Goal: Task Accomplishment & Management: Complete application form

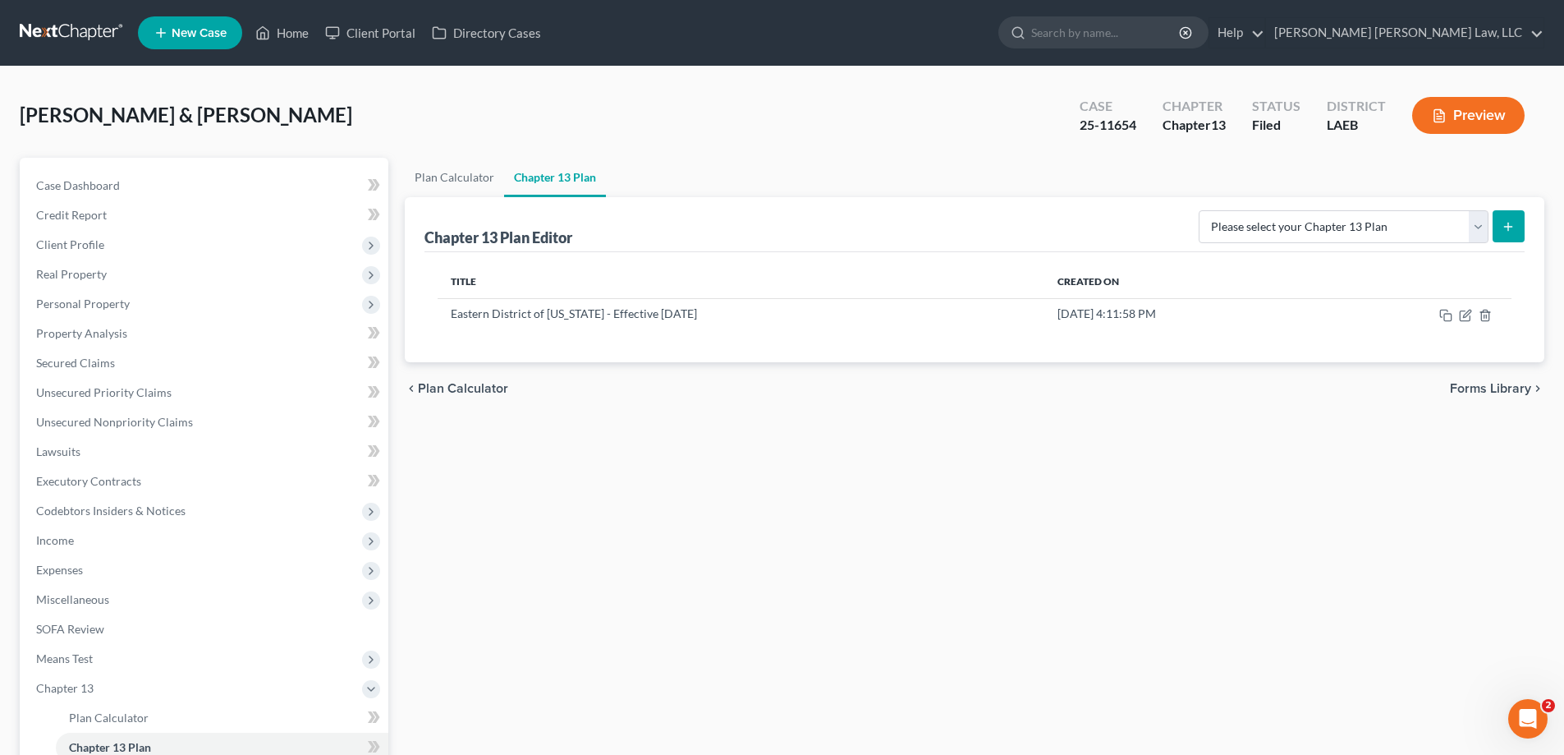
click at [1498, 110] on button "Preview" at bounding box center [1468, 115] width 112 height 37
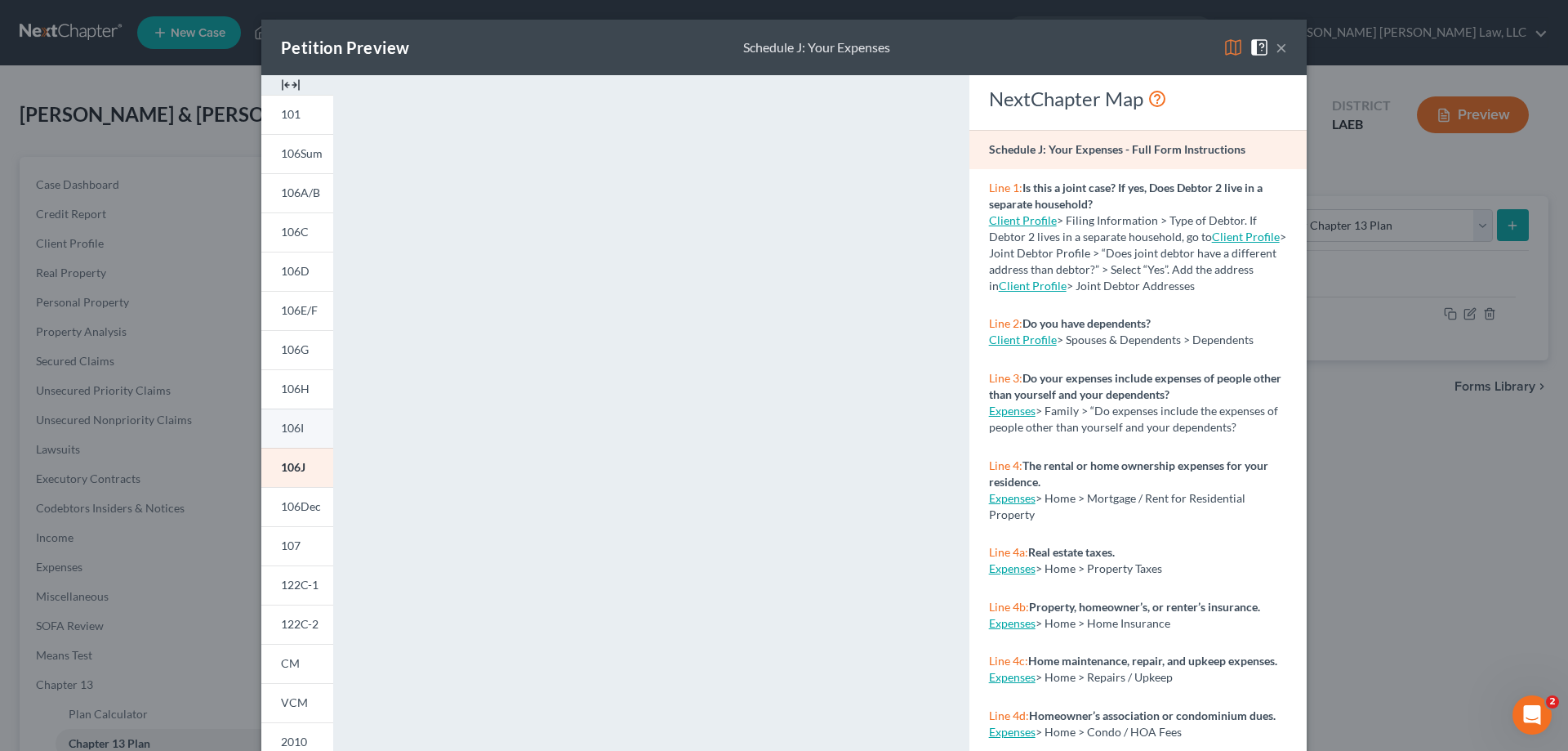
click at [294, 438] on link "106I" at bounding box center [297, 428] width 72 height 39
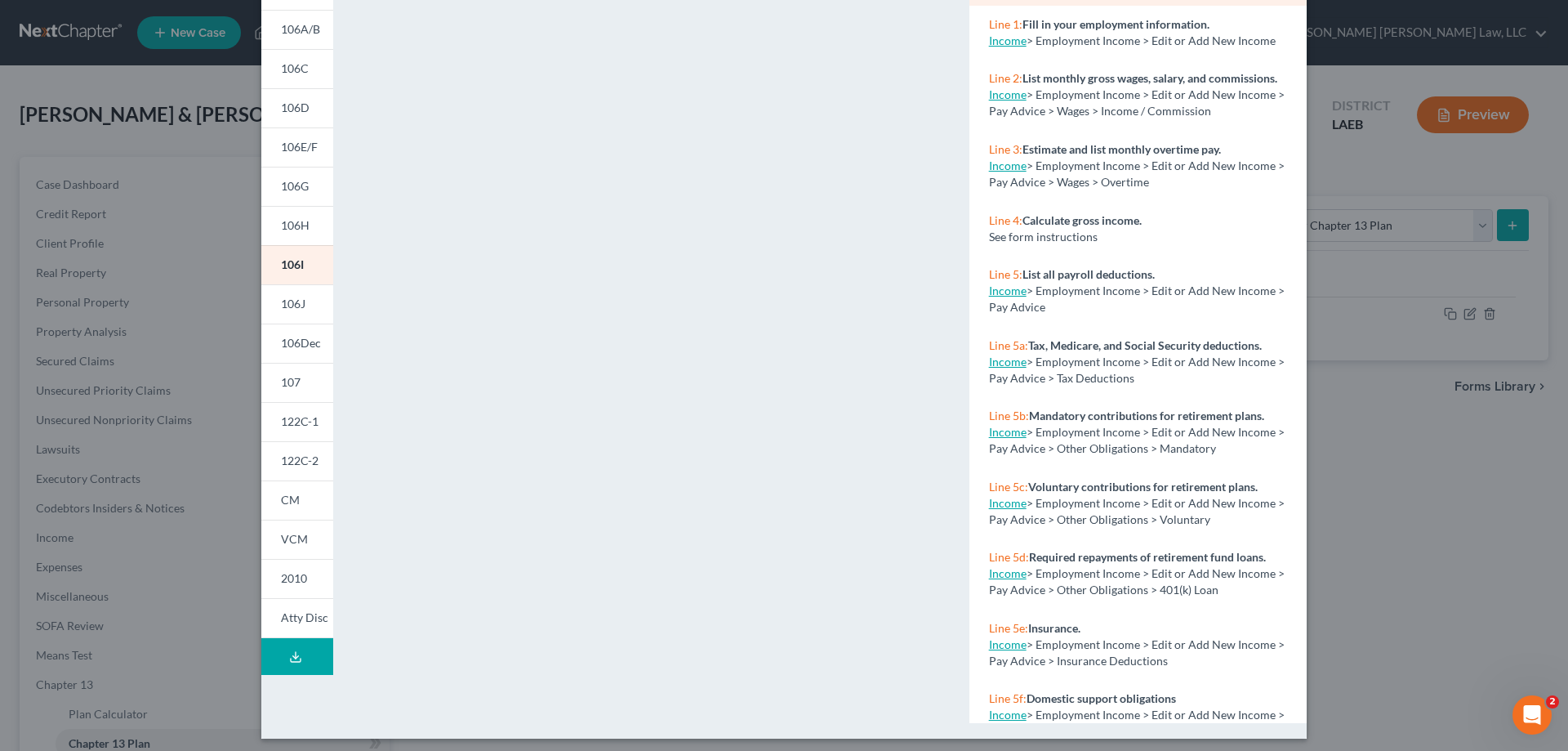
scroll to position [171, 0]
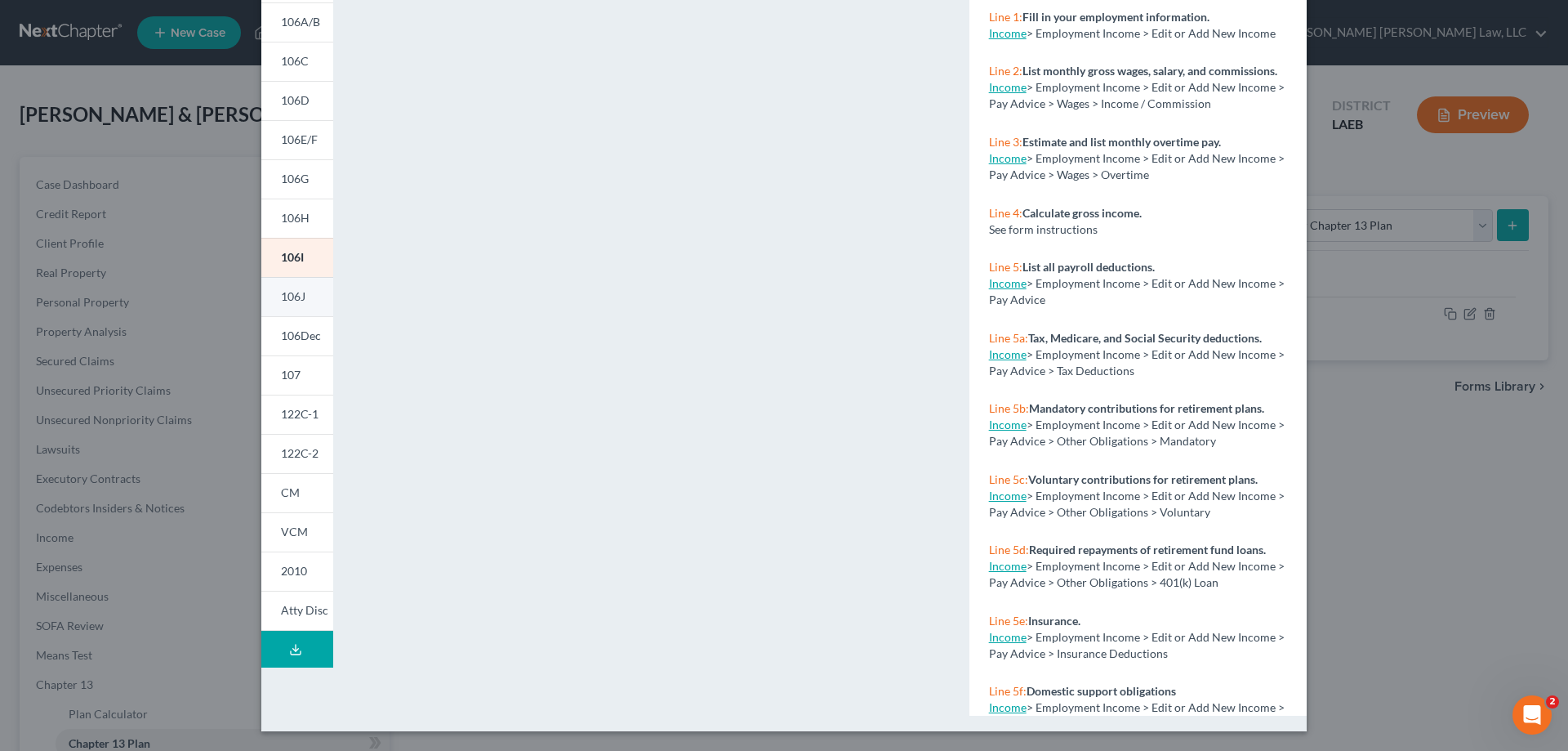
click at [304, 285] on link "106J" at bounding box center [297, 295] width 72 height 39
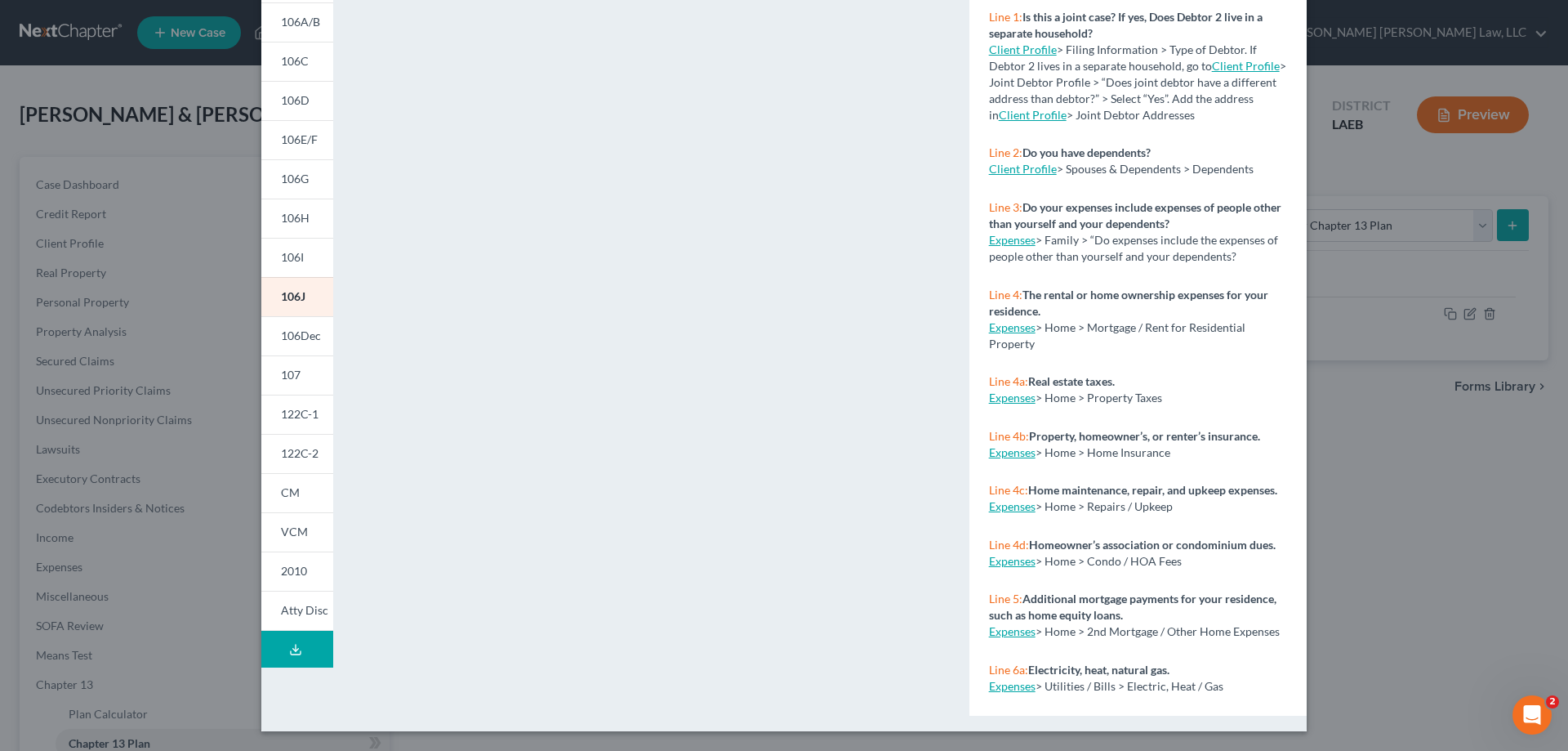
drag, startPoint x: 1387, startPoint y: 409, endPoint x: 1373, endPoint y: 443, distance: 36.8
click at [1387, 409] on div "Petition Preview Schedule J: Your Expenses × 101 106Sum 106A/B 106C 106D 106E/F…" at bounding box center [784, 375] width 1568 height 751
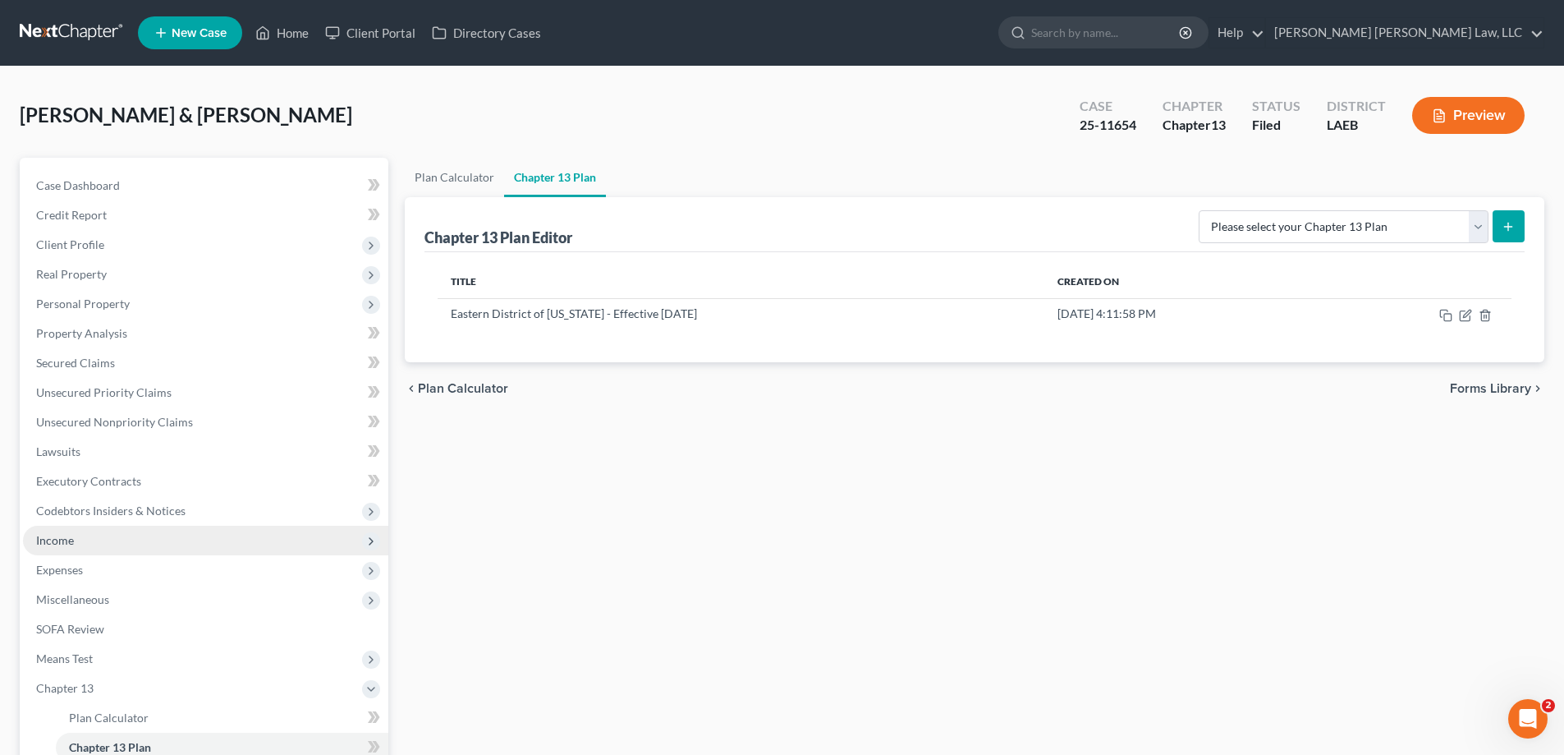
scroll to position [82, 0]
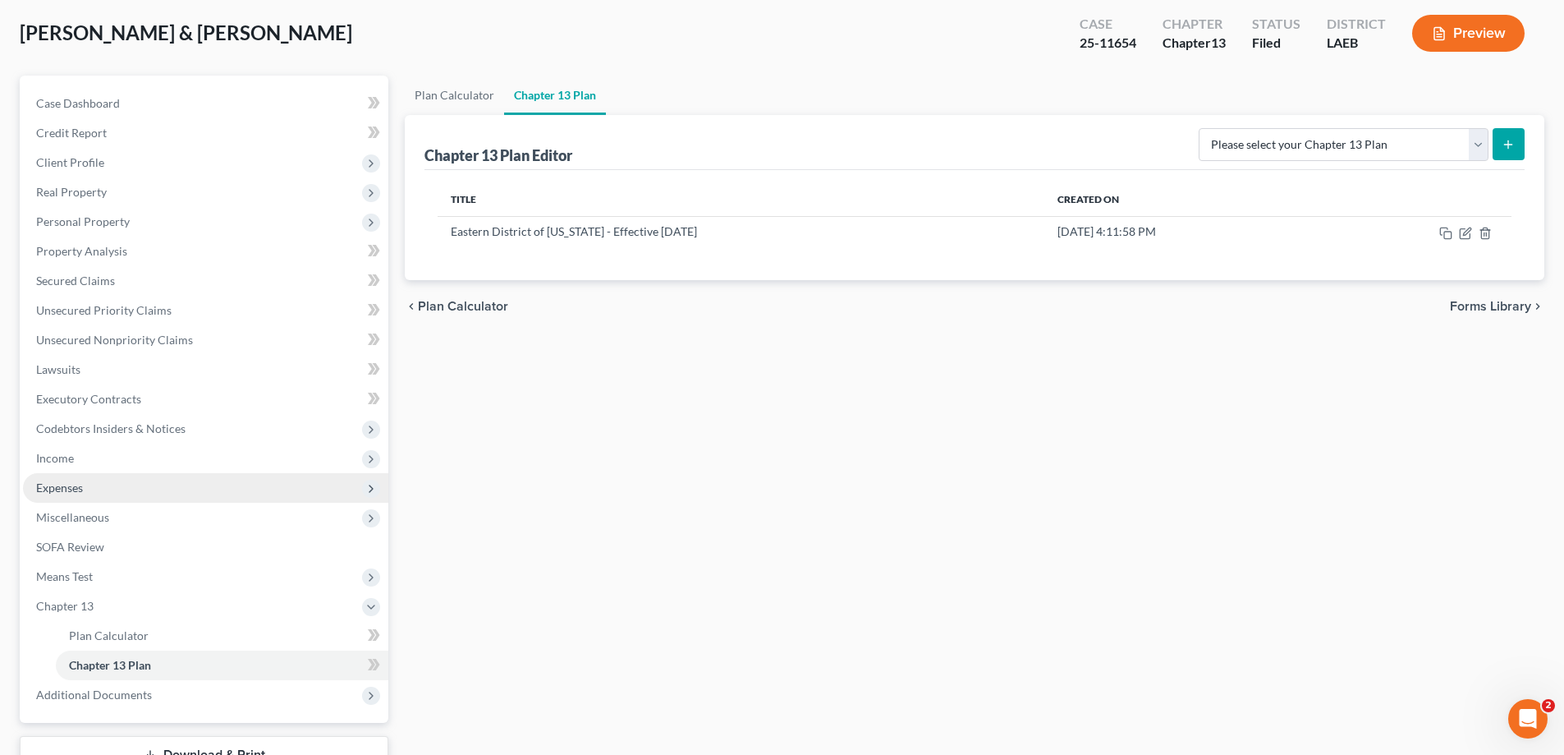
click at [83, 490] on span "Expenses" at bounding box center [59, 487] width 47 height 14
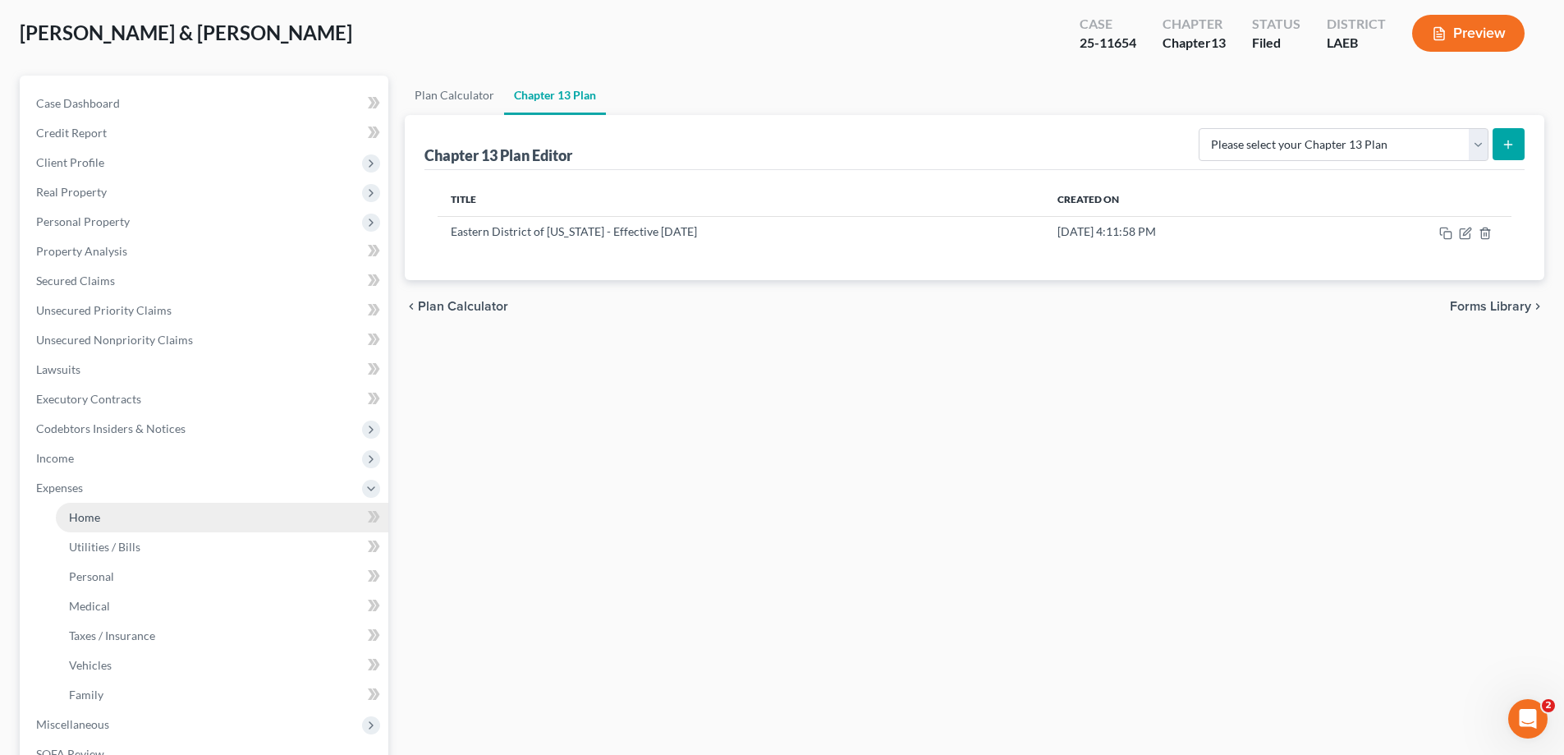
click at [140, 515] on link "Home" at bounding box center [222, 518] width 333 height 30
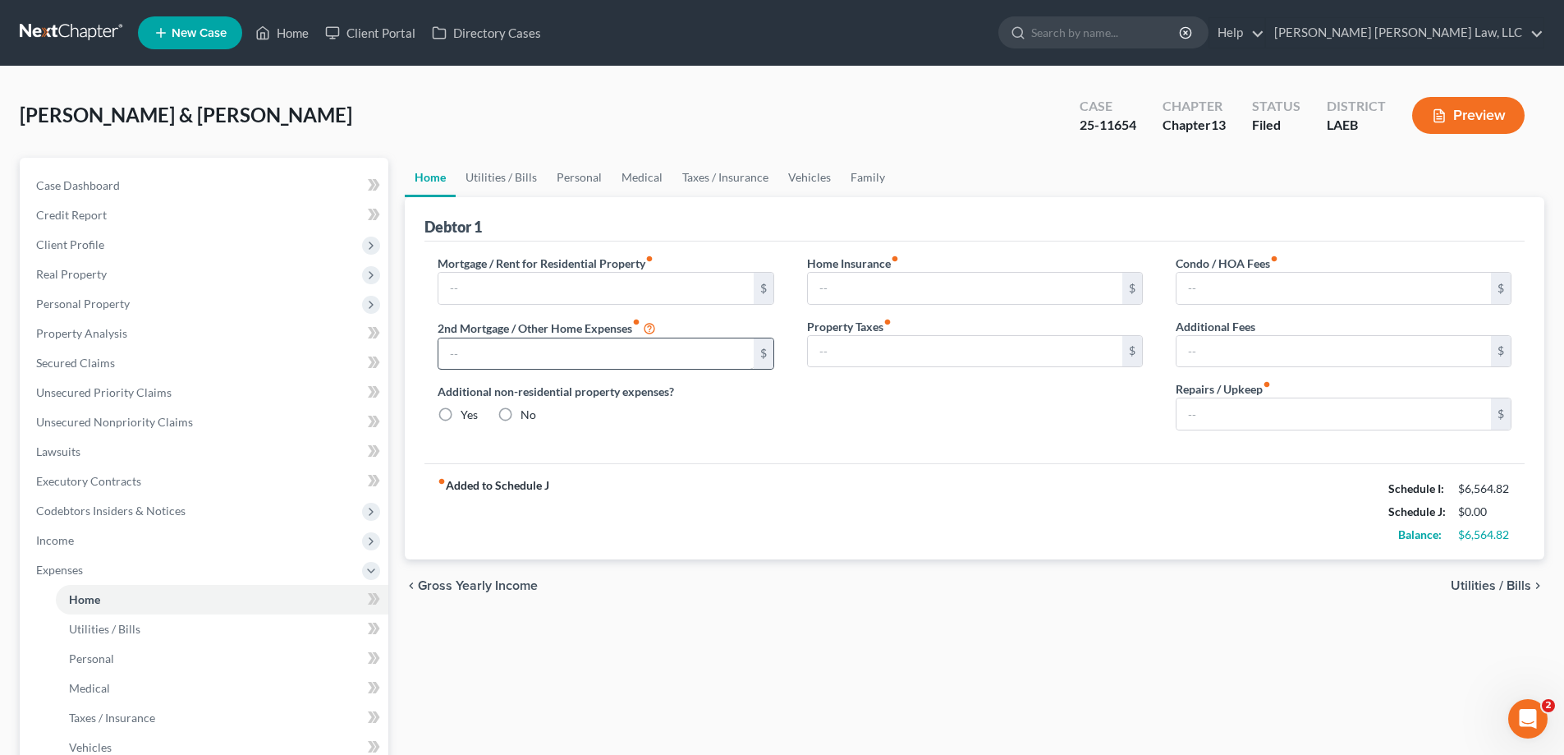
type input "1,079.55"
type input "0.00"
radio input "true"
type input "0.00"
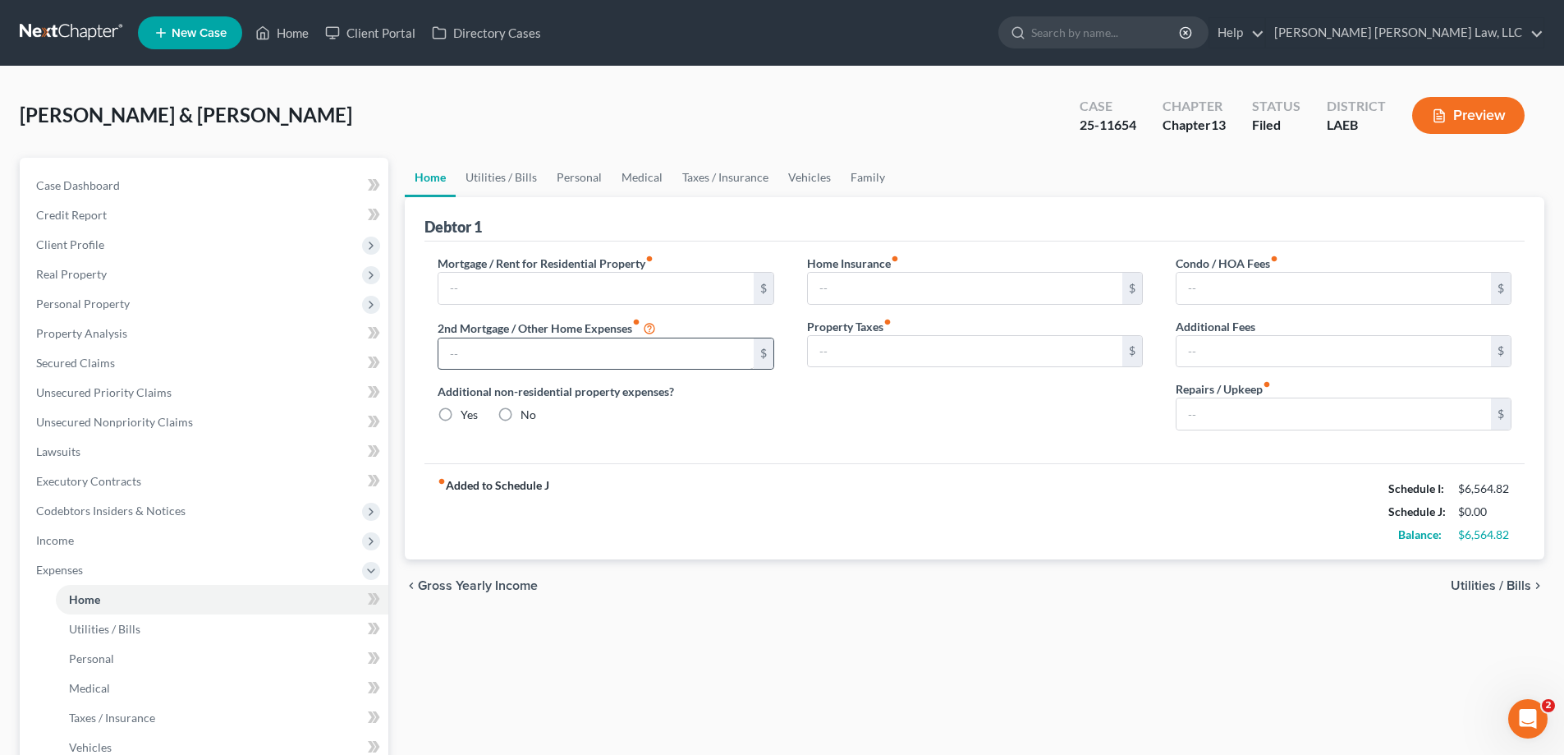
type input "0.00"
type input "100.00"
click at [522, 183] on link "Utilities / Bills" at bounding box center [501, 177] width 91 height 39
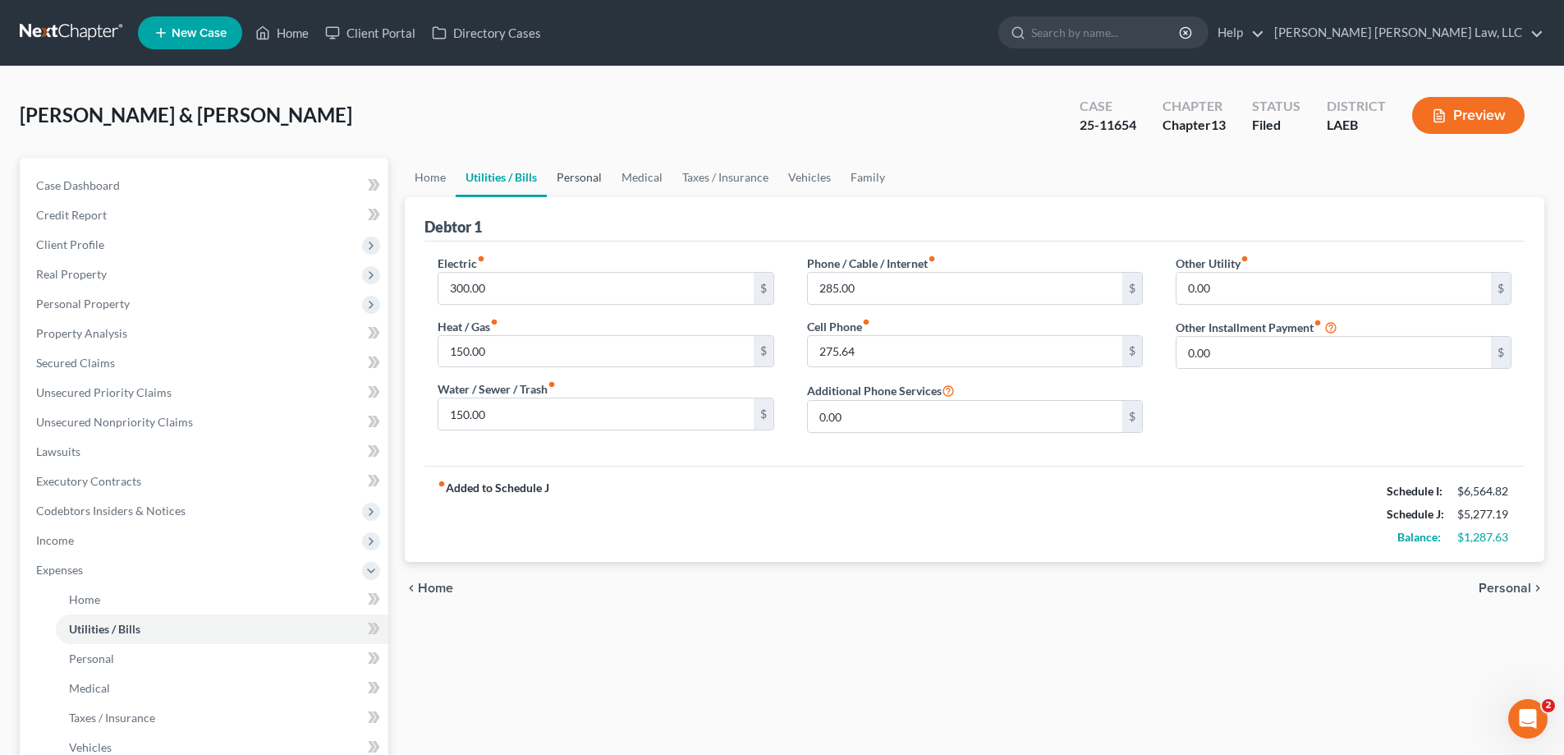
click at [576, 176] on link "Personal" at bounding box center [579, 177] width 65 height 39
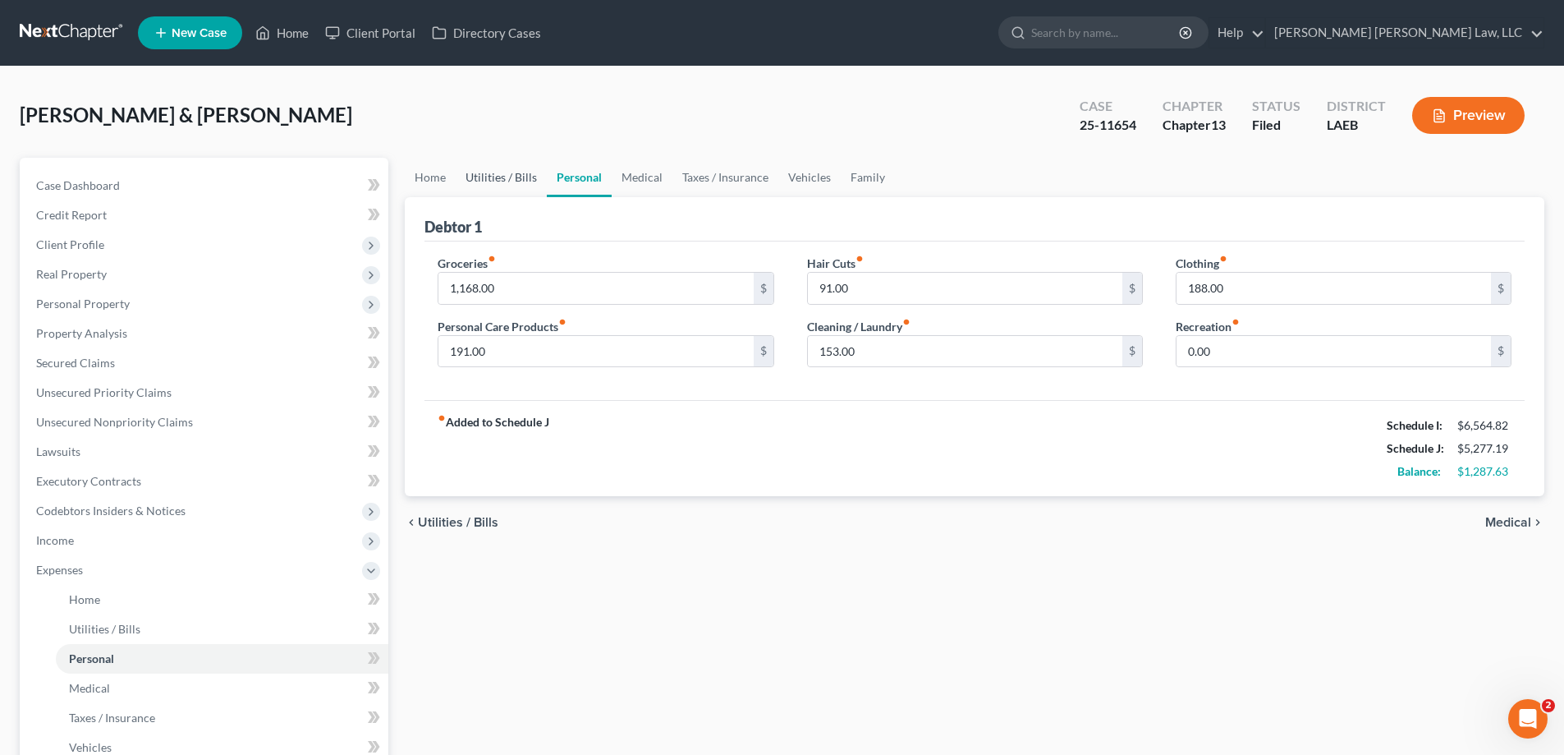
click at [456, 172] on link "Utilities / Bills" at bounding box center [501, 177] width 91 height 39
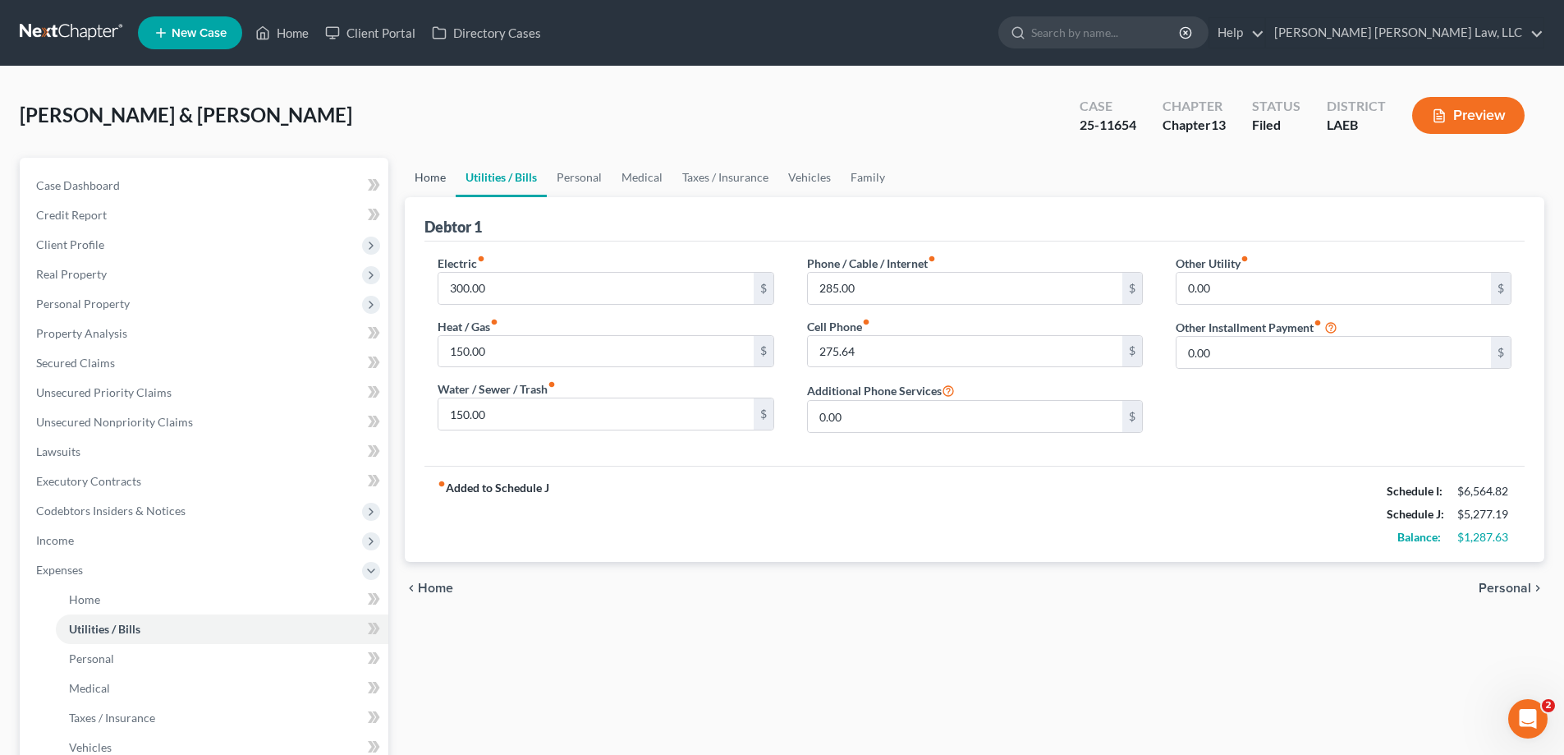
click at [440, 168] on link "Home" at bounding box center [430, 177] width 51 height 39
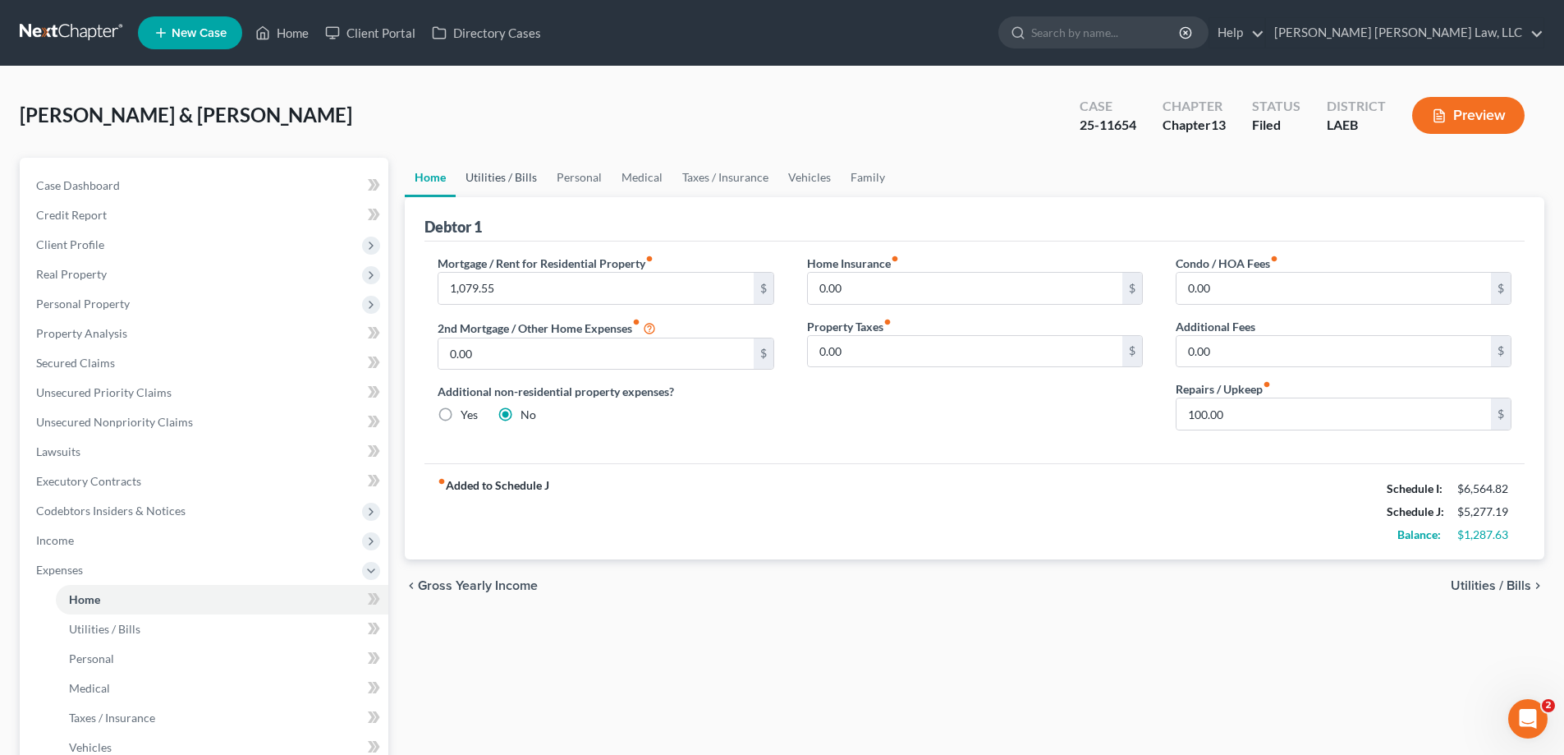
click at [506, 177] on link "Utilities / Bills" at bounding box center [501, 177] width 91 height 39
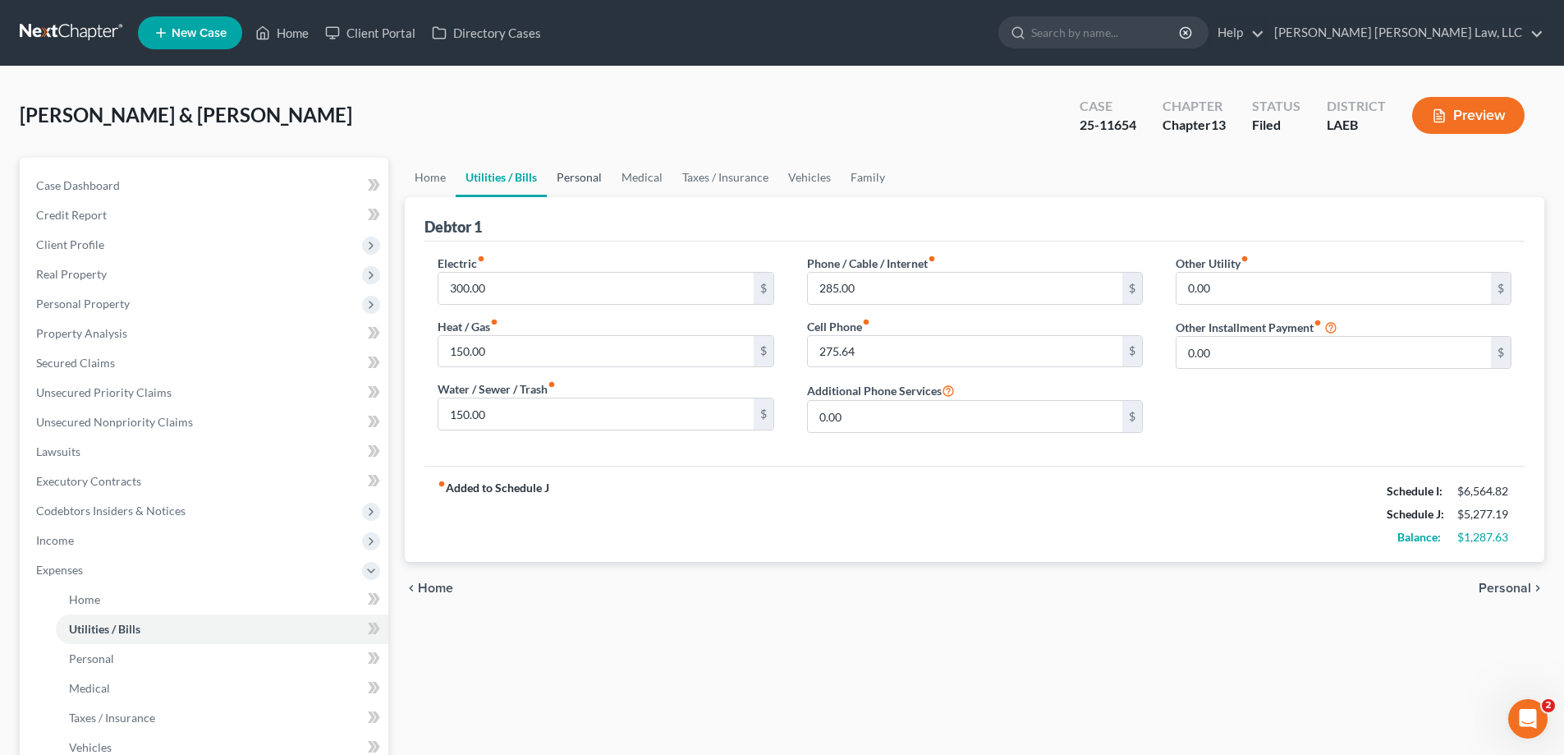
click at [551, 169] on link "Personal" at bounding box center [579, 177] width 65 height 39
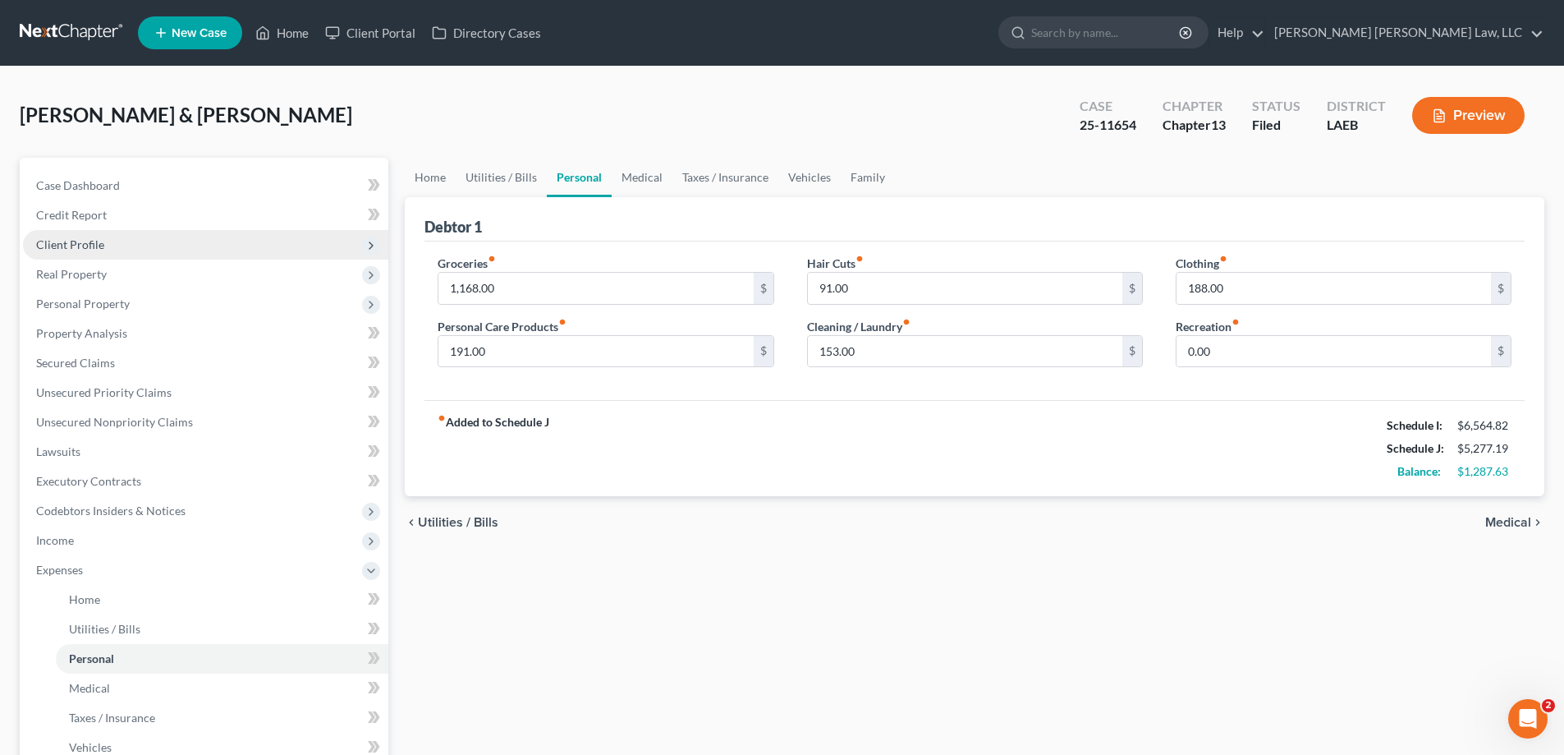
click at [136, 238] on span "Client Profile" at bounding box center [205, 245] width 365 height 30
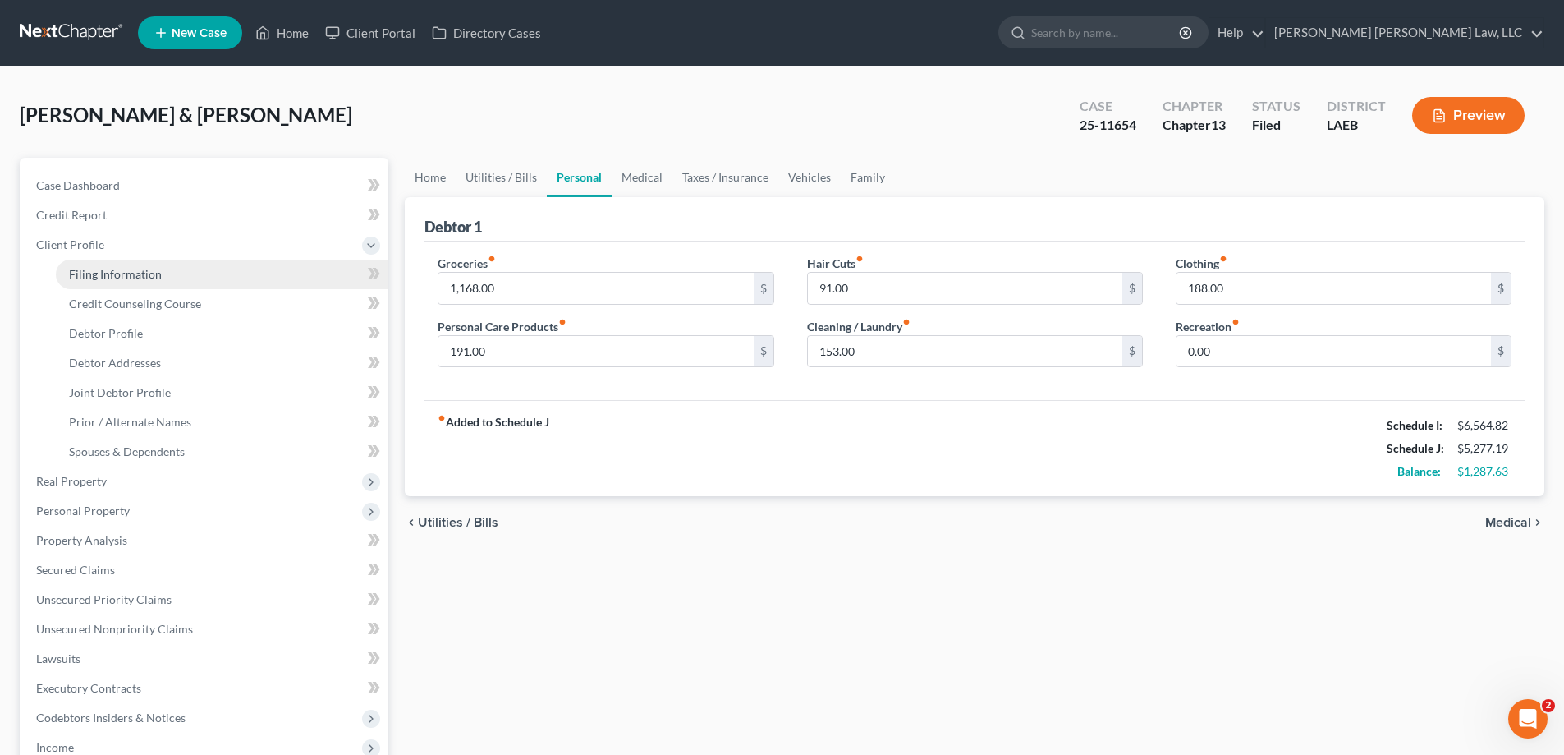
click at [165, 275] on link "Filing Information" at bounding box center [222, 274] width 333 height 30
select select "1"
select select "3"
select select "34"
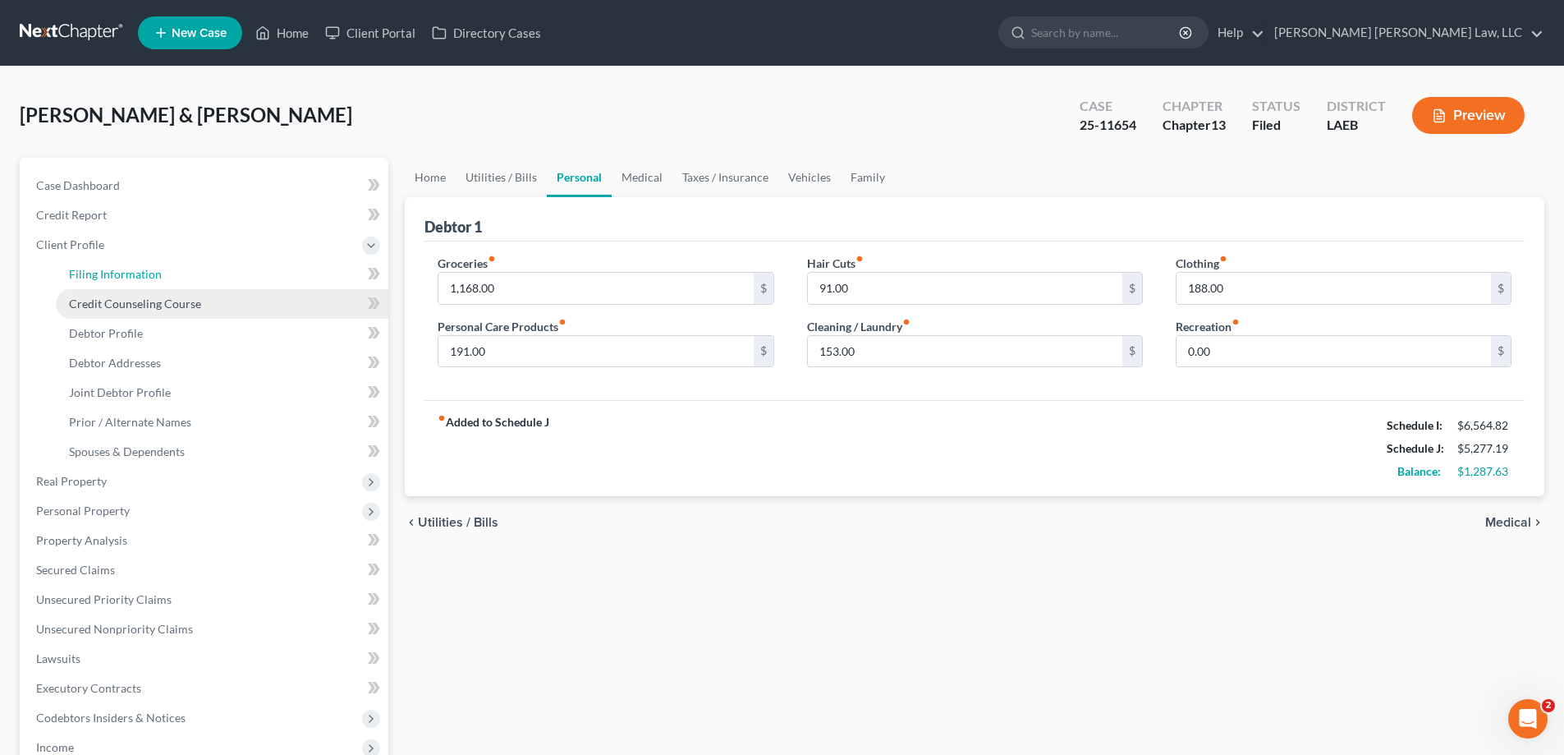
select select "2"
select select "19"
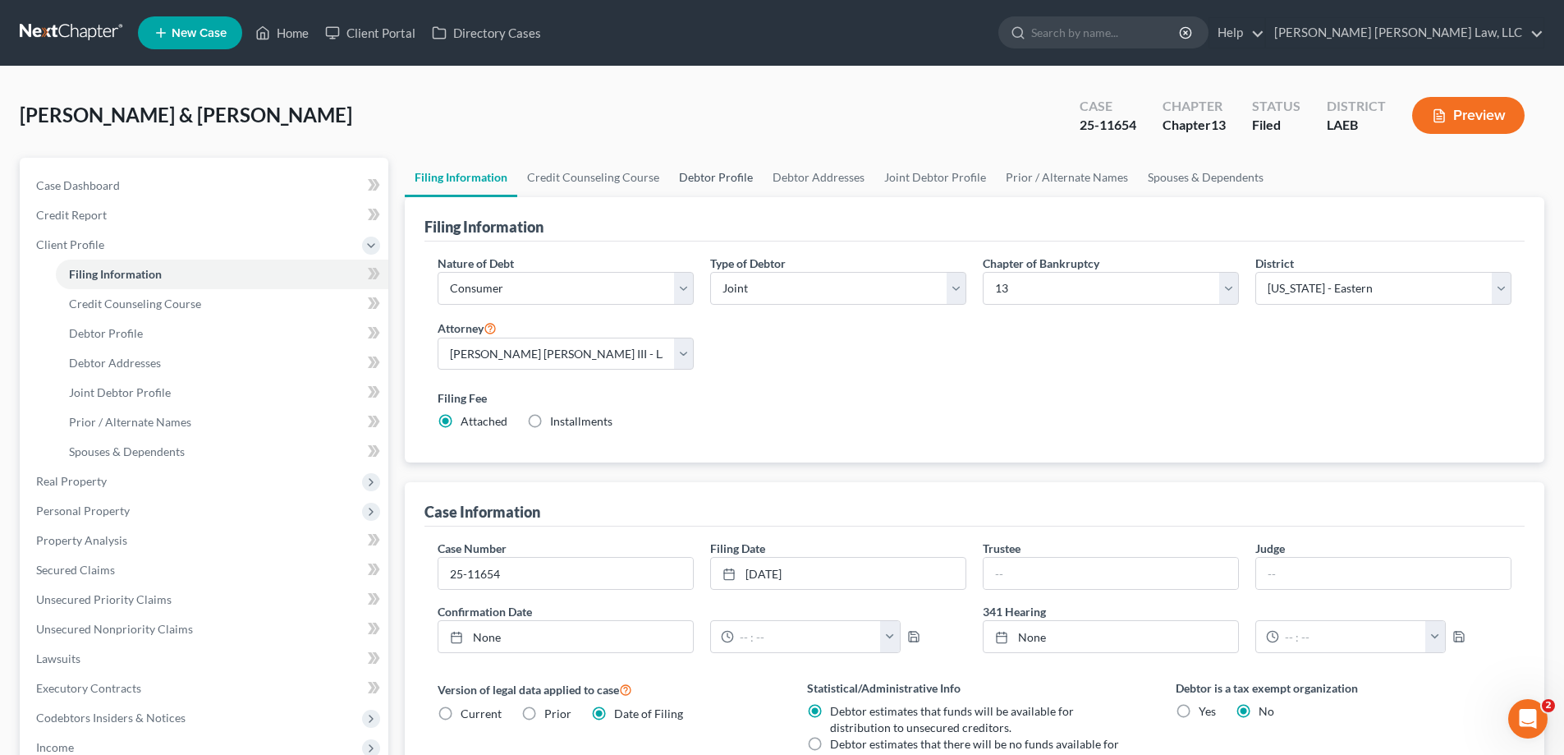
click at [729, 180] on link "Debtor Profile" at bounding box center [716, 177] width 94 height 39
select select "1"
select select "2"
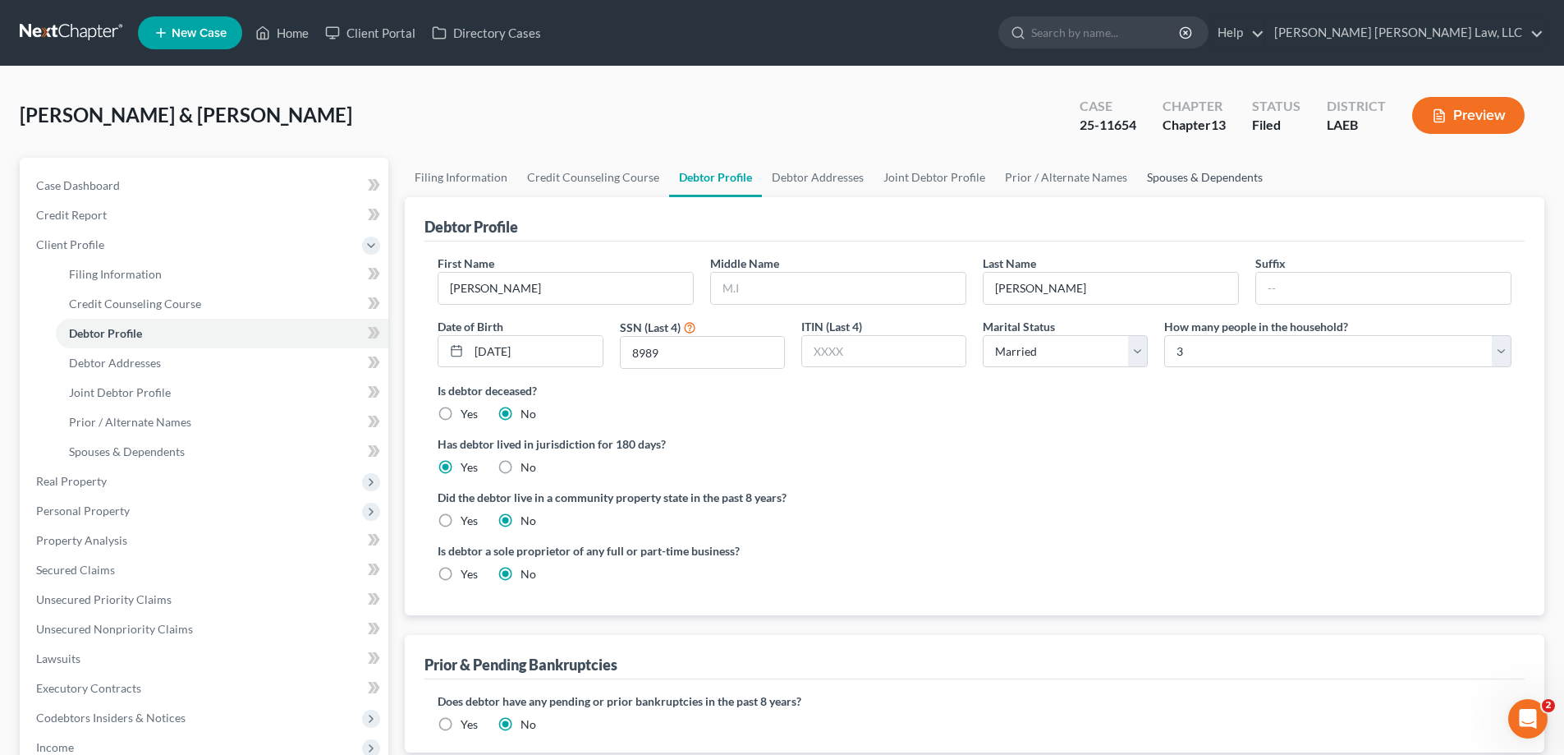
click at [1210, 186] on link "Spouses & Dependents" at bounding box center [1204, 177] width 135 height 39
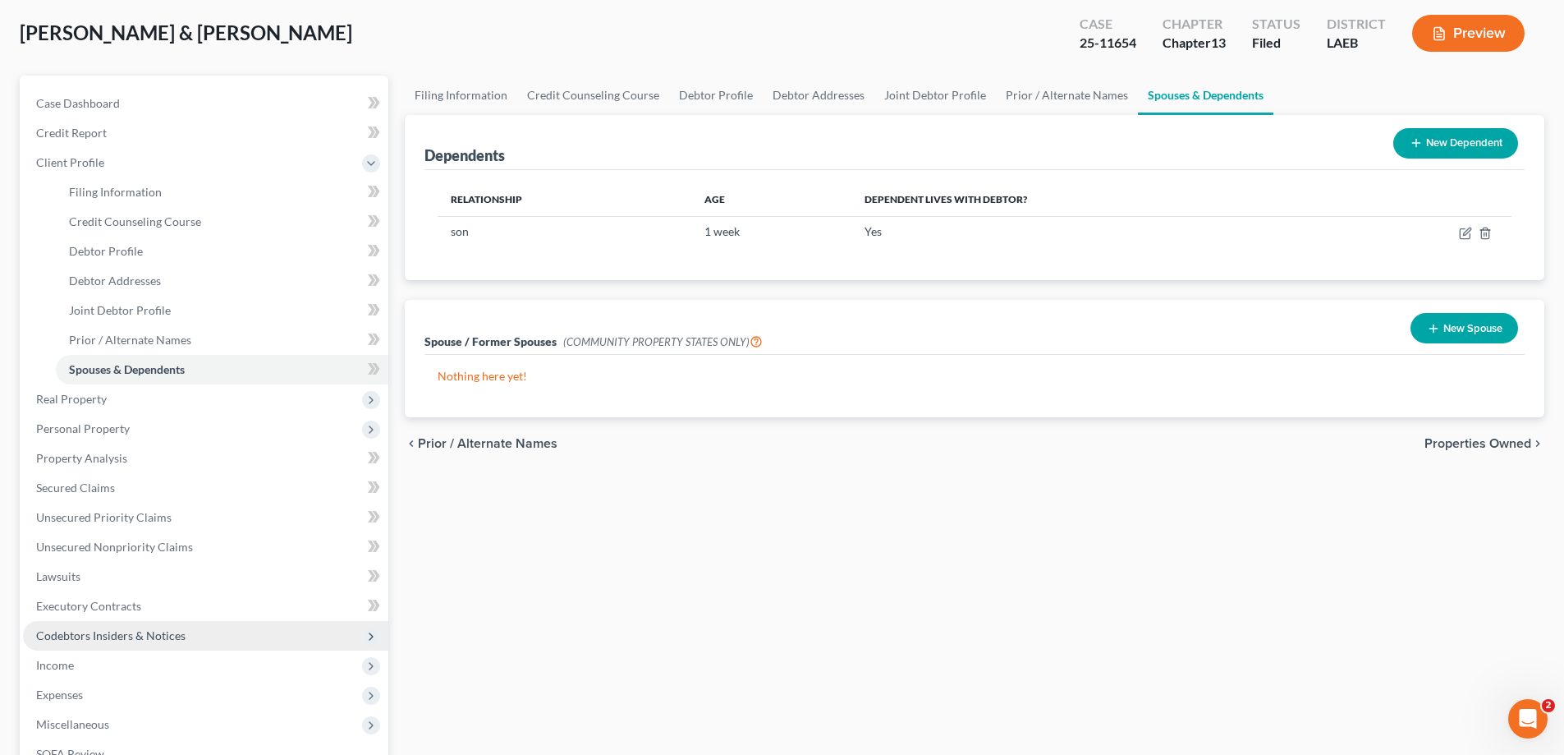
scroll to position [164, 0]
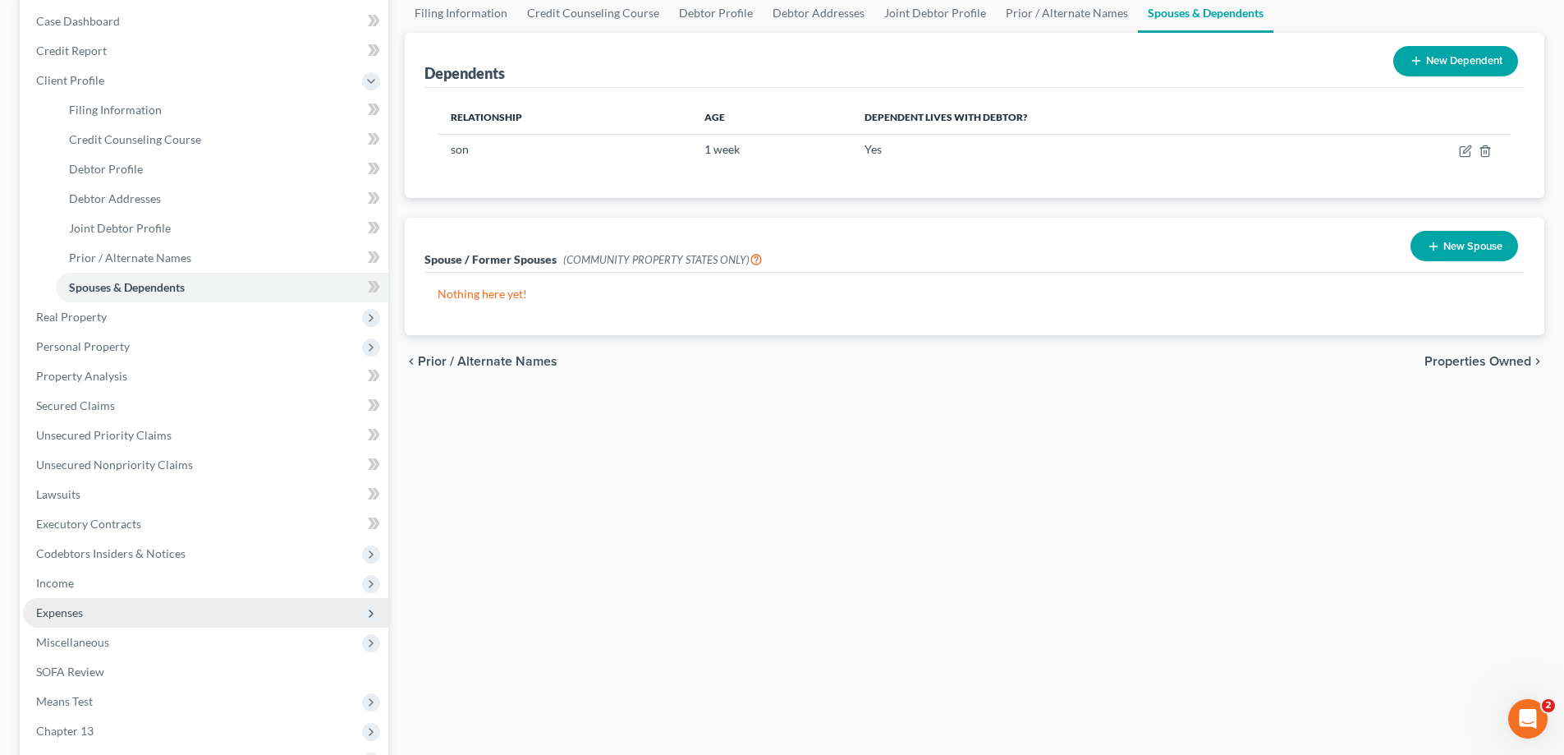
click at [88, 617] on span "Expenses" at bounding box center [205, 613] width 365 height 30
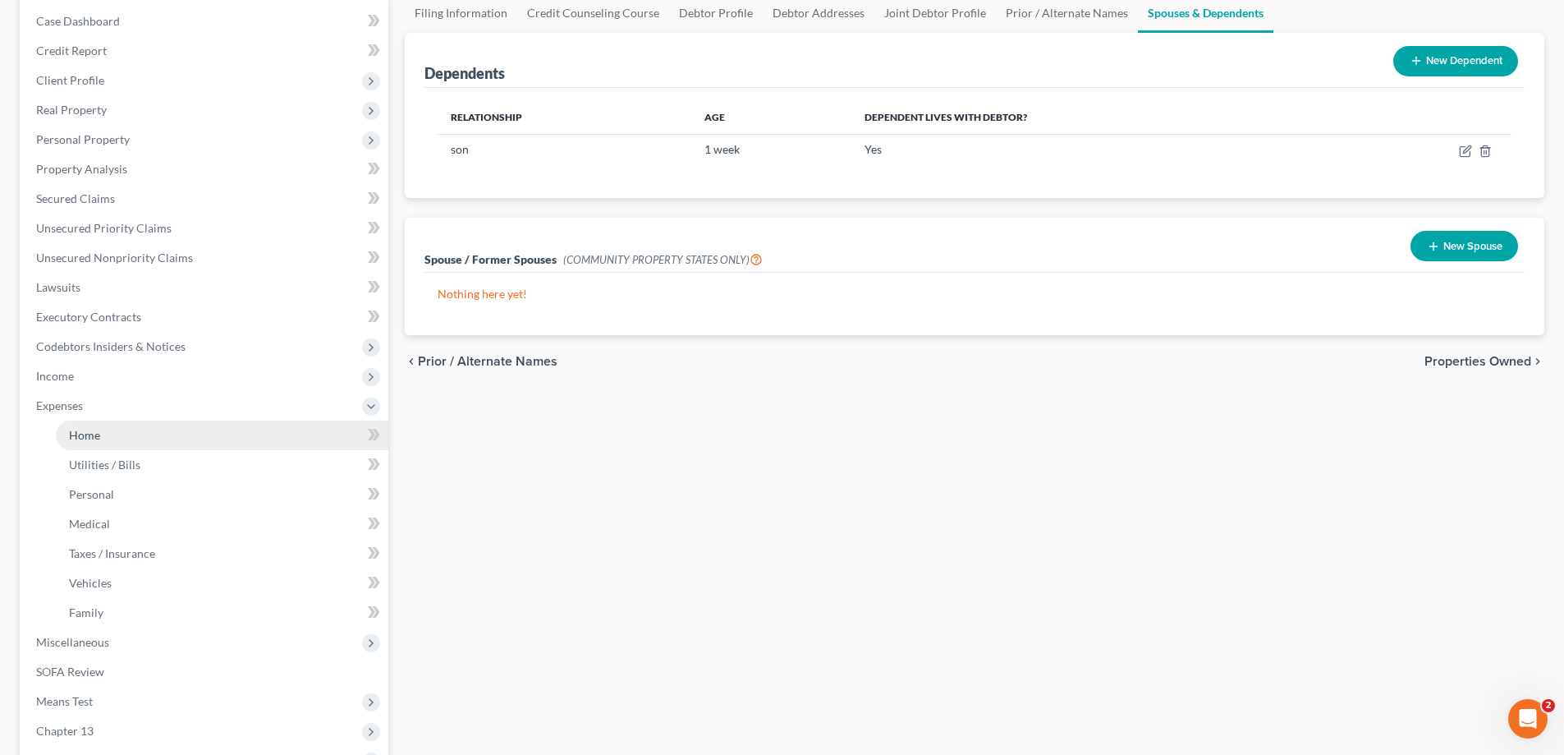
click at [93, 436] on span "Home" at bounding box center [84, 435] width 31 height 14
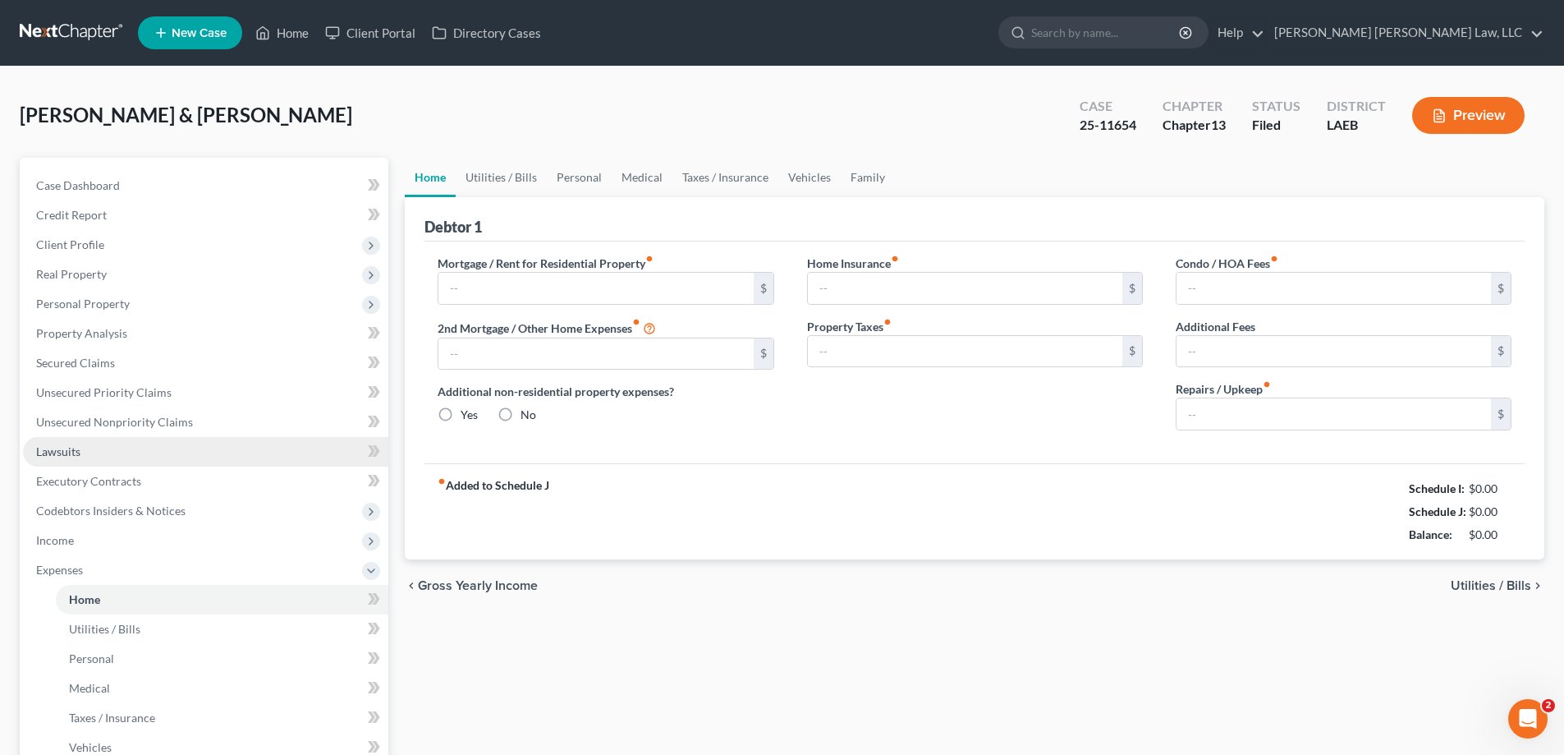
type input "1,079.55"
type input "0.00"
radio input "true"
type input "0.00"
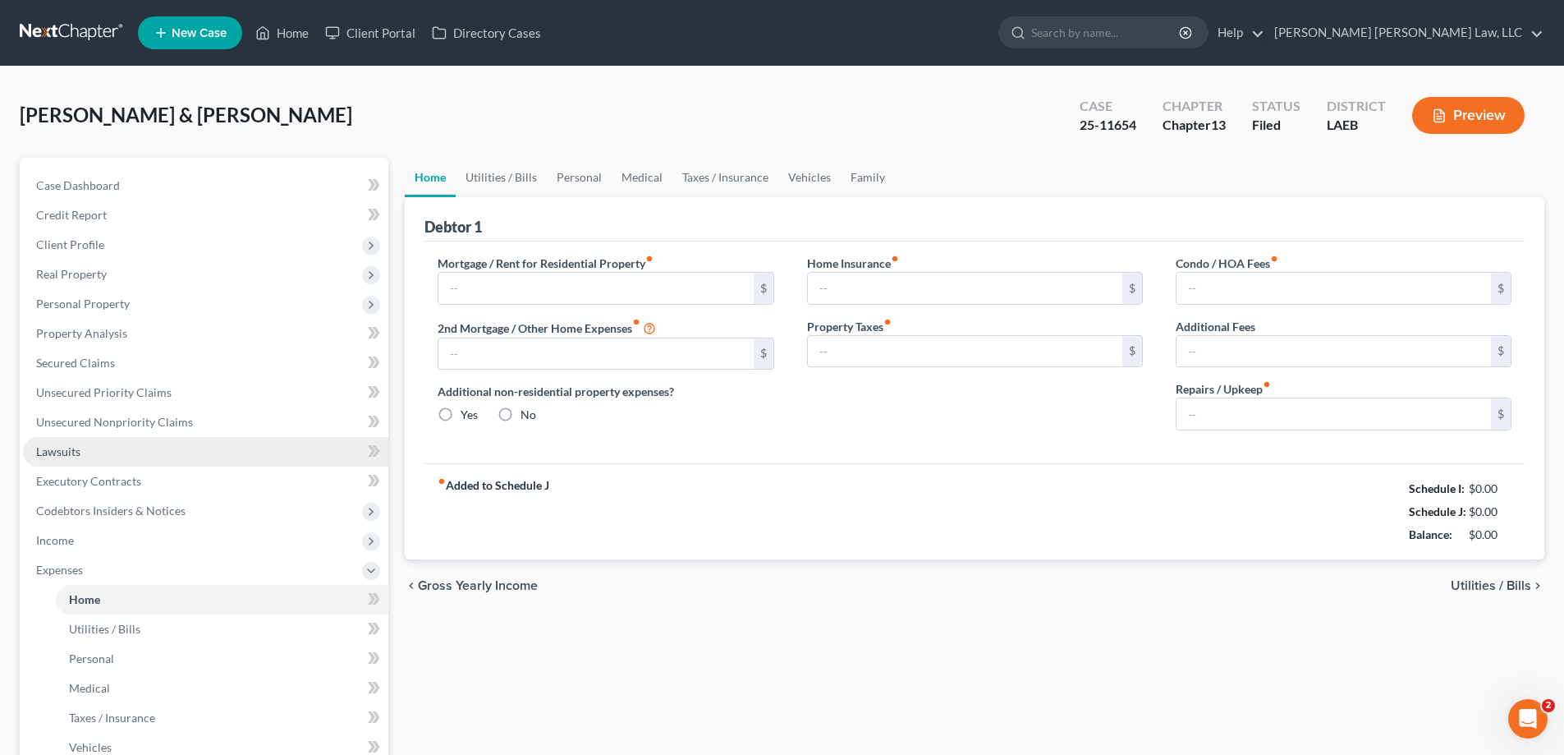
type input "0.00"
type input "100.00"
click at [599, 179] on link "Personal" at bounding box center [579, 177] width 65 height 39
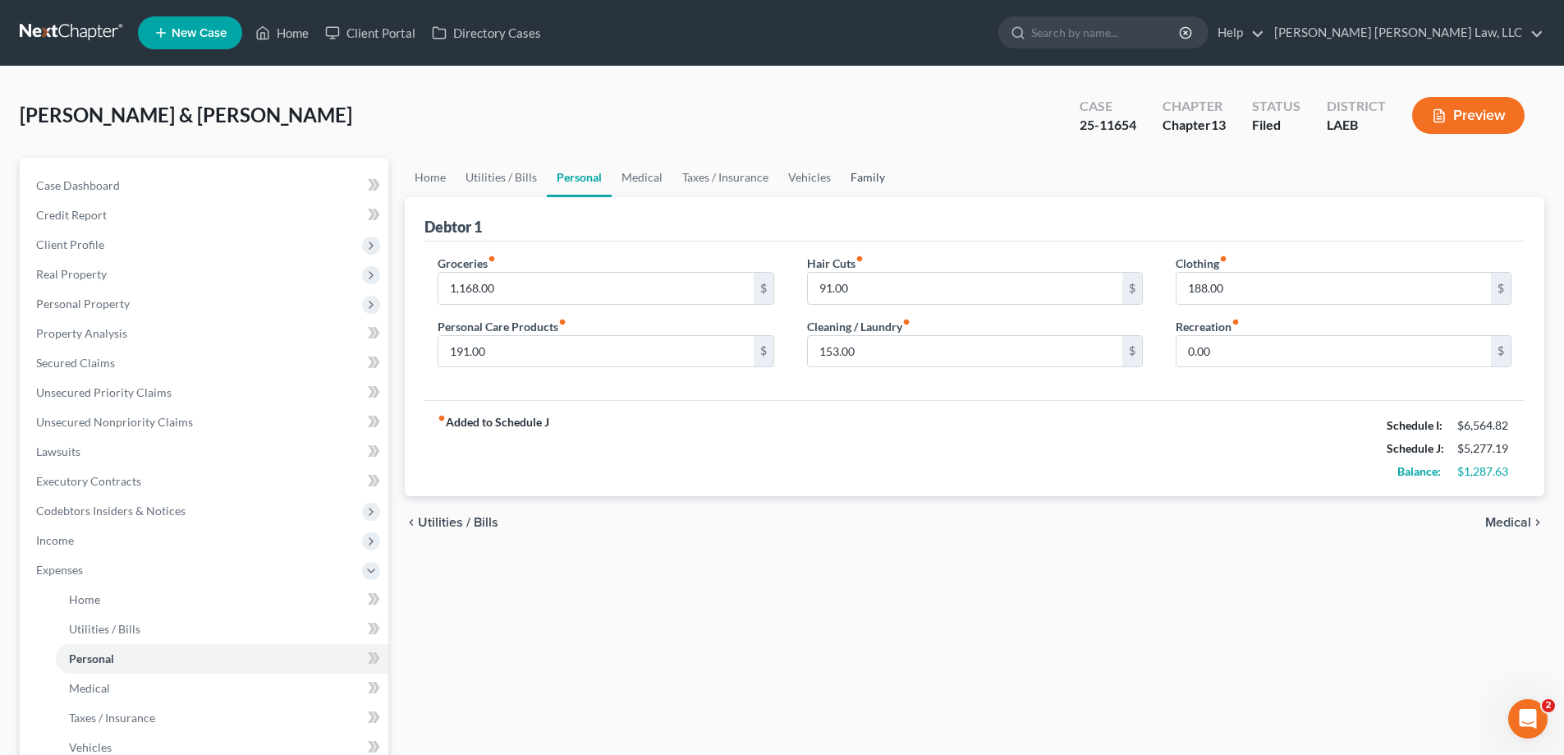
click at [846, 186] on link "Family" at bounding box center [868, 177] width 54 height 39
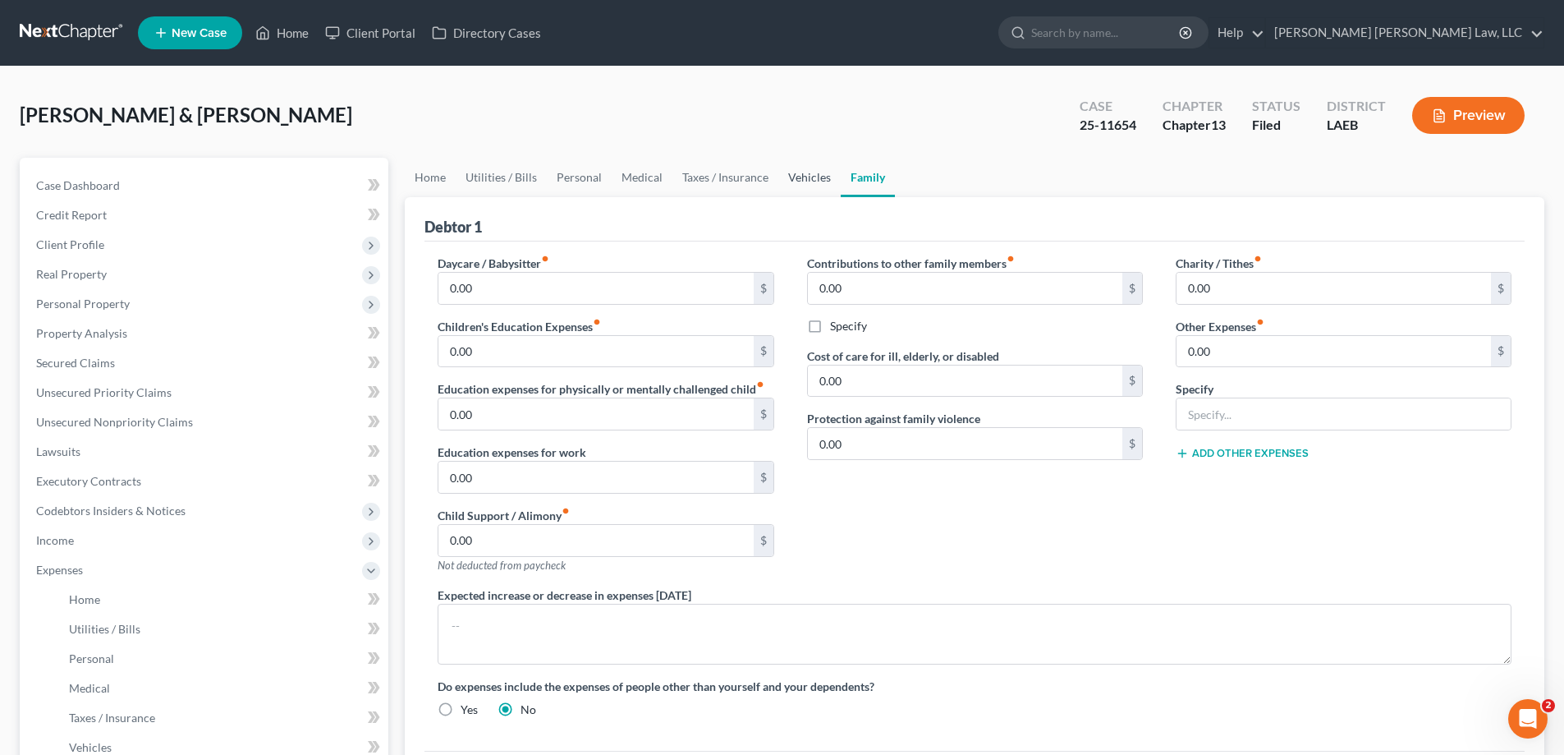
click at [806, 184] on link "Vehicles" at bounding box center [809, 177] width 62 height 39
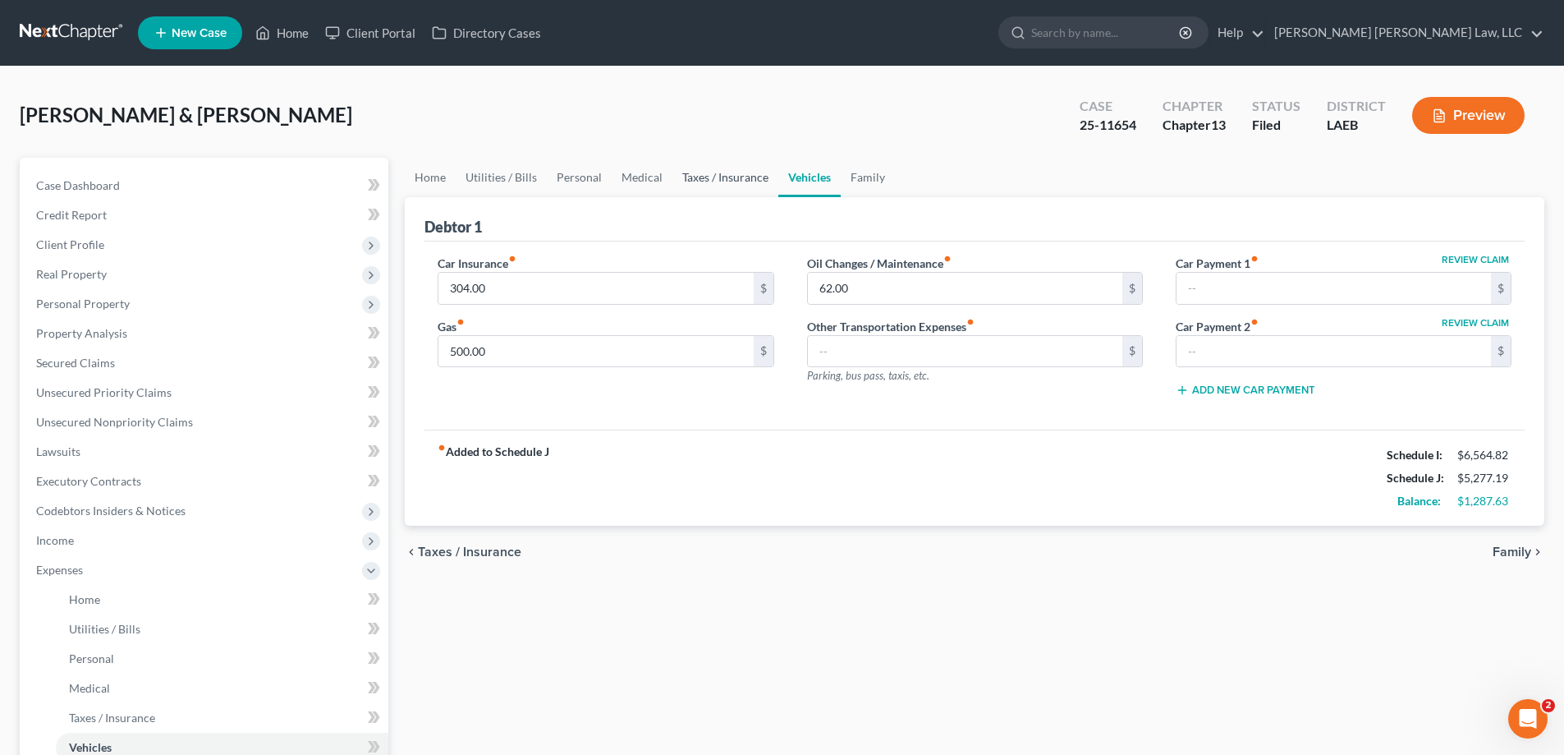
click at [741, 181] on link "Taxes / Insurance" at bounding box center [725, 177] width 106 height 39
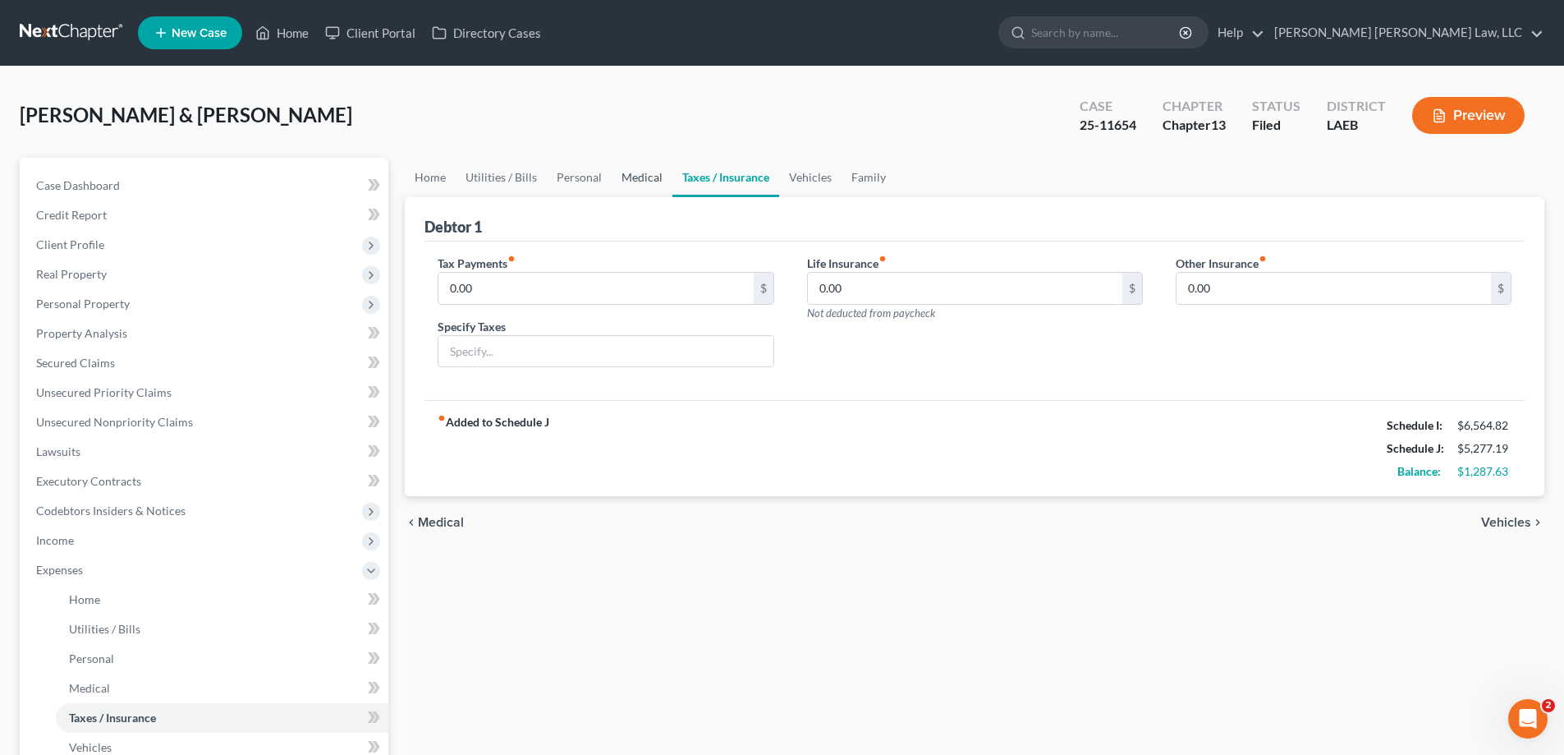
click at [640, 173] on link "Medical" at bounding box center [642, 177] width 61 height 39
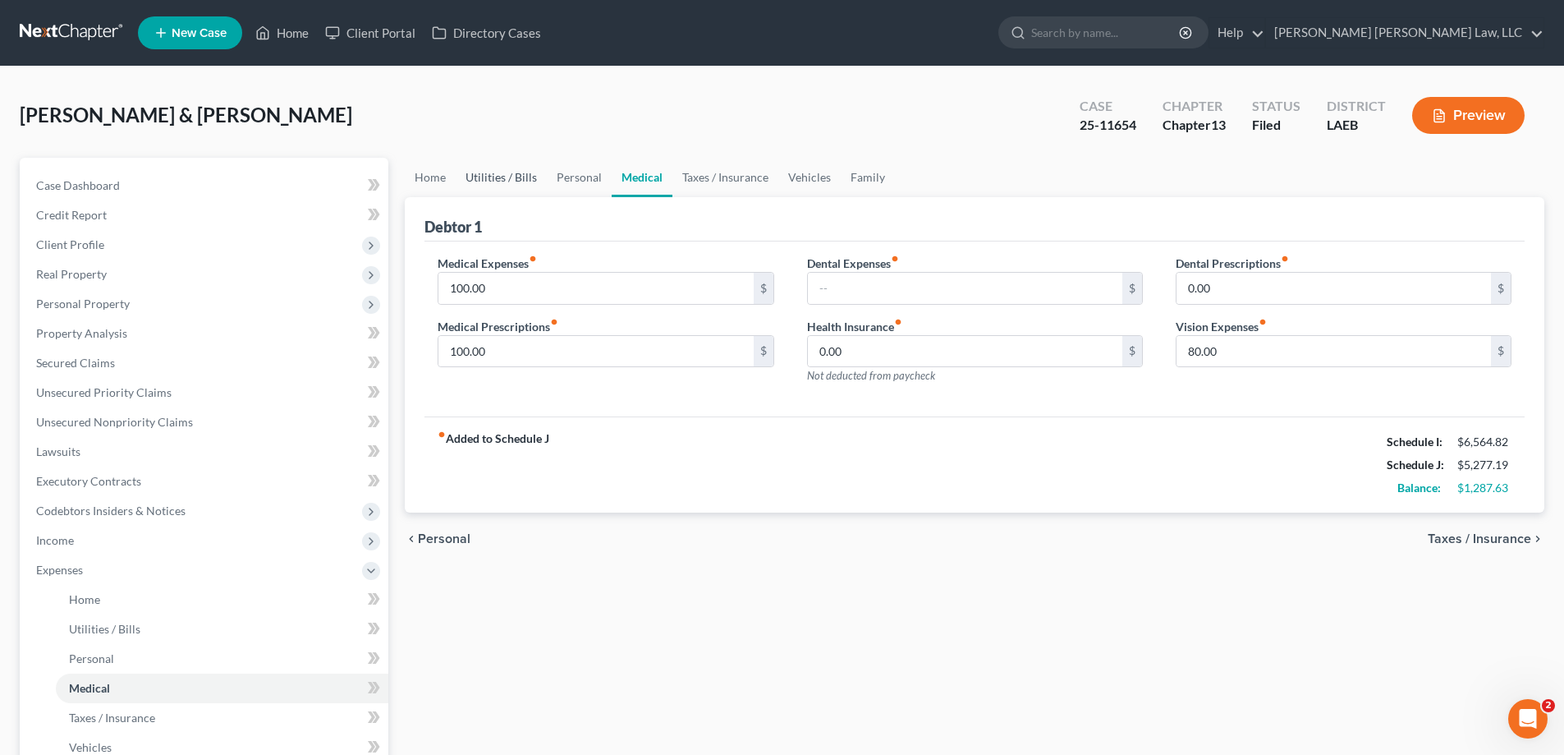
click at [507, 172] on link "Utilities / Bills" at bounding box center [501, 177] width 91 height 39
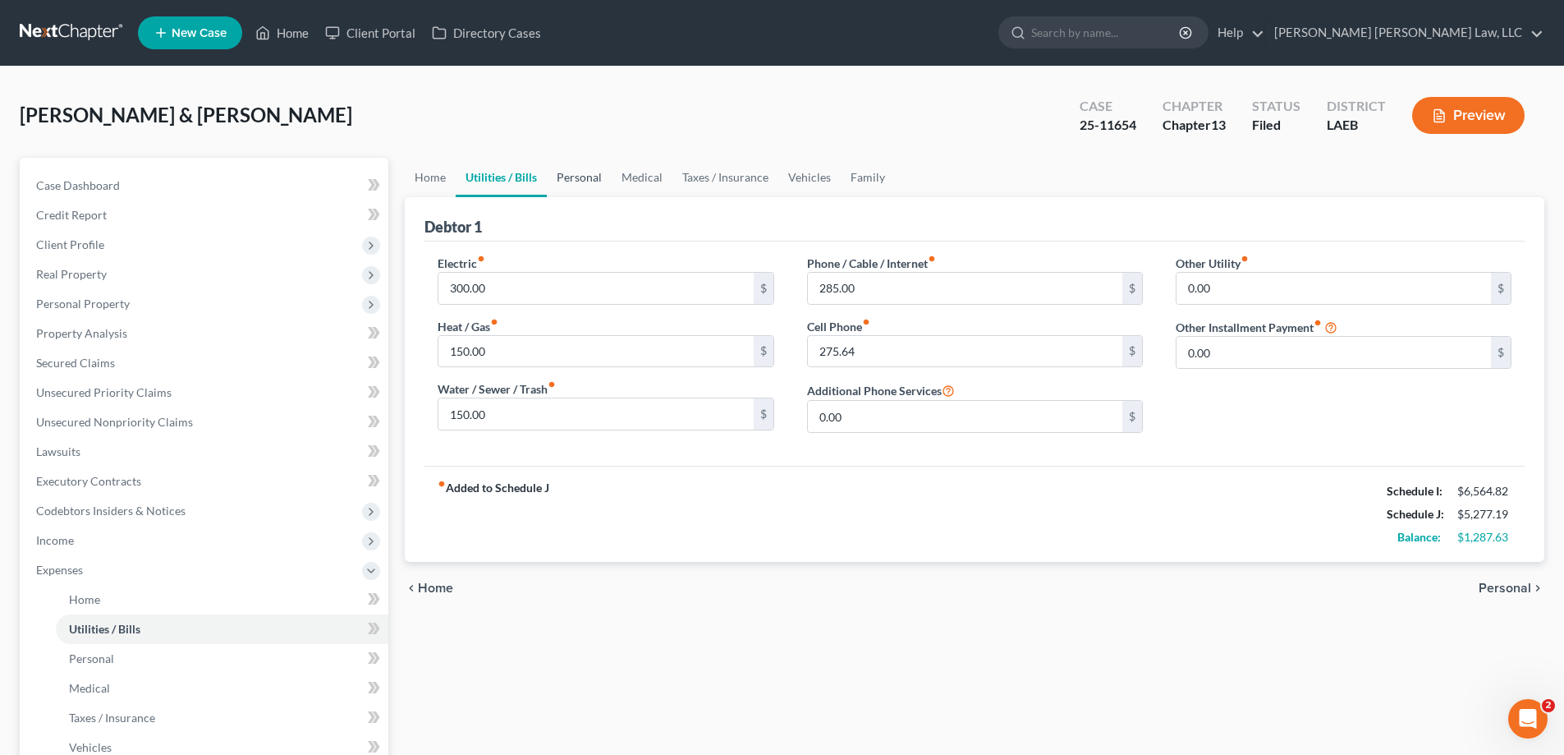
click at [573, 176] on link "Personal" at bounding box center [579, 177] width 65 height 39
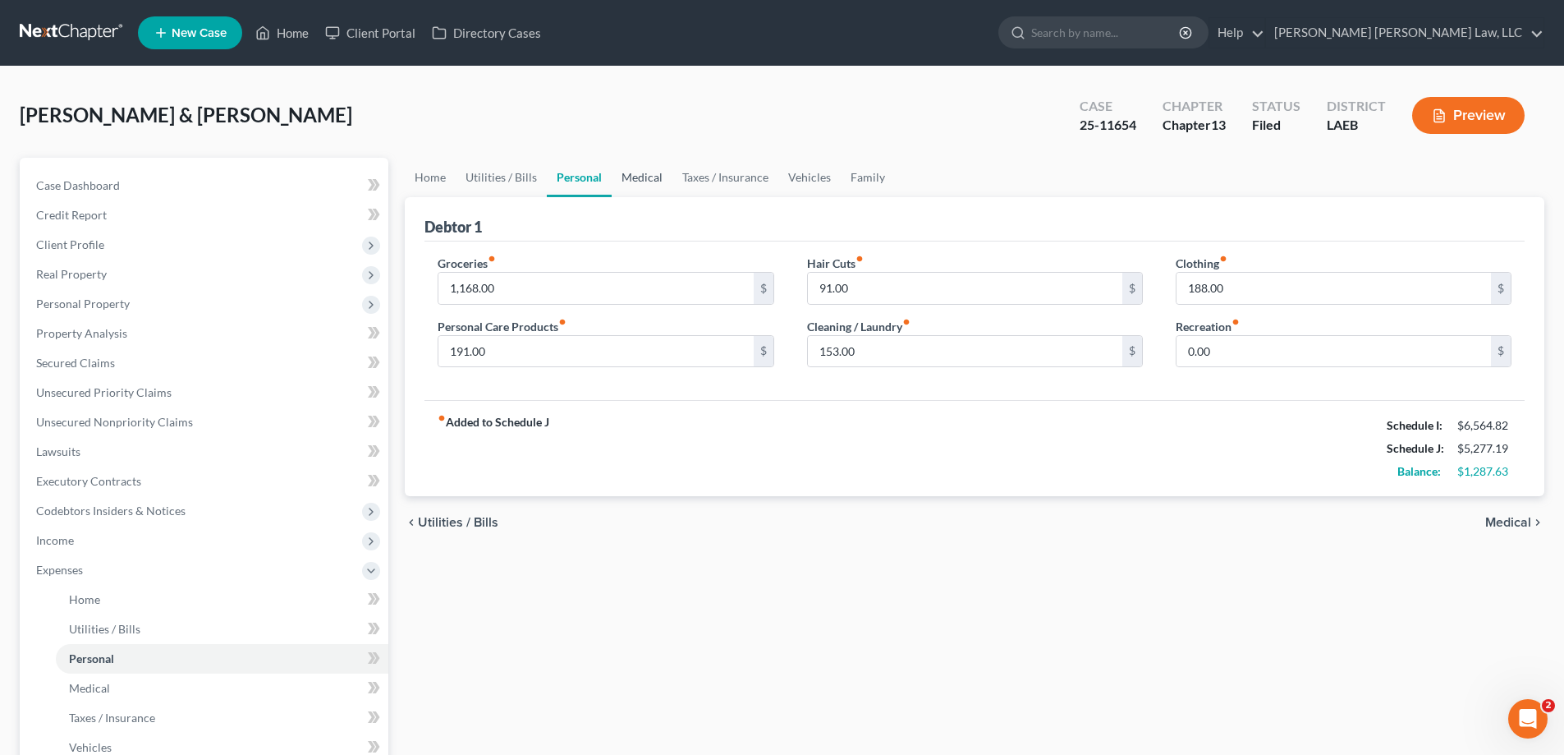
click at [658, 182] on link "Medical" at bounding box center [642, 177] width 61 height 39
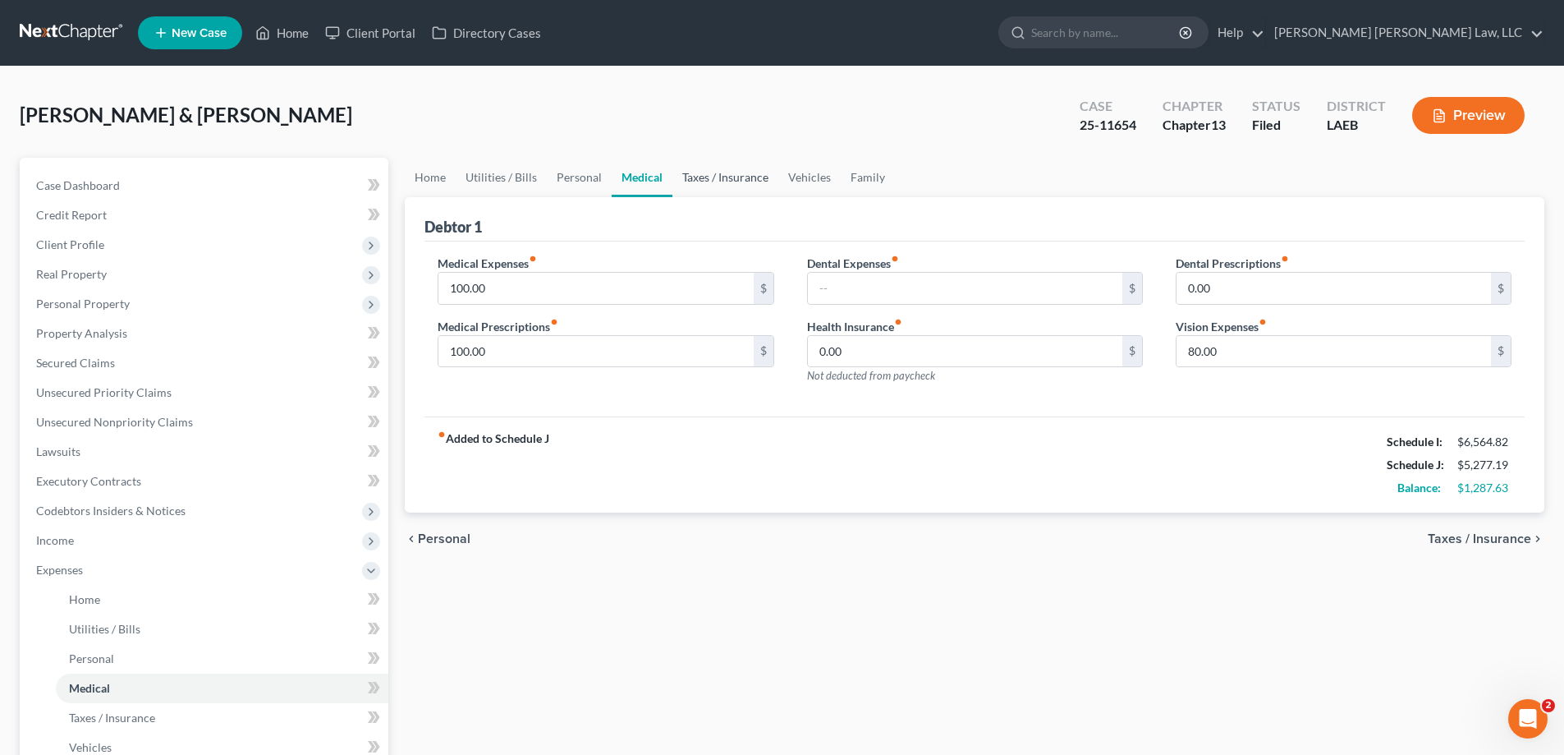
click at [727, 168] on link "Taxes / Insurance" at bounding box center [725, 177] width 106 height 39
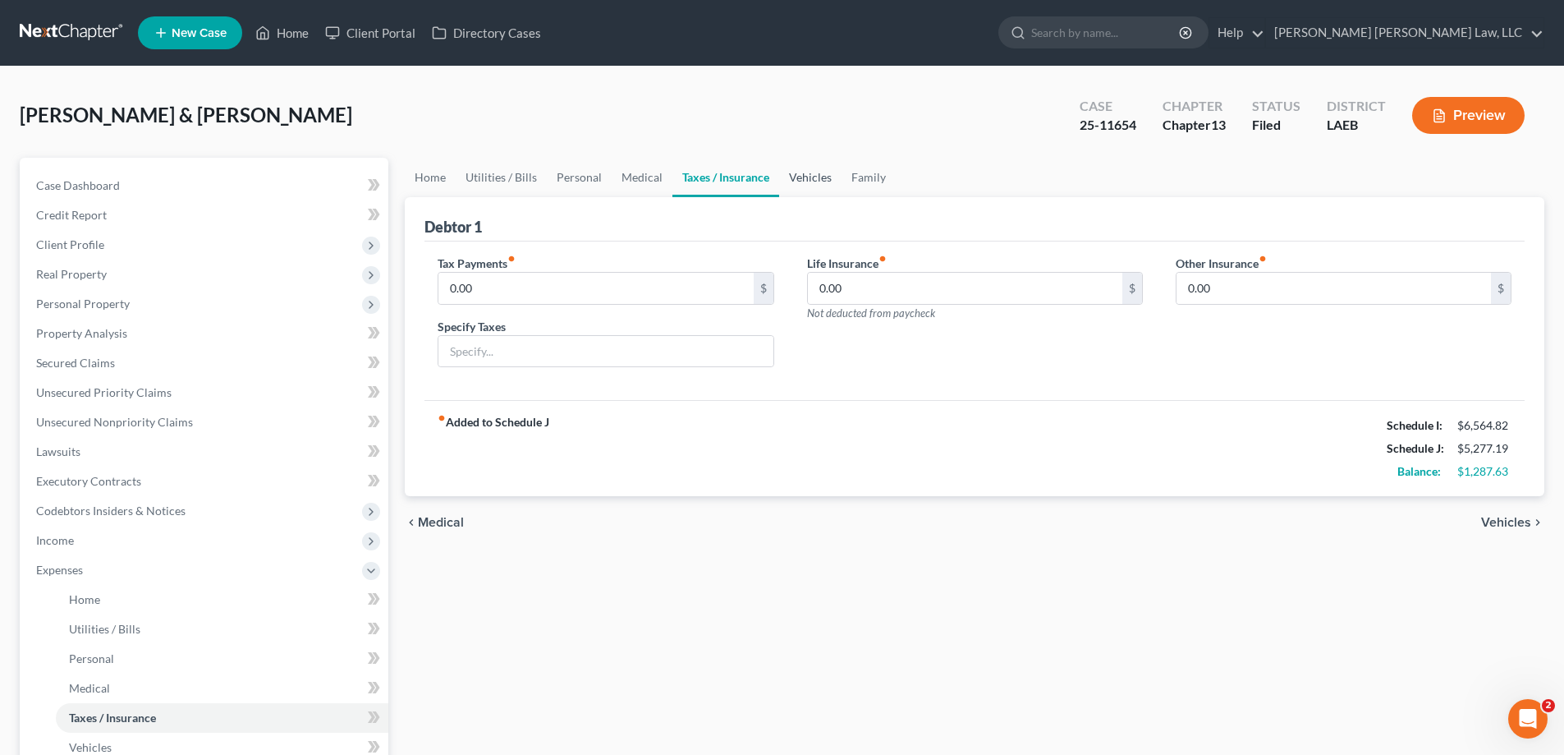
click at [813, 186] on link "Vehicles" at bounding box center [810, 177] width 62 height 39
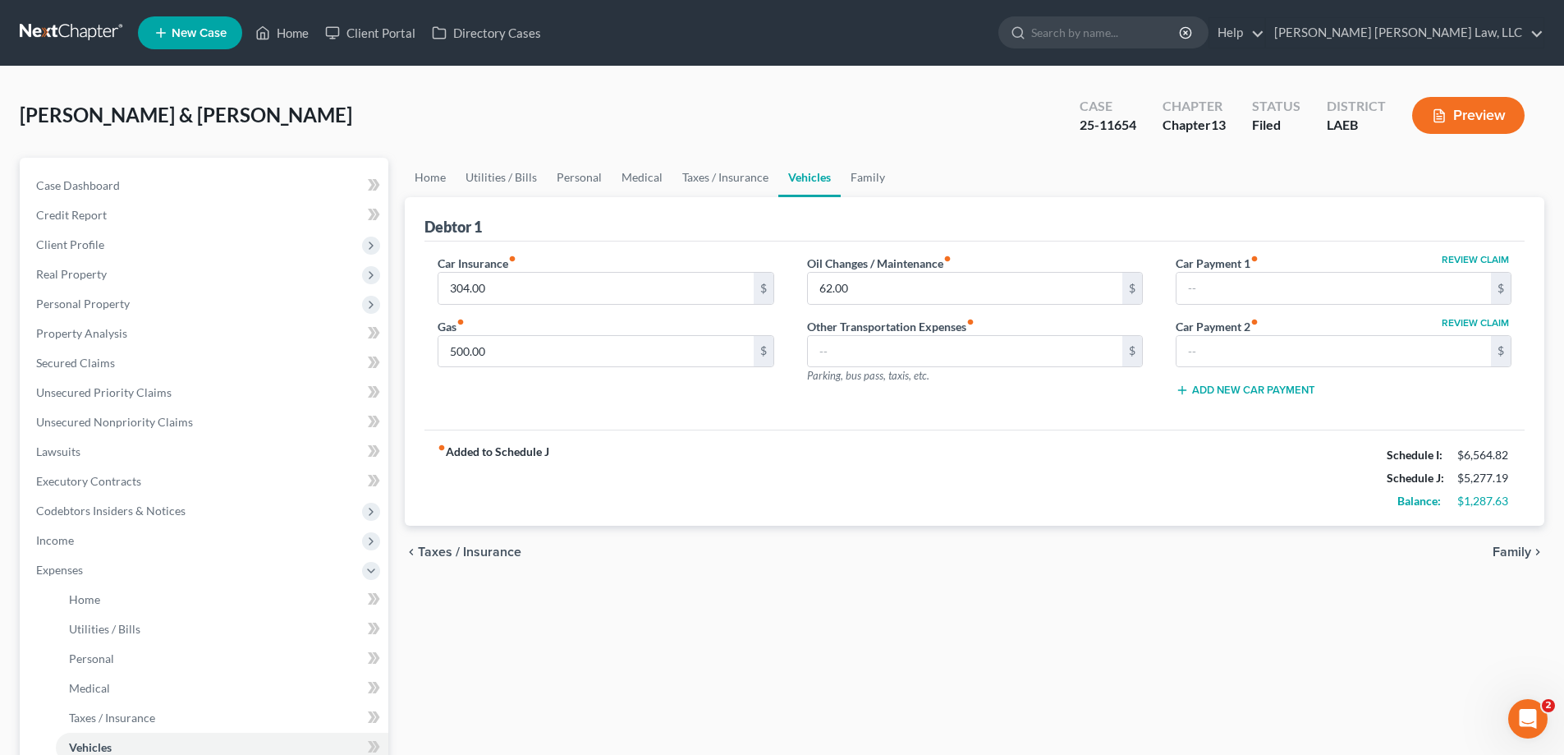
click at [668, 686] on div "Home Utilities / Bills Personal Medical Taxes / Insurance Vehicles Family Debto…" at bounding box center [975, 602] width 1156 height 889
click at [530, 288] on input "304.00" at bounding box center [595, 288] width 314 height 31
type input "322.87"
click at [521, 360] on input "500.00" at bounding box center [595, 351] width 314 height 31
click at [1209, 648] on div "Home Utilities / Bills Personal Medical Taxes / Insurance Vehicles Family Debto…" at bounding box center [975, 602] width 1156 height 889
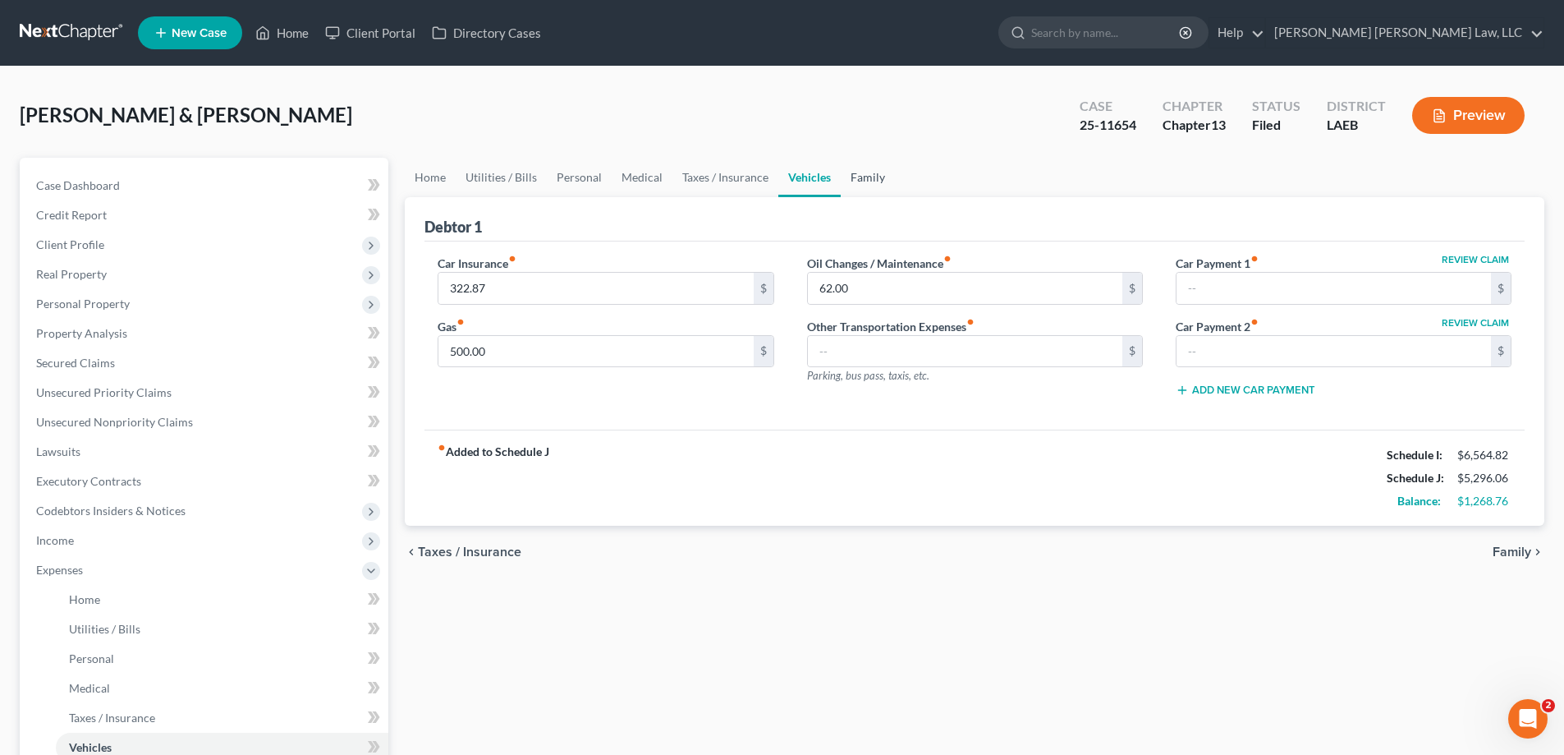
click at [860, 168] on link "Family" at bounding box center [868, 177] width 54 height 39
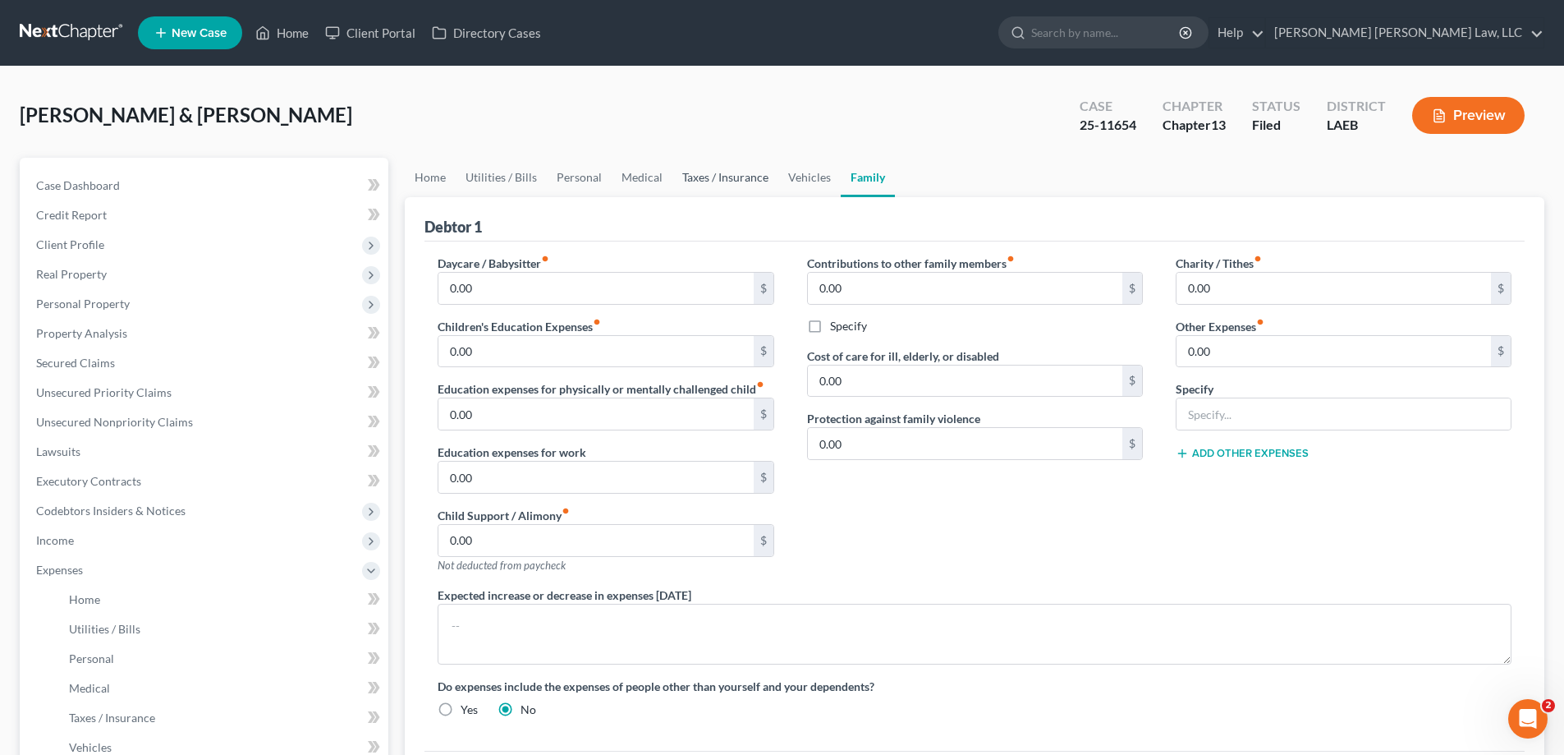
click at [715, 181] on link "Taxes / Insurance" at bounding box center [725, 177] width 106 height 39
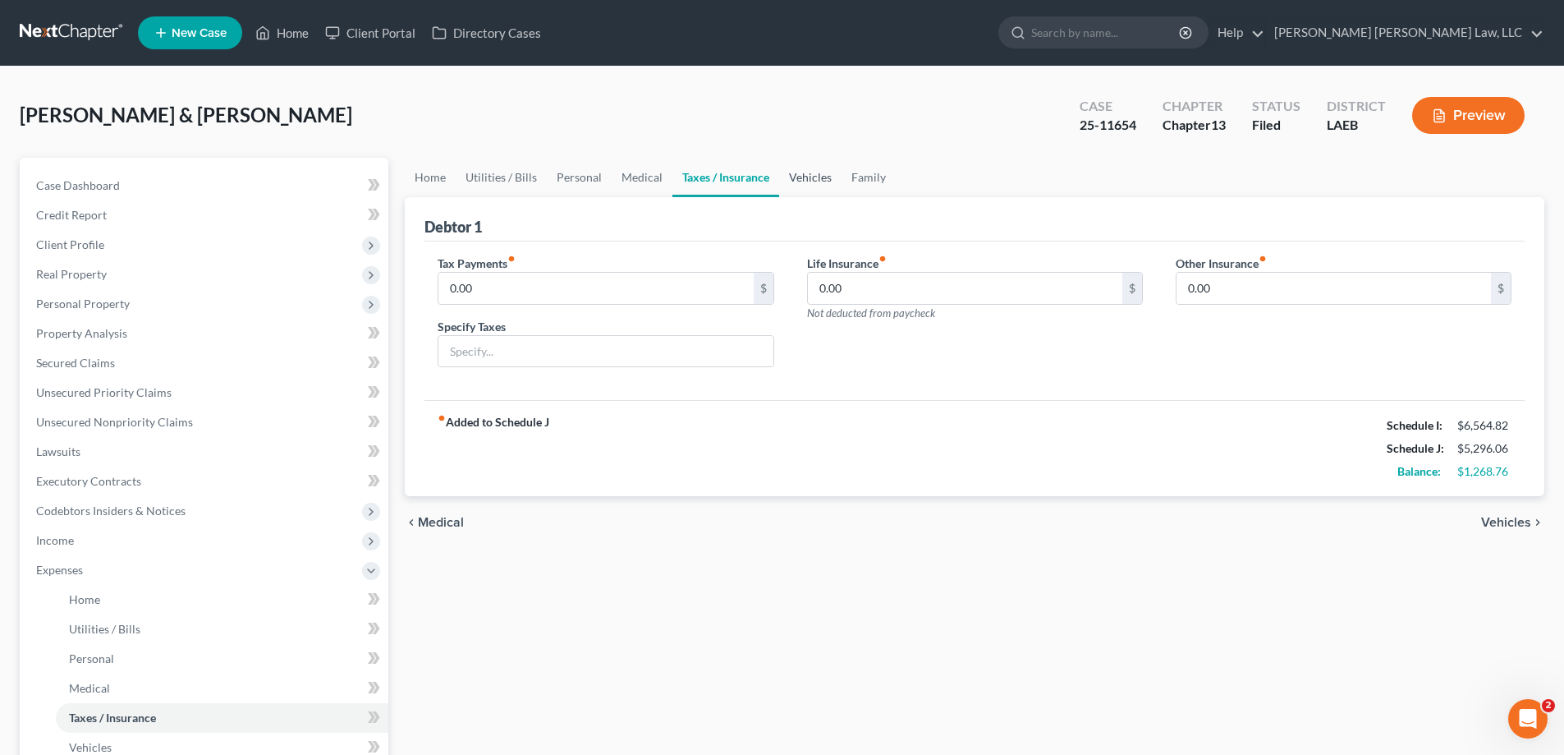
click at [791, 178] on link "Vehicles" at bounding box center [810, 177] width 62 height 39
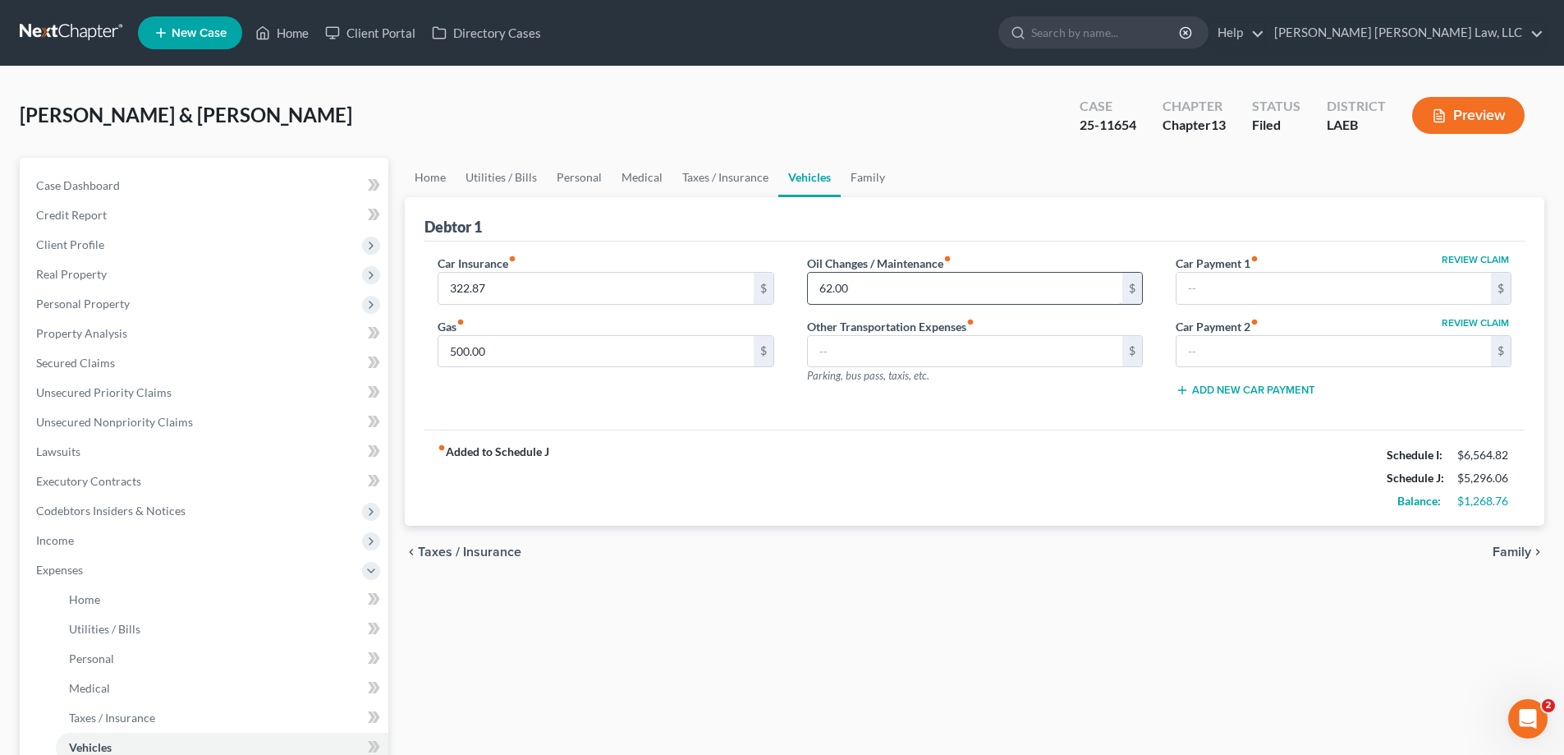
click at [906, 296] on input "62.00" at bounding box center [965, 288] width 314 height 31
type input "83"
click at [909, 571] on div "chevron_left Taxes / Insurance Family chevron_right" at bounding box center [975, 551] width 1140 height 53
drag, startPoint x: 1040, startPoint y: 345, endPoint x: 951, endPoint y: 527, distance: 203.1
click at [1040, 345] on input "text" at bounding box center [965, 351] width 314 height 31
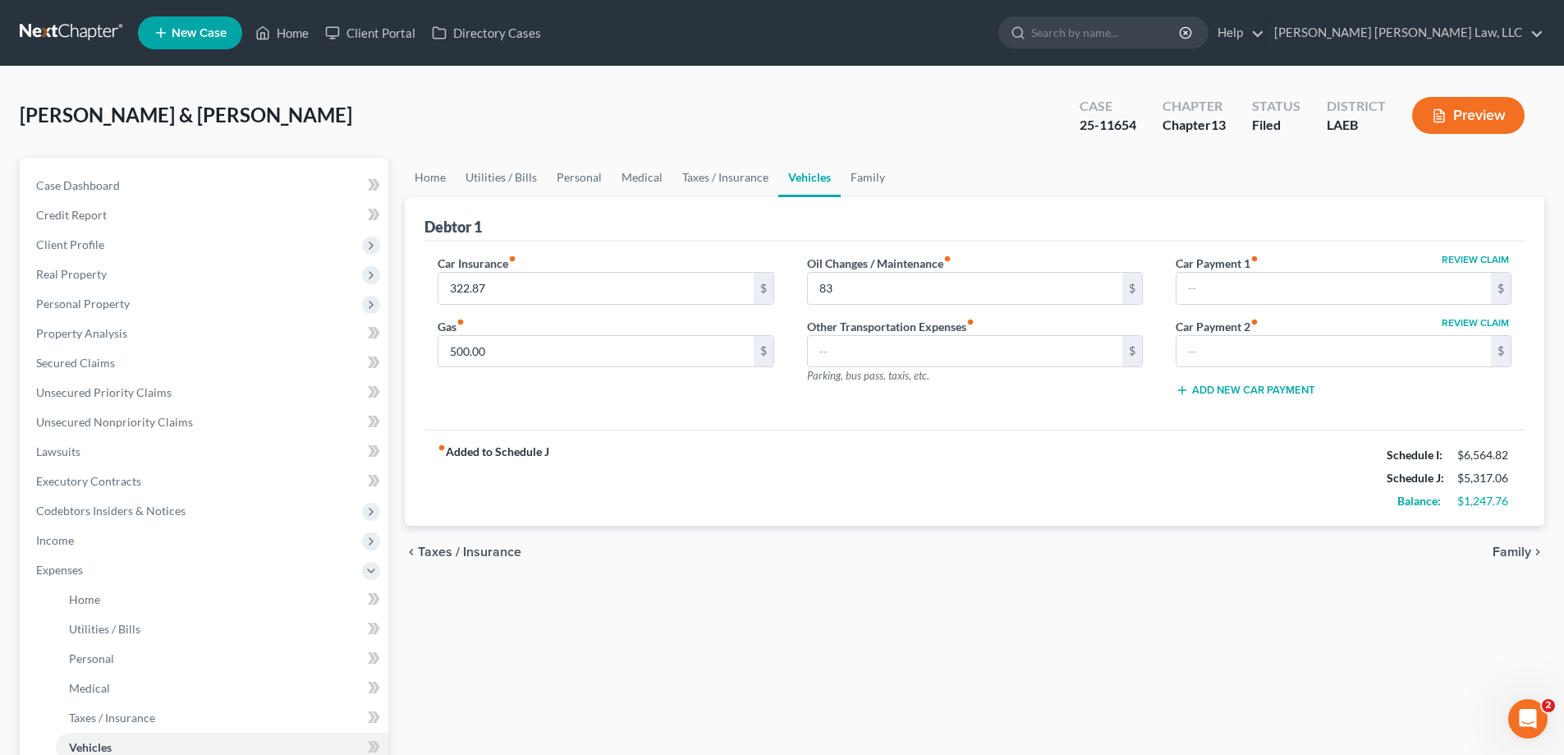
click at [954, 565] on div "chevron_left Taxes / Insurance Family chevron_right" at bounding box center [975, 551] width 1140 height 53
click at [1086, 635] on div "Home Utilities / Bills Personal Medical Taxes / Insurance Vehicles Family Debto…" at bounding box center [975, 602] width 1156 height 889
click at [469, 181] on link "Utilities / Bills" at bounding box center [501, 177] width 91 height 39
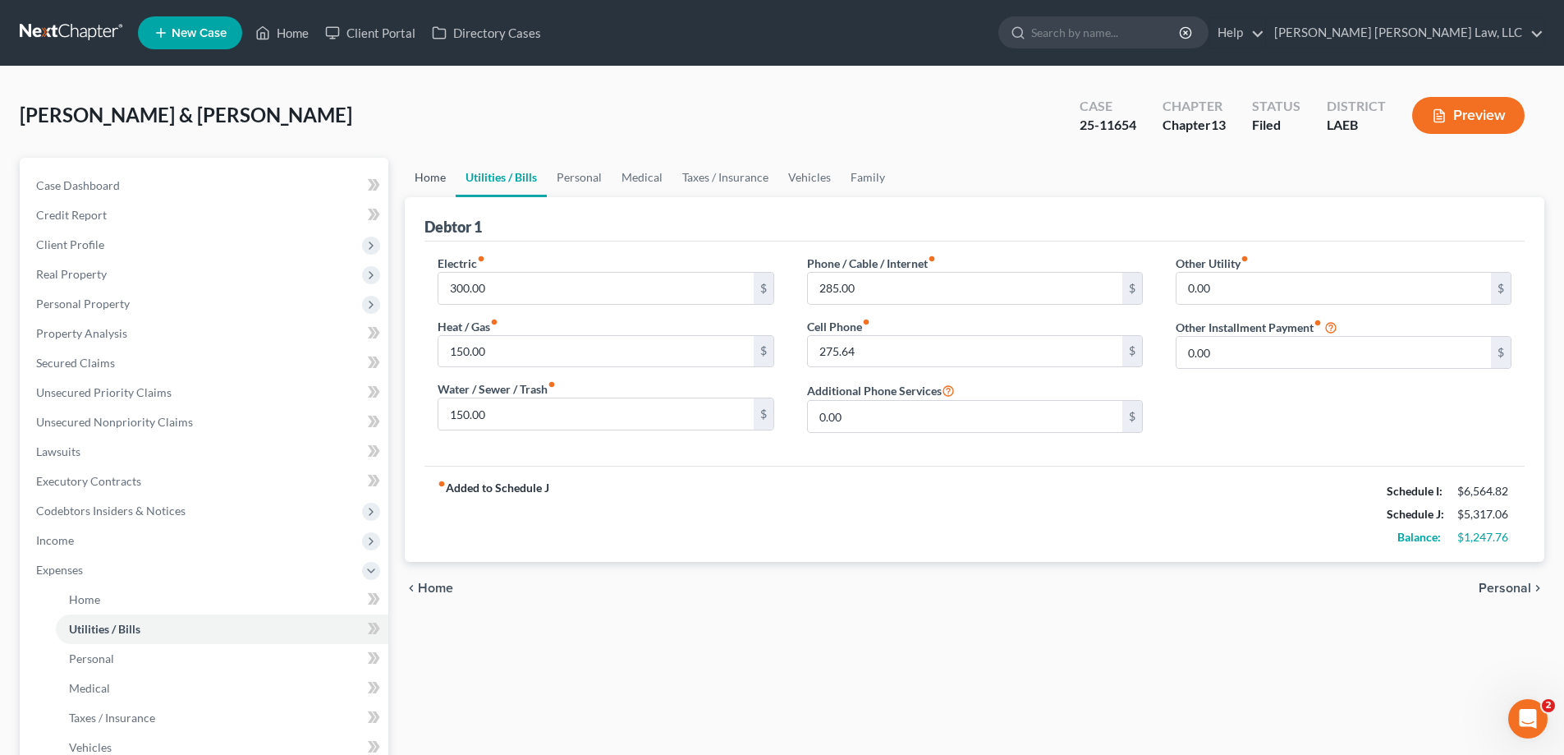
click at [438, 187] on link "Home" at bounding box center [430, 177] width 51 height 39
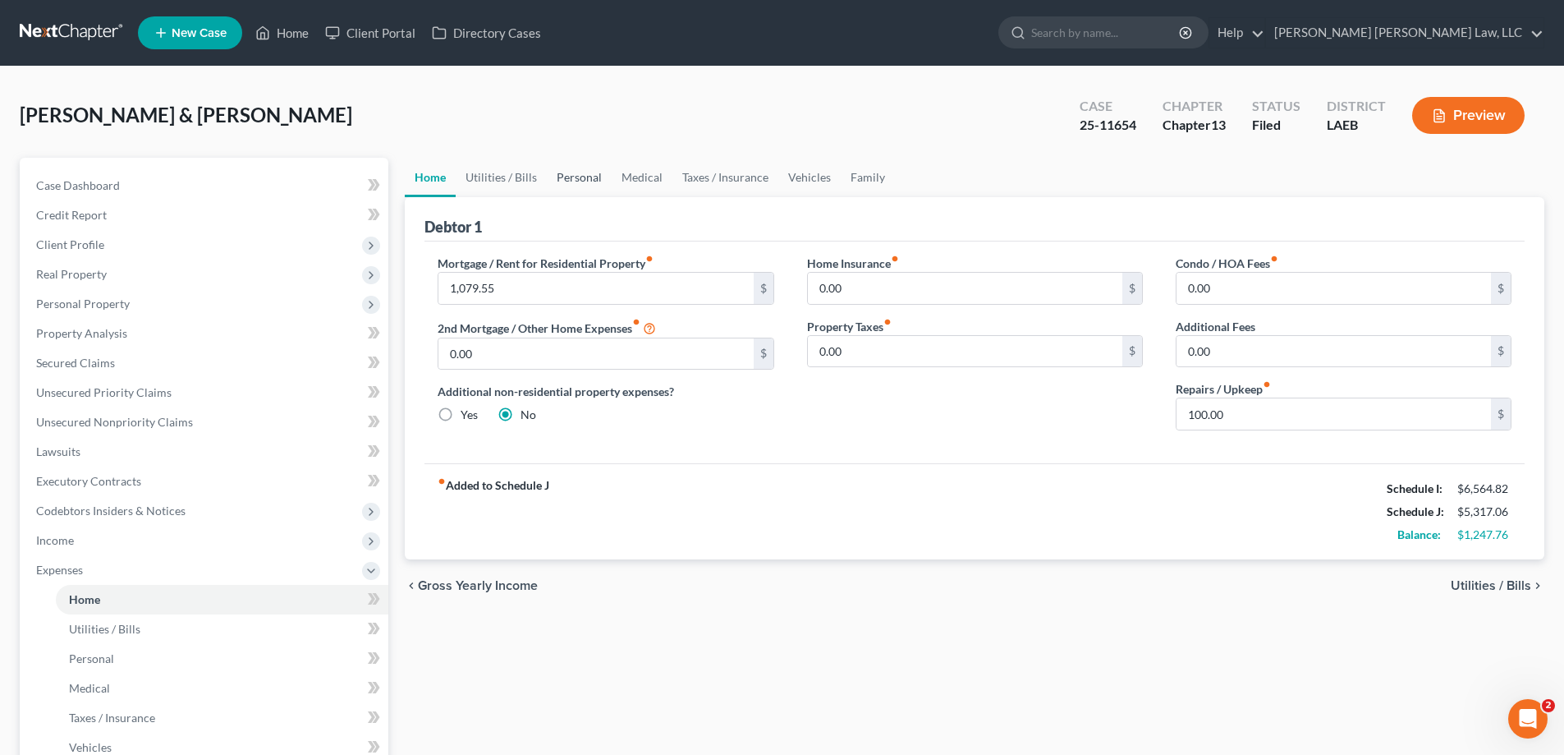
click at [575, 183] on link "Personal" at bounding box center [579, 177] width 65 height 39
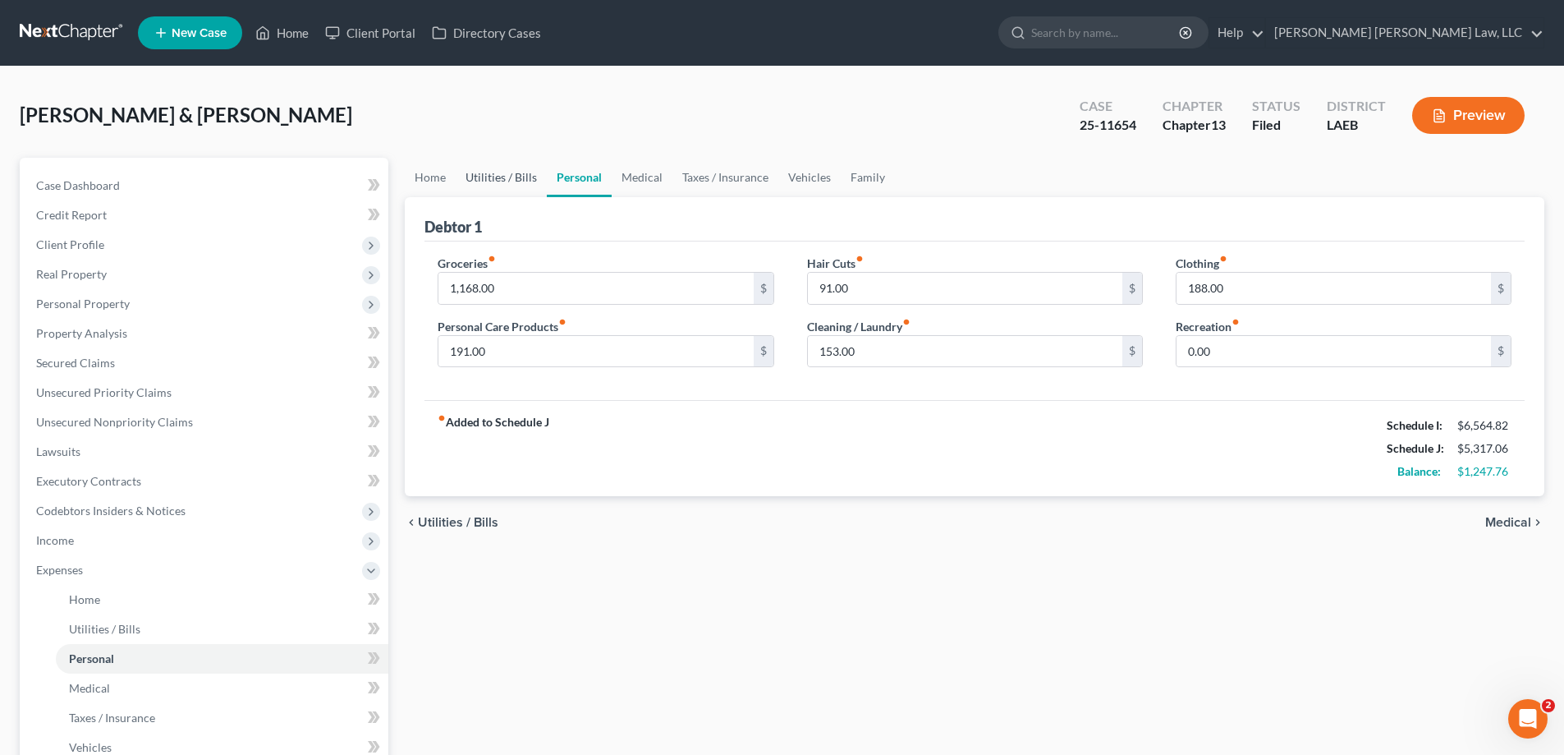
click at [512, 186] on link "Utilities / Bills" at bounding box center [501, 177] width 91 height 39
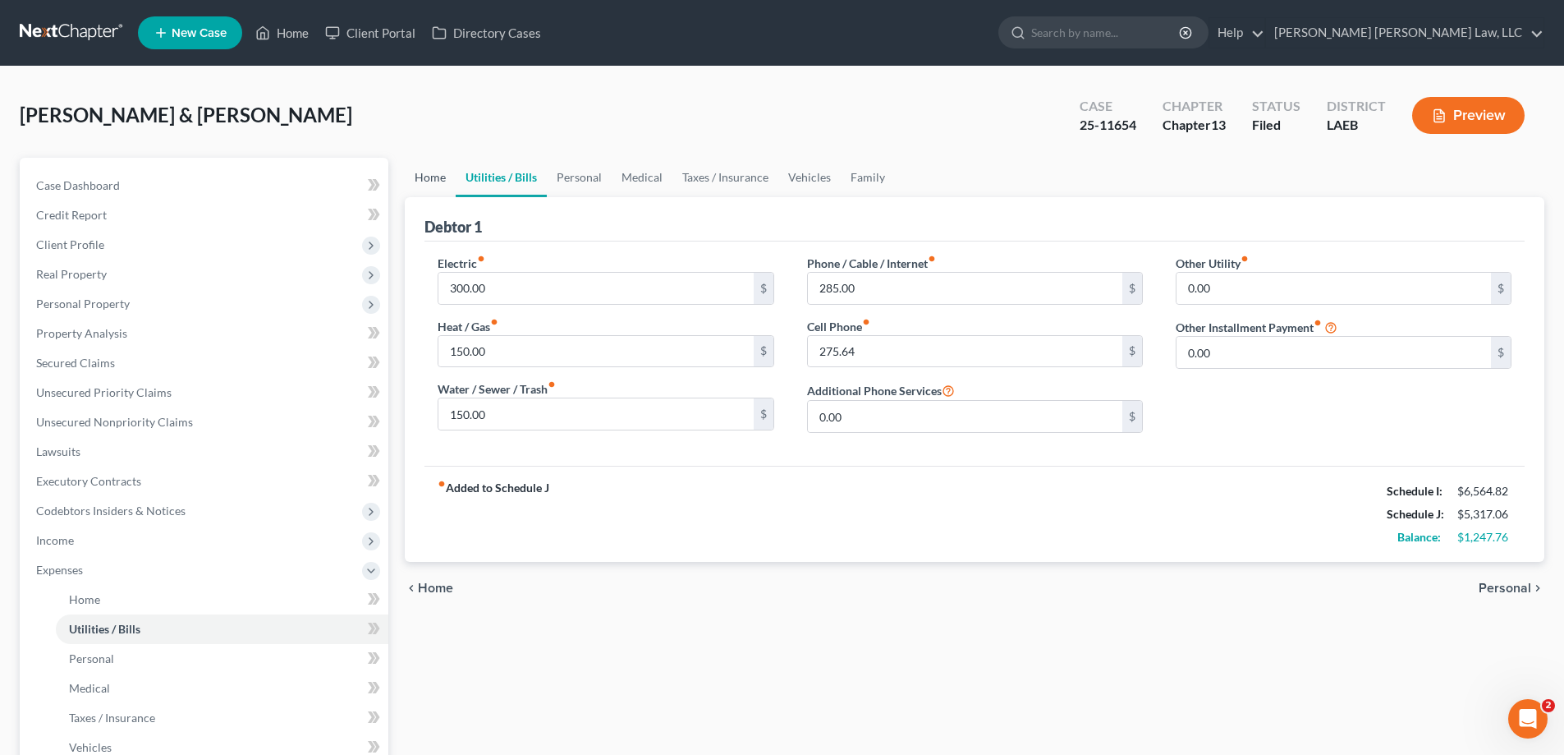
click at [446, 185] on link "Home" at bounding box center [430, 177] width 51 height 39
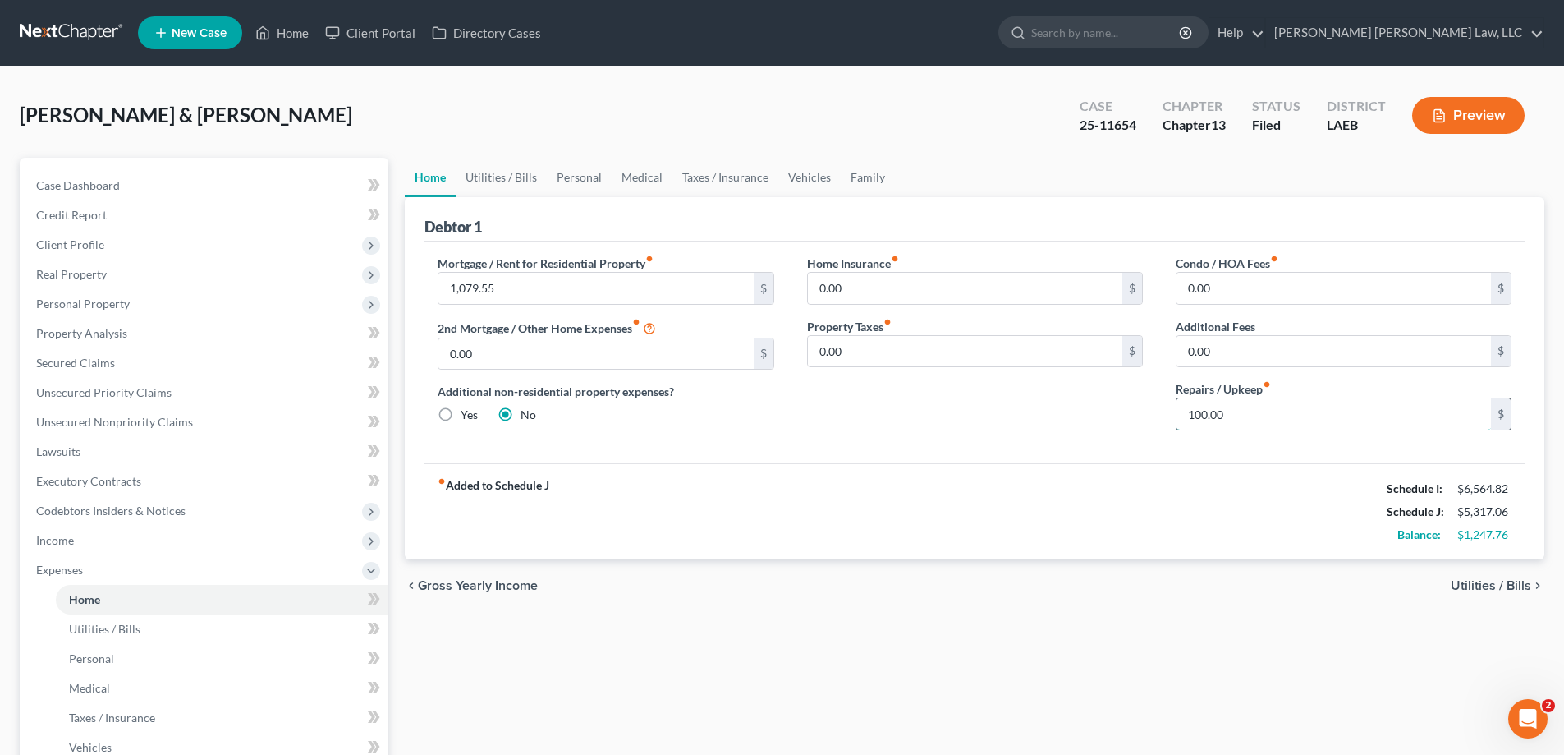
click at [1227, 413] on input "100.00" at bounding box center [1334, 413] width 314 height 31
click at [1083, 576] on div "chevron_left Gross Yearly Income Utilities / Bills chevron_right" at bounding box center [975, 585] width 1140 height 53
drag, startPoint x: 1104, startPoint y: 495, endPoint x: 915, endPoint y: 616, distance: 224.1
click at [1105, 495] on div "fiber_manual_record Added to Schedule J Schedule I: $6,564.82 Schedule J: $5,31…" at bounding box center [974, 511] width 1100 height 96
click at [482, 183] on link "Utilities / Bills" at bounding box center [501, 177] width 91 height 39
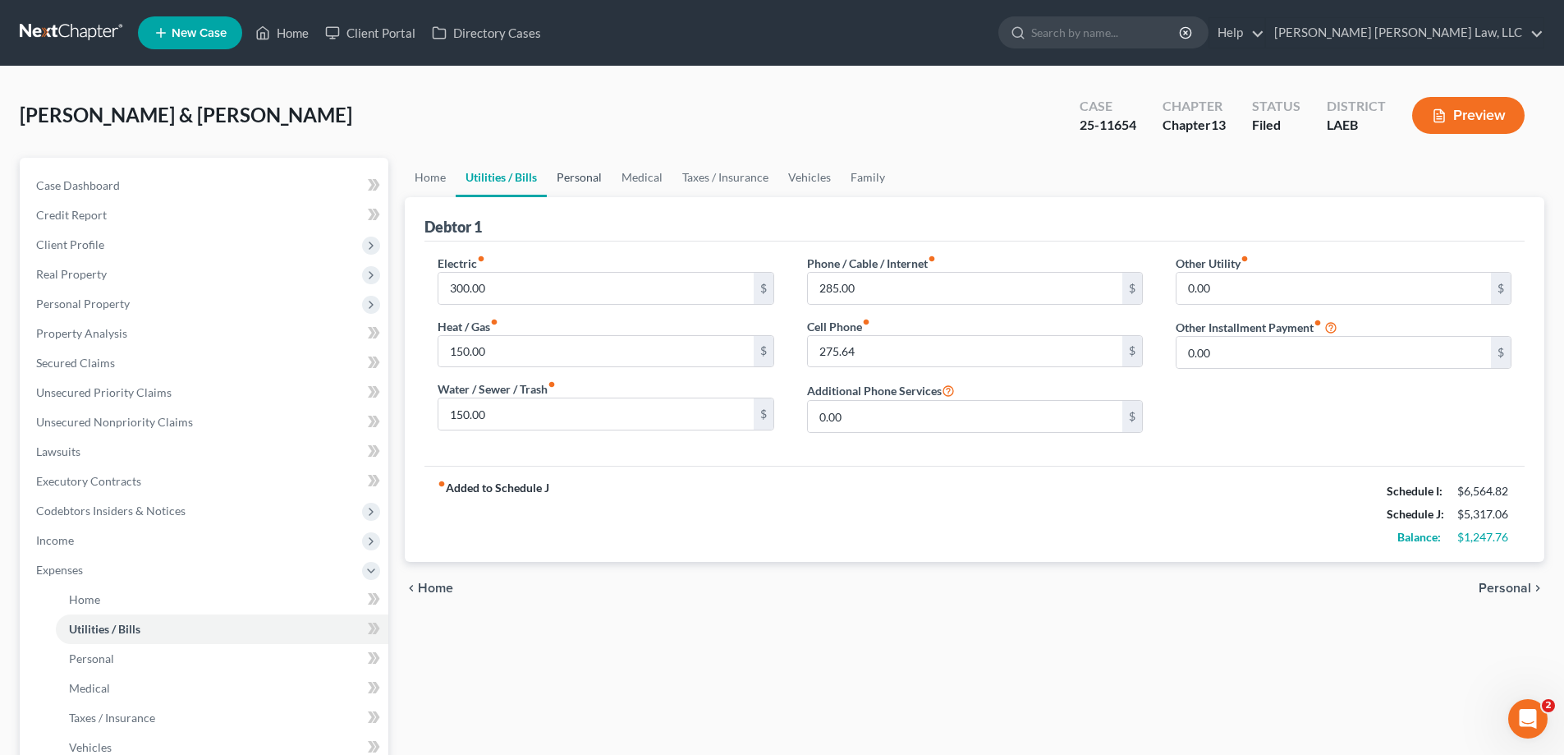
click at [588, 177] on link "Personal" at bounding box center [579, 177] width 65 height 39
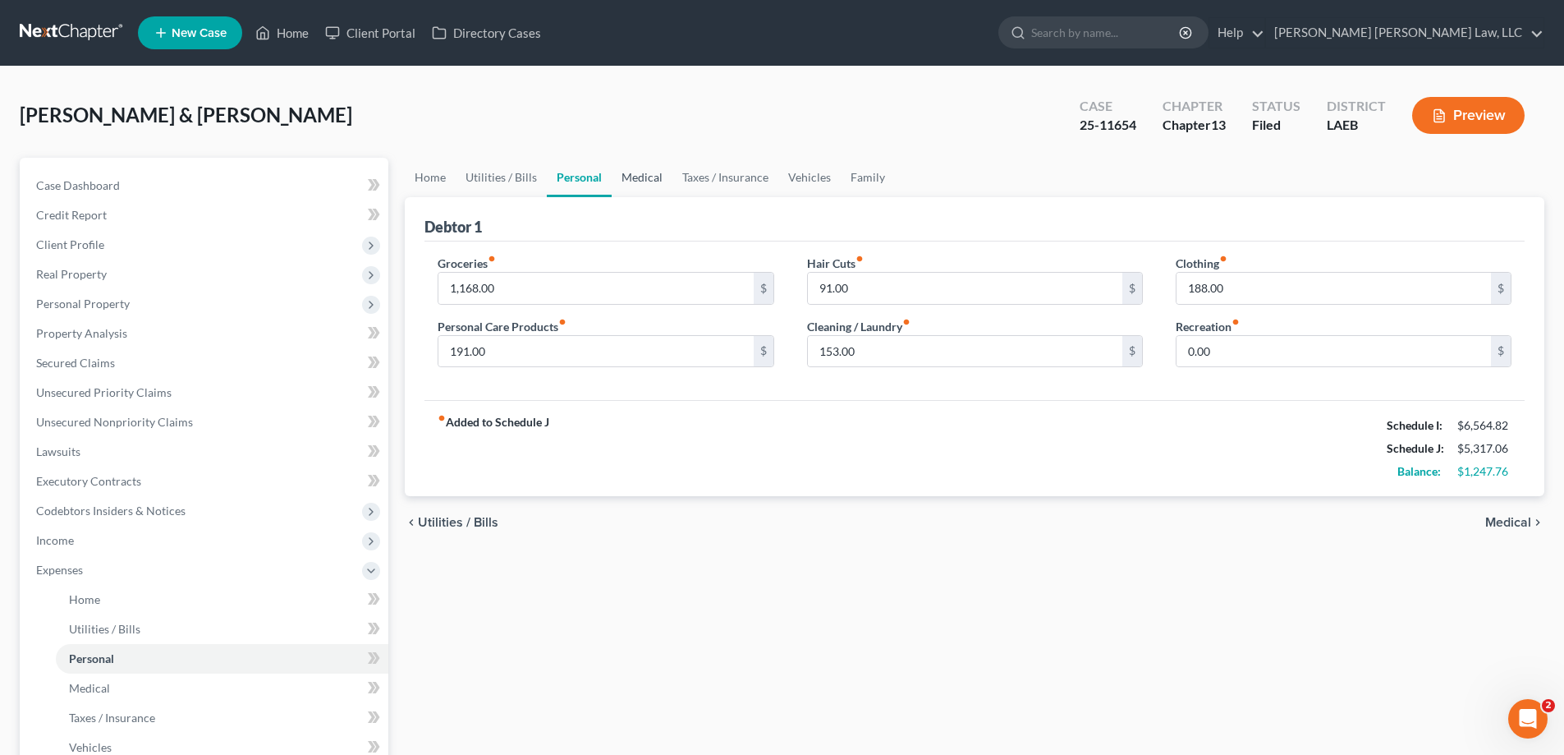
click at [622, 172] on link "Medical" at bounding box center [642, 177] width 61 height 39
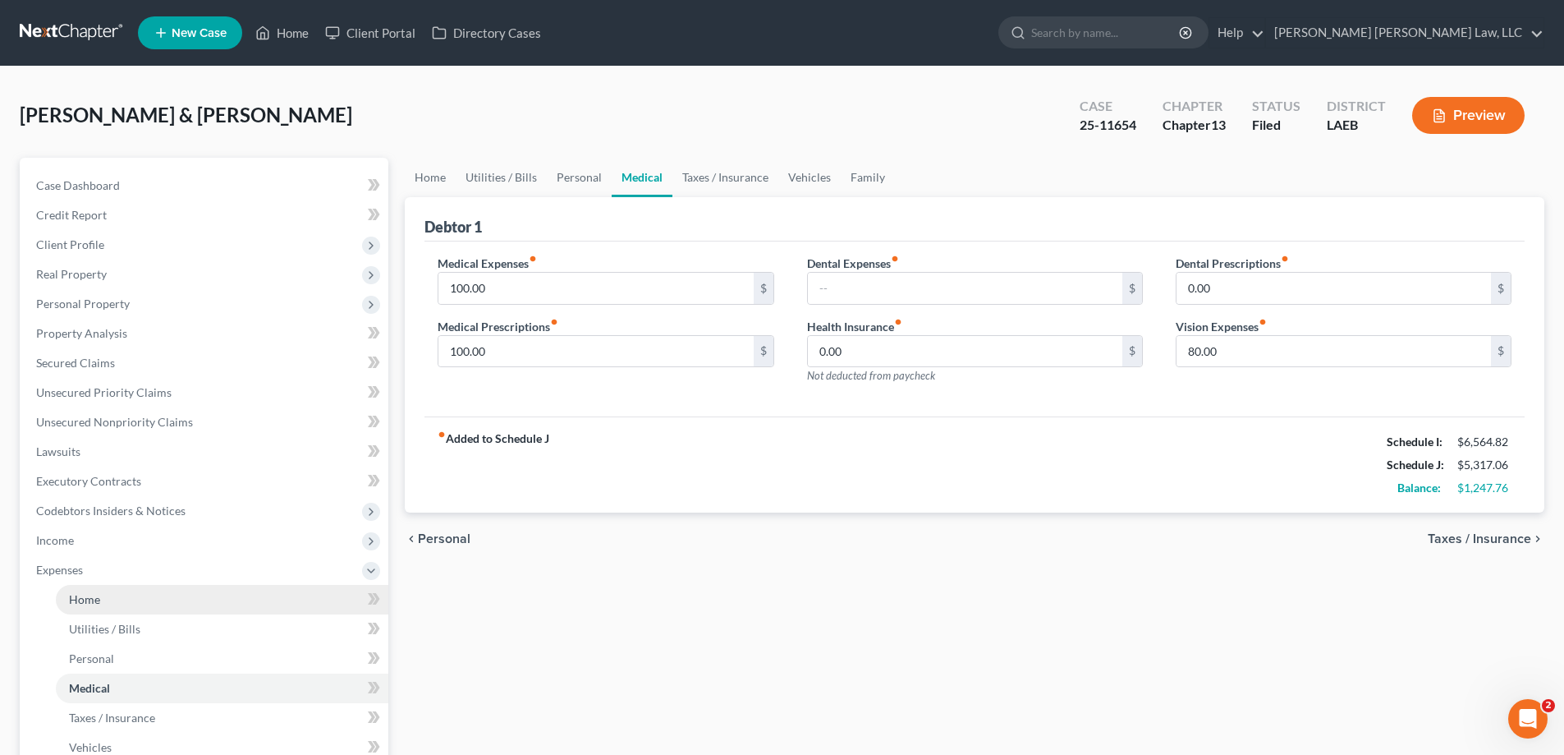
drag, startPoint x: 80, startPoint y: 547, endPoint x: 109, endPoint y: 593, distance: 54.2
click at [80, 547] on span "Income" at bounding box center [205, 540] width 365 height 30
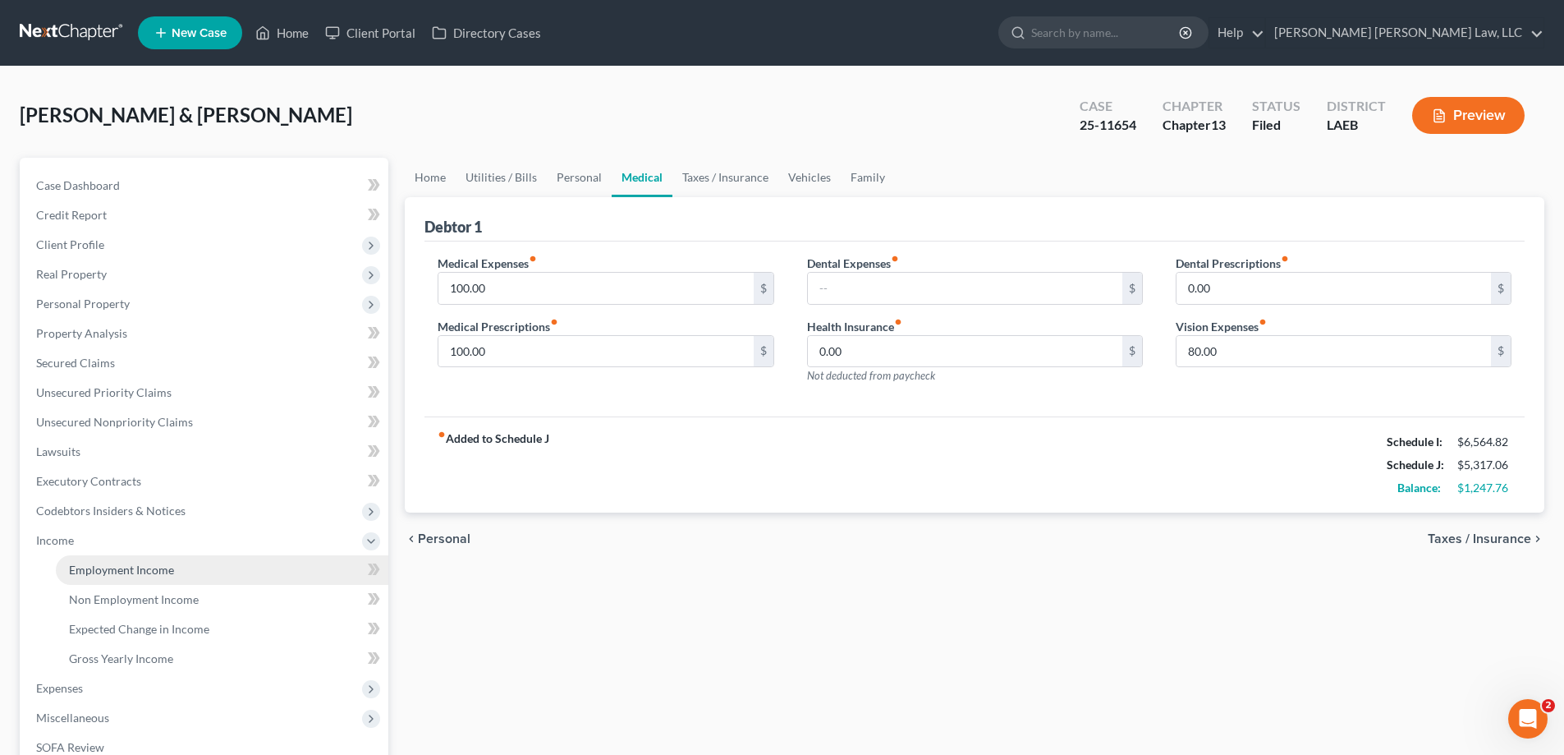
click at [125, 577] on link "Employment Income" at bounding box center [222, 570] width 333 height 30
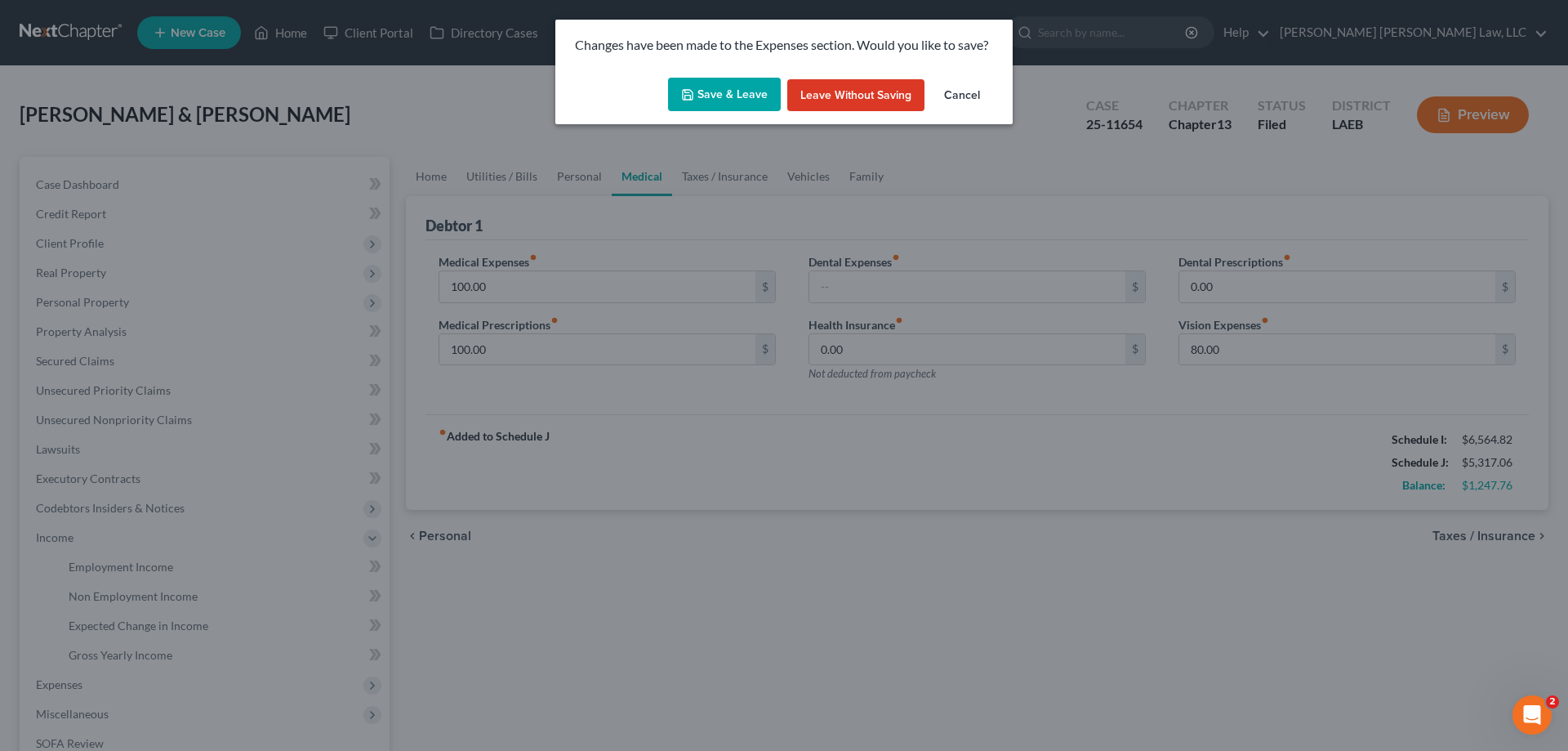
click at [752, 106] on button "Save & Leave" at bounding box center [724, 94] width 112 height 34
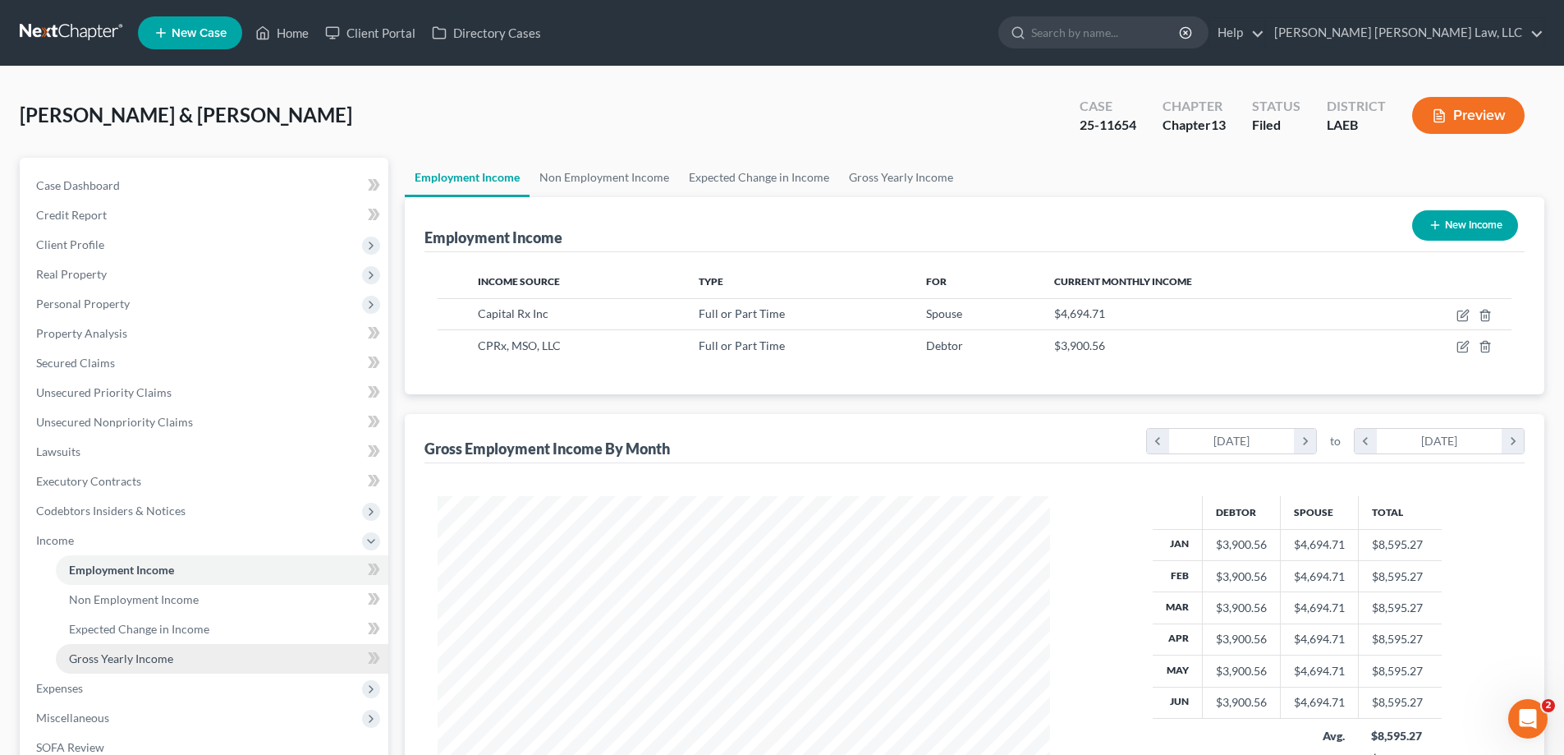
scroll to position [82, 0]
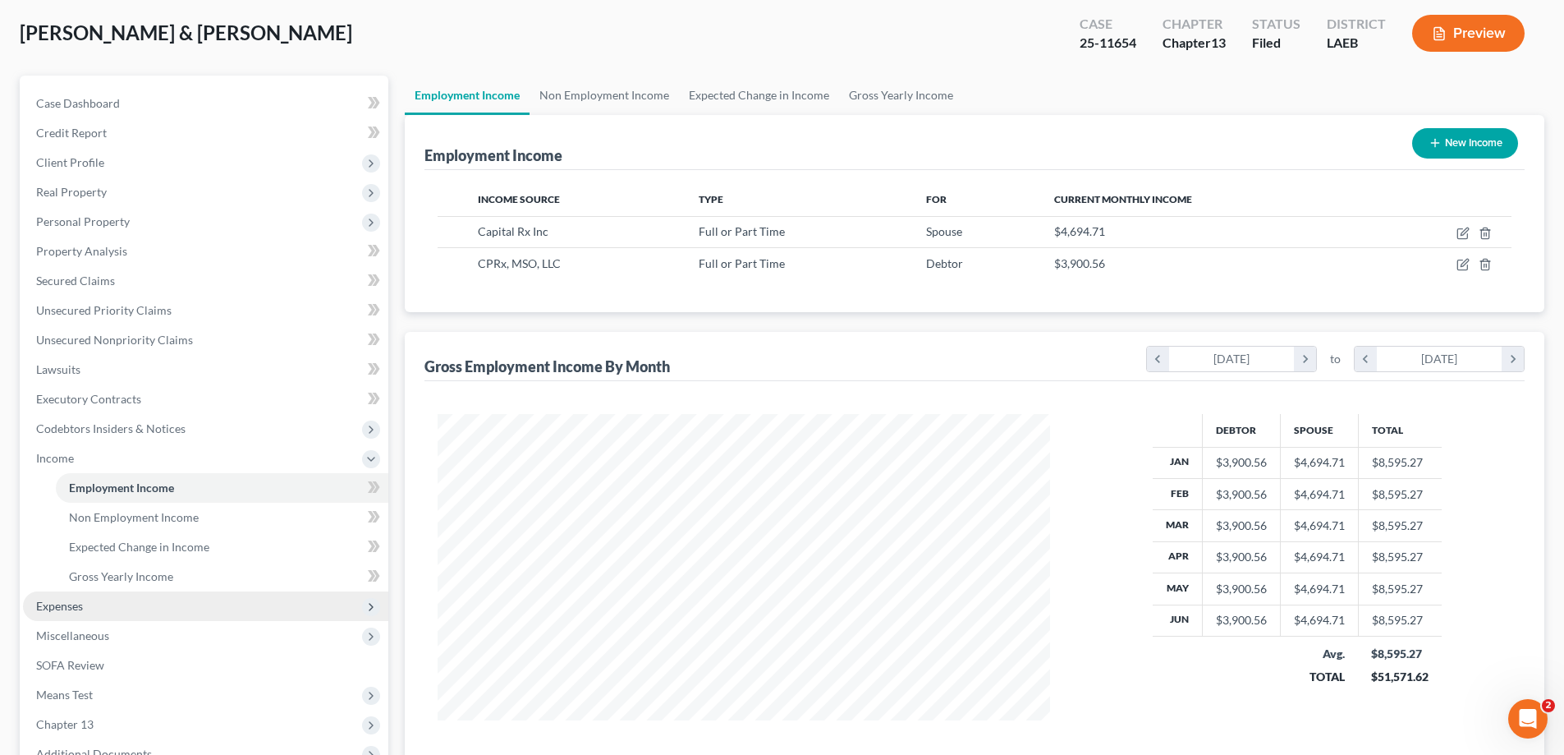
click at [103, 610] on span "Expenses" at bounding box center [205, 606] width 365 height 30
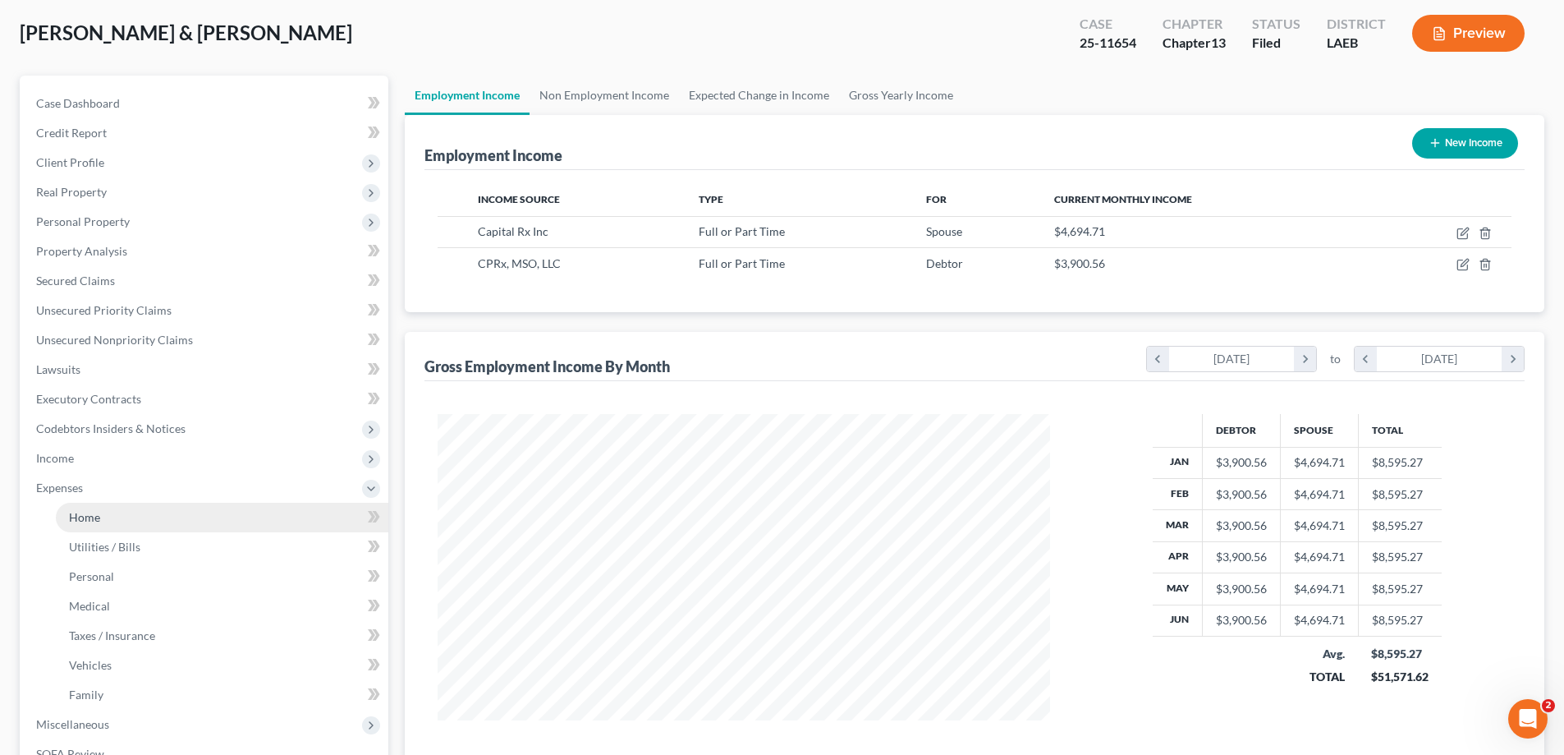
click at [95, 522] on span "Home" at bounding box center [84, 517] width 31 height 14
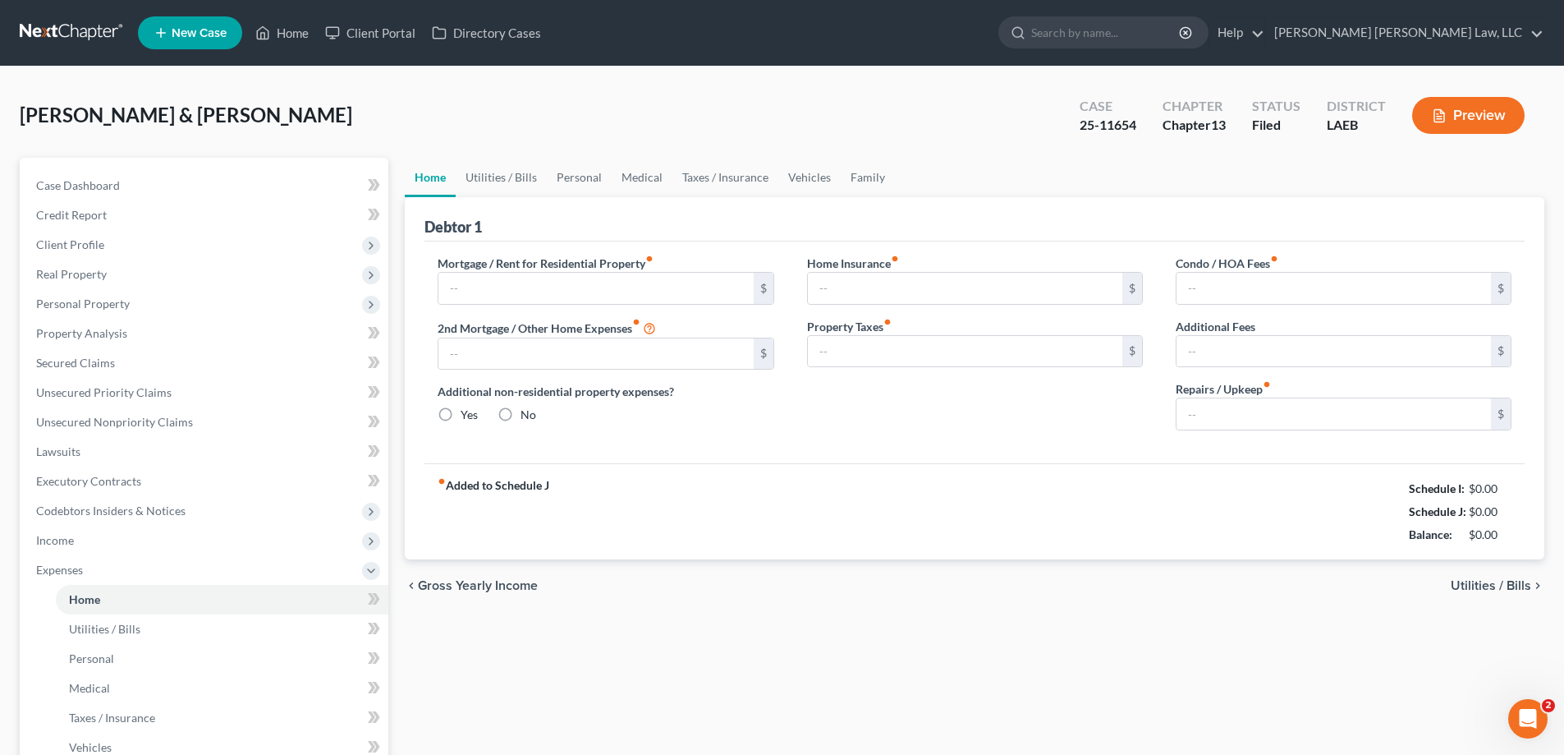
type input "1,079.55"
type input "0.00"
radio input "true"
type input "0.00"
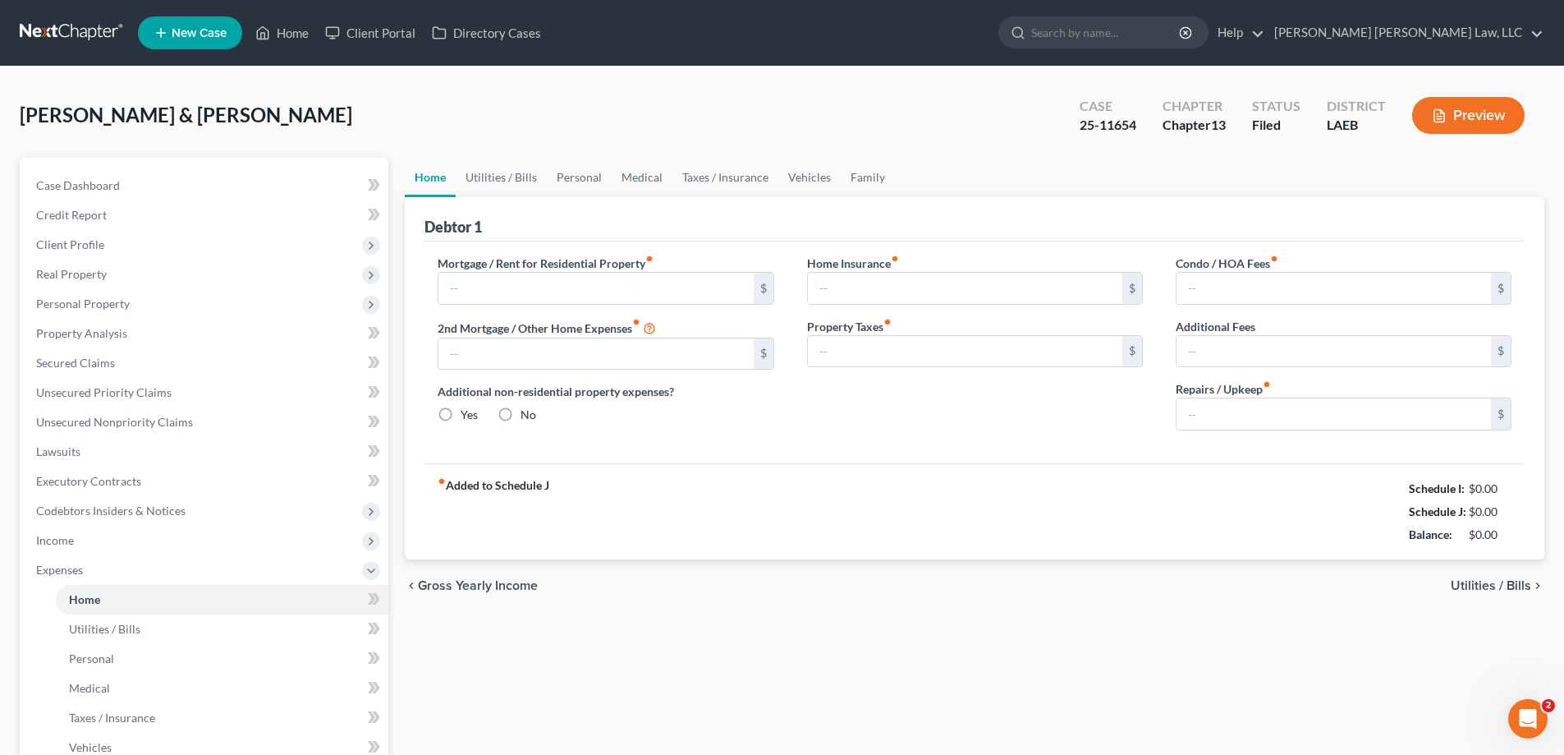
type input "0.00"
type input "100.00"
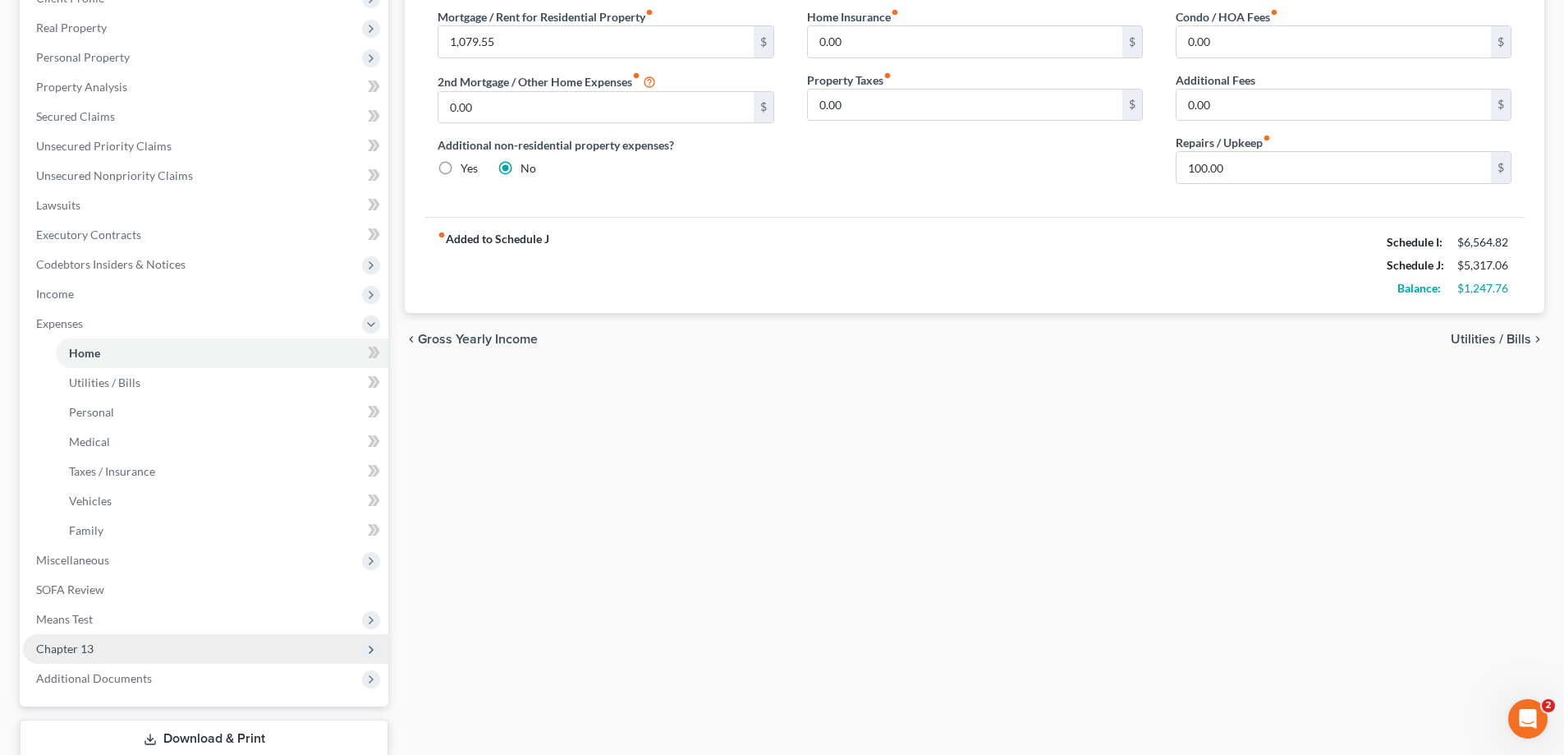
scroll to position [273, 0]
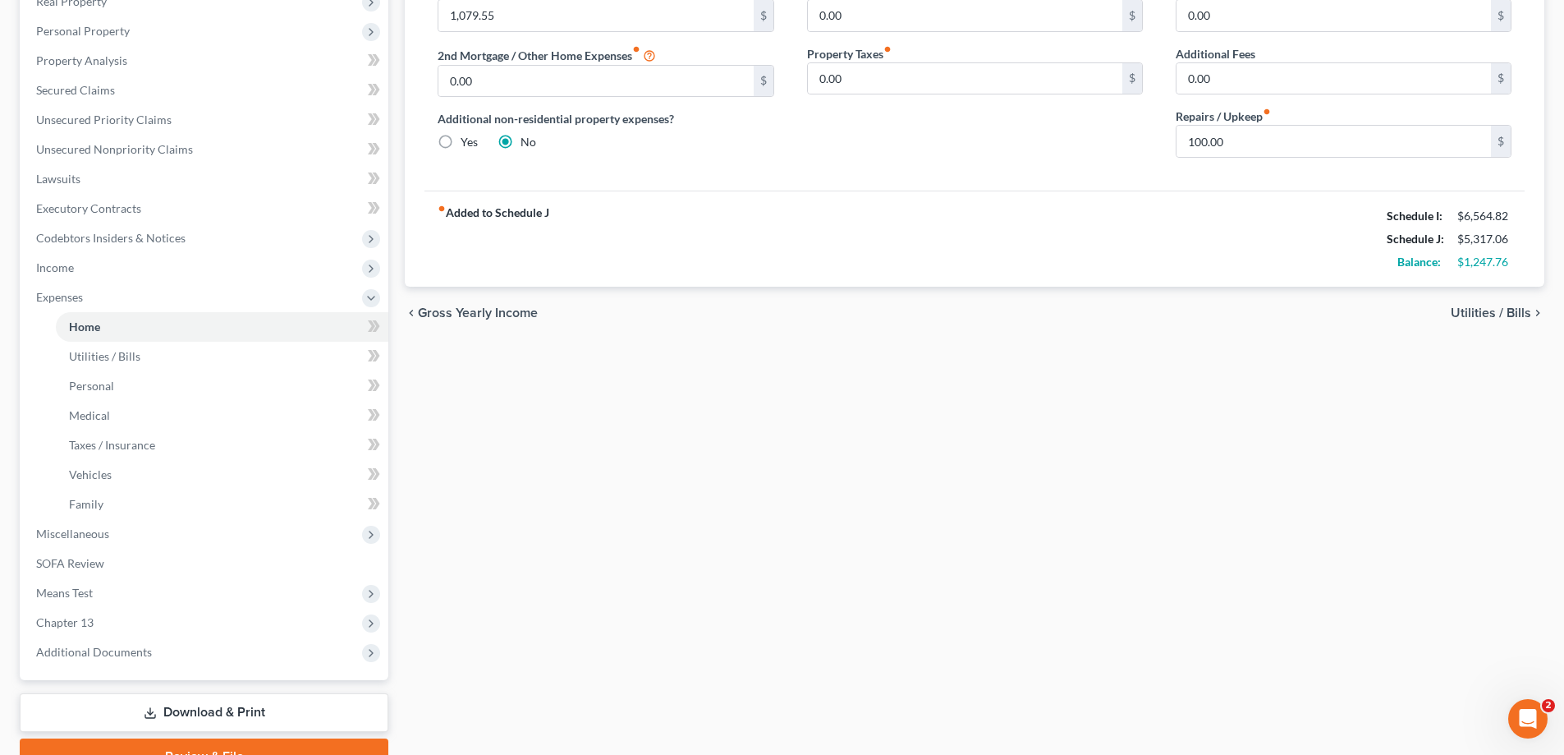
click at [195, 709] on link "Download & Print" at bounding box center [204, 712] width 369 height 39
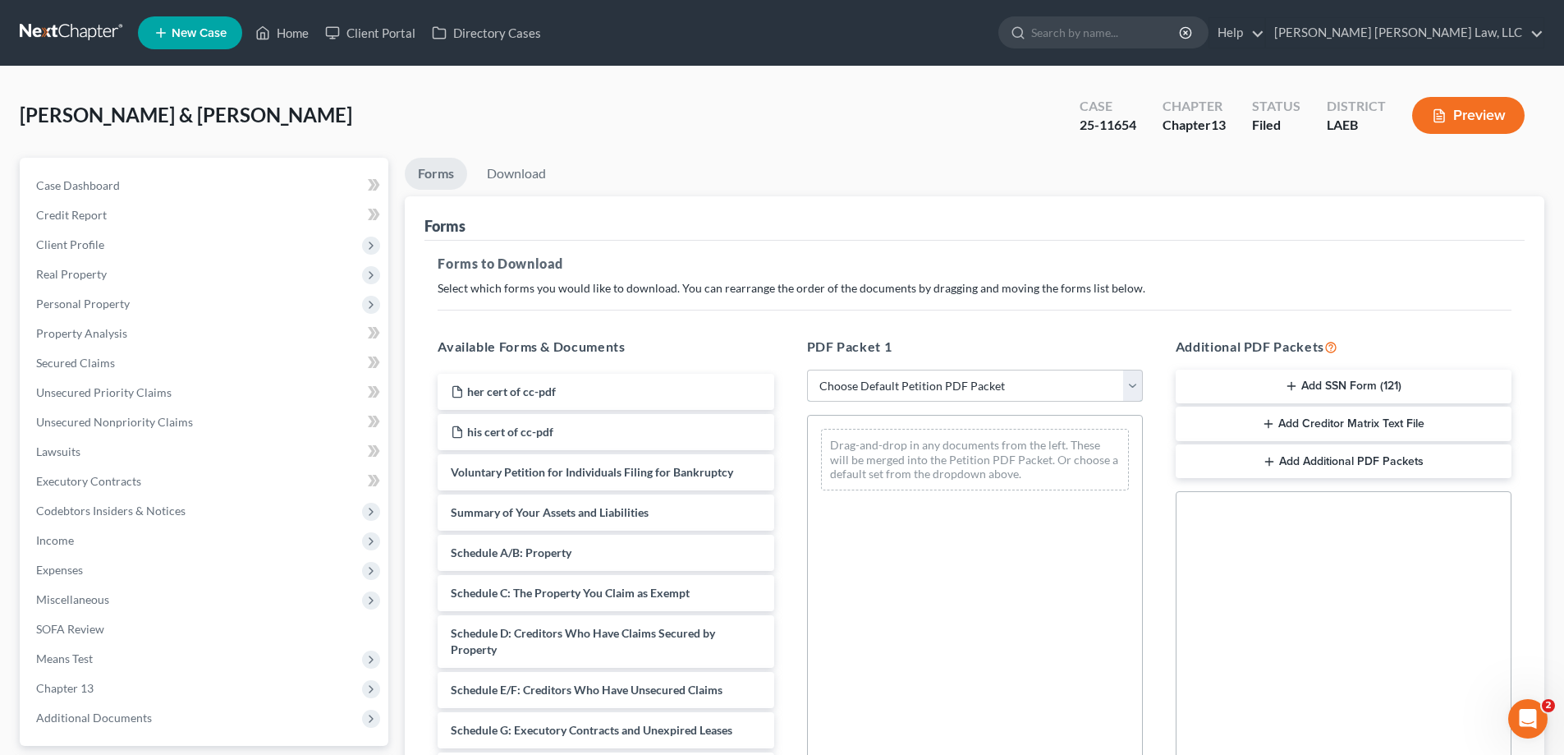
click at [927, 389] on select "Choose Default Petition PDF Packet Complete Bankruptcy Petition (all forms and …" at bounding box center [975, 385] width 336 height 33
select select "2"
click at [807, 369] on select "Choose Default Petition PDF Packet Complete Bankruptcy Petition (all forms and …" at bounding box center [975, 385] width 336 height 33
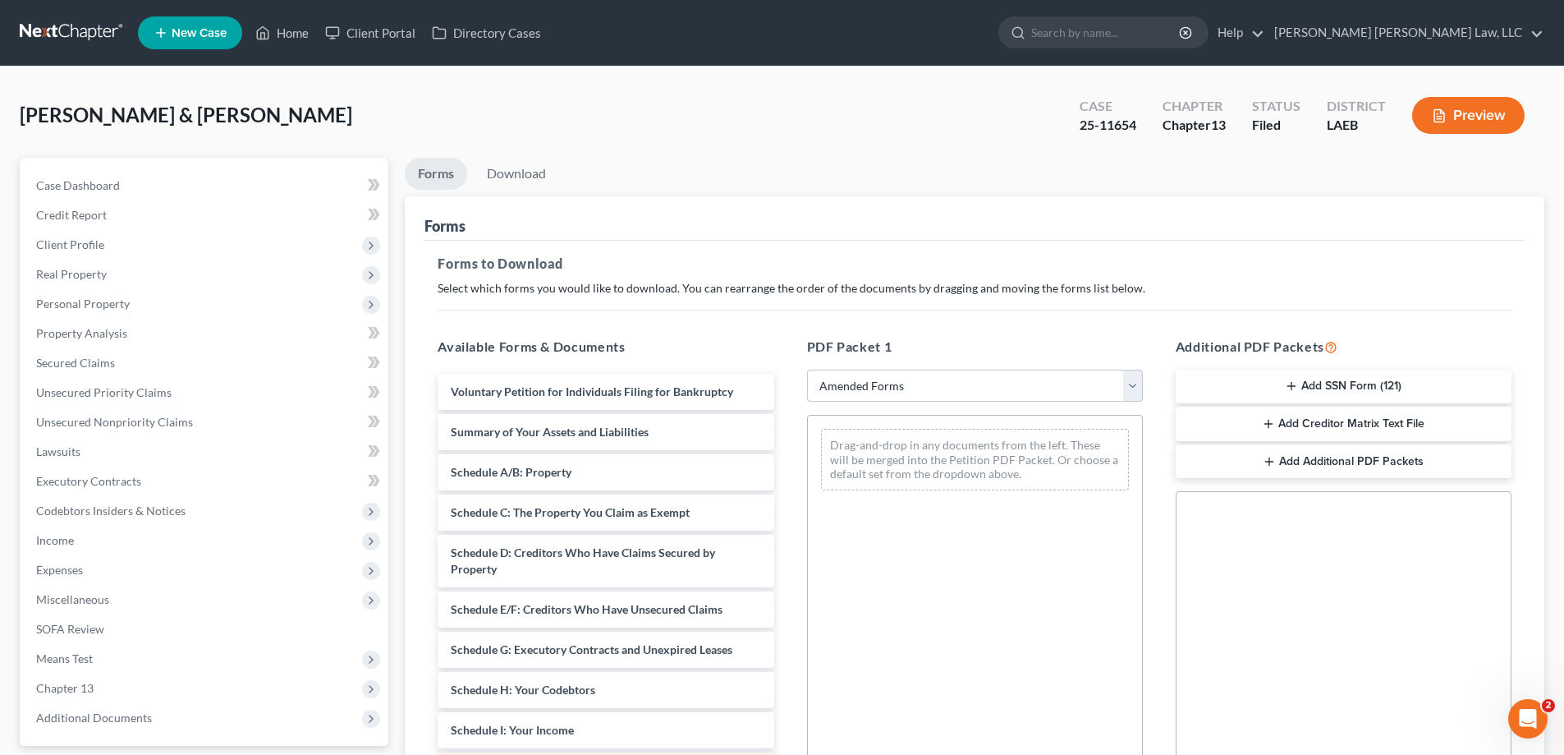
scroll to position [164, 0]
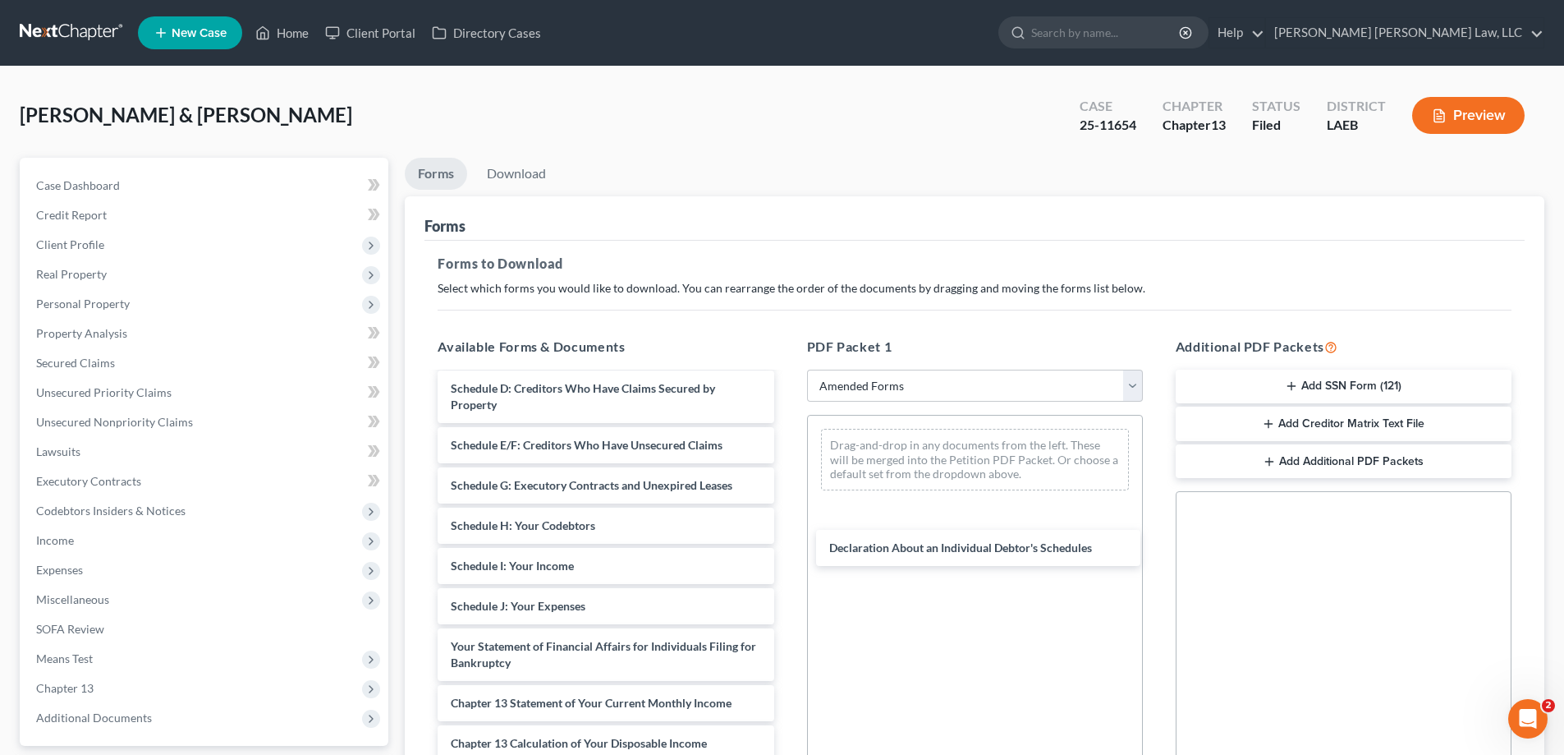
drag, startPoint x: 617, startPoint y: 644, endPoint x: 1338, endPoint y: 566, distance: 724.3
click at [787, 521] on div "Declaration About an Individual Debtor's Schedules Voluntary Petition for Indiv…" at bounding box center [605, 573] width 362 height 729
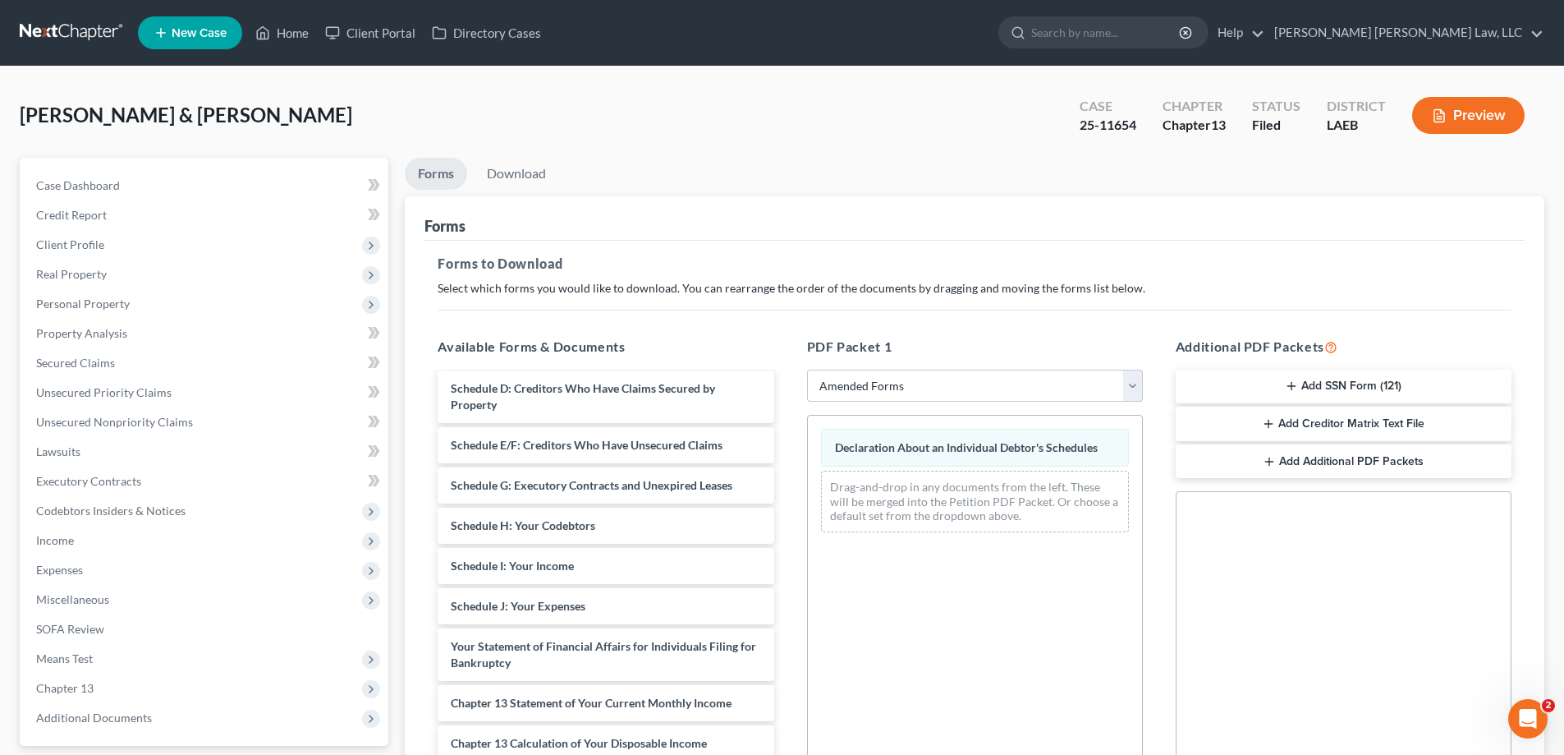
scroll to position [259, 0]
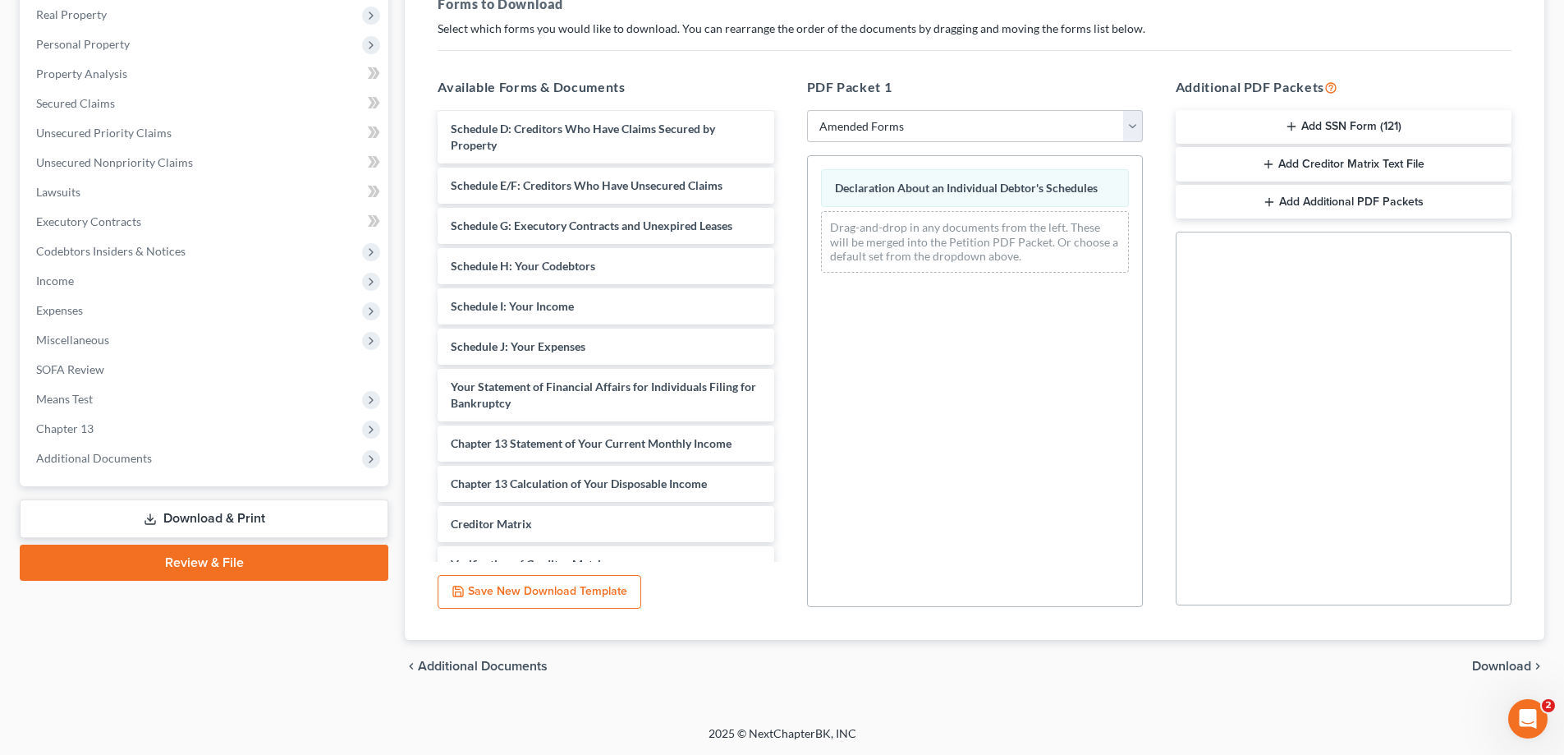
click at [1513, 660] on span "Download" at bounding box center [1501, 665] width 59 height 13
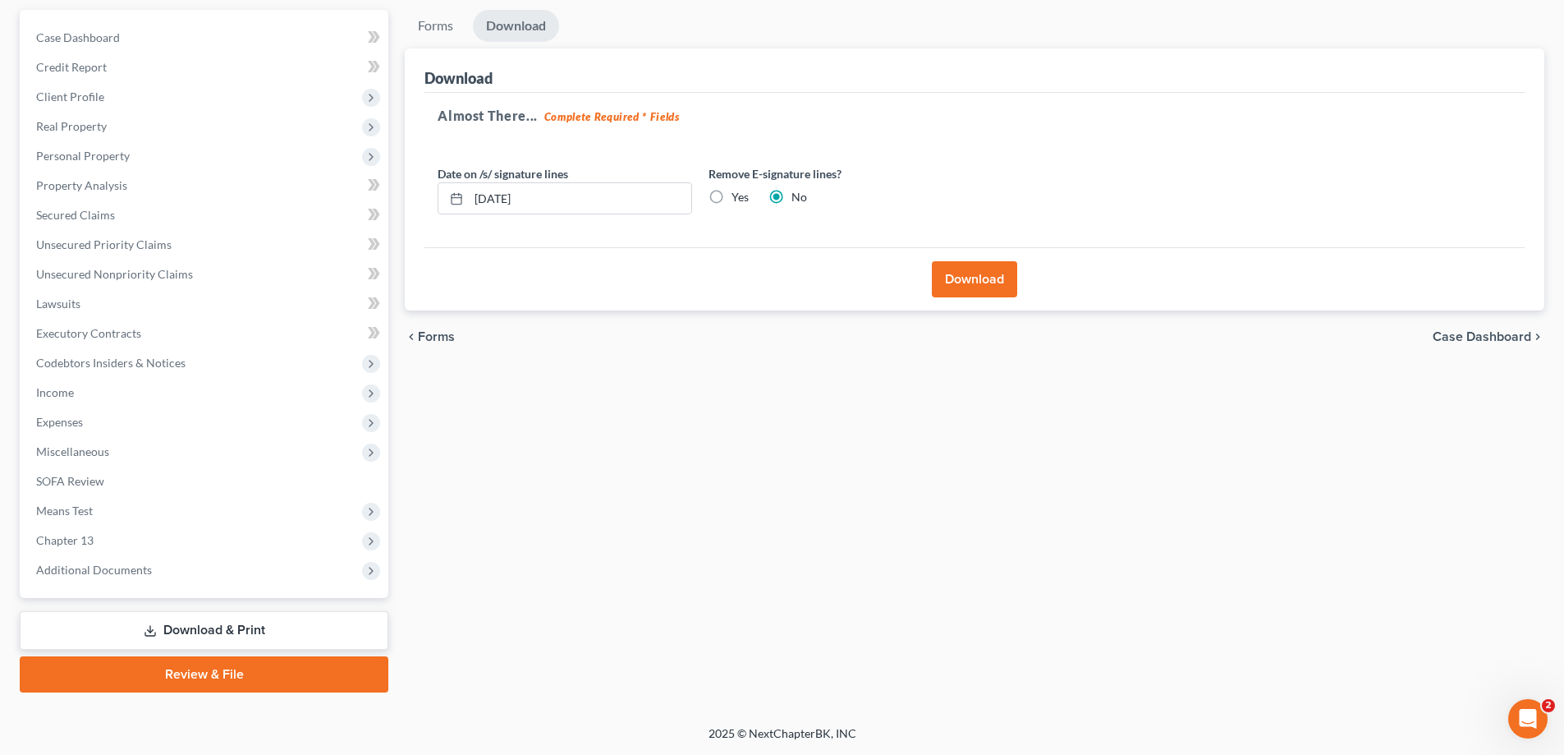
drag, startPoint x: 982, startPoint y: 287, endPoint x: 936, endPoint y: 488, distance: 205.6
click at [982, 291] on button "Download" at bounding box center [974, 279] width 85 height 36
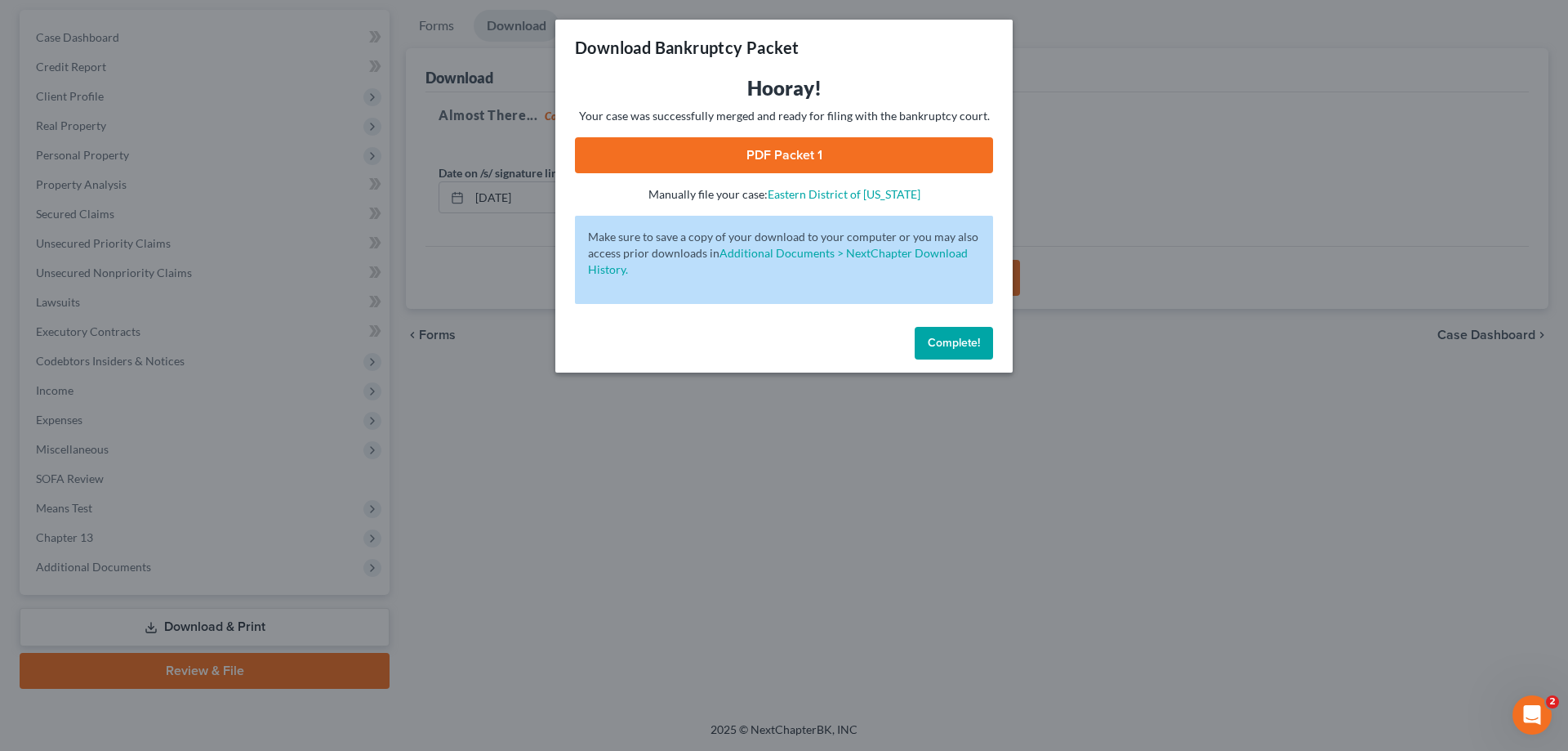
click at [892, 155] on link "PDF Packet 1" at bounding box center [784, 155] width 418 height 36
